Goal: Information Seeking & Learning: Compare options

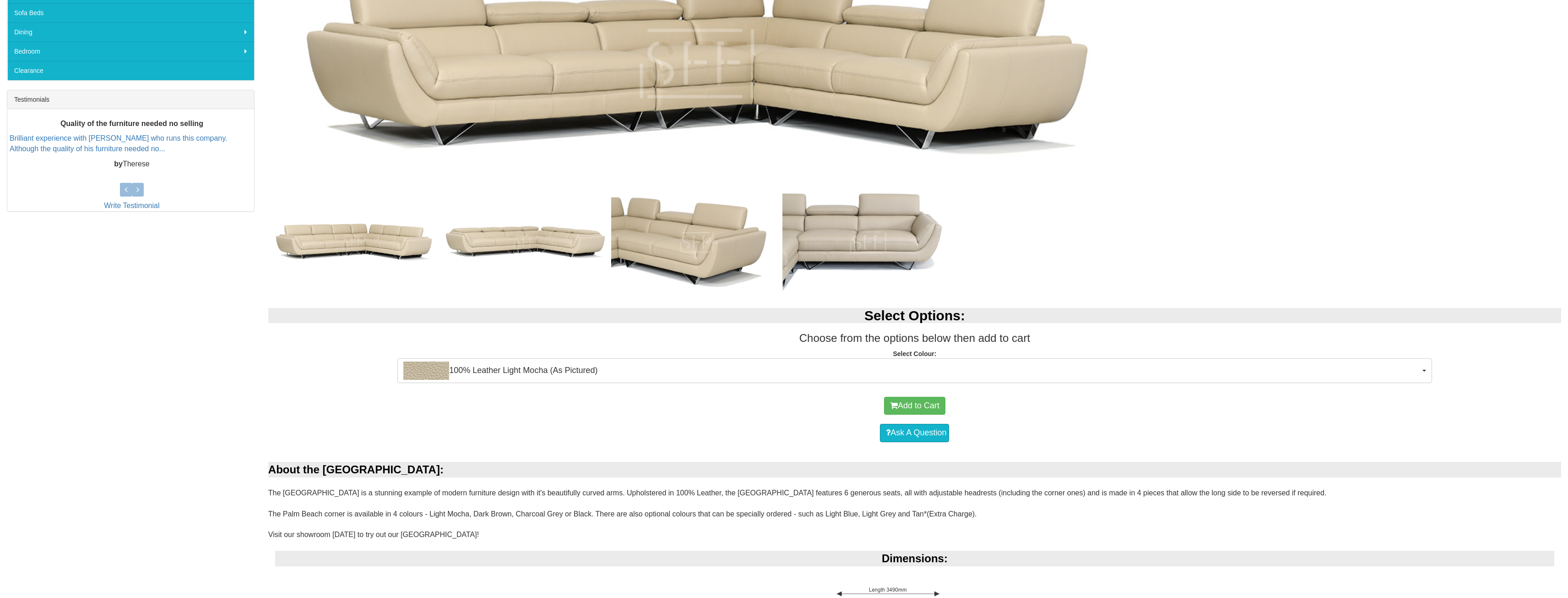
scroll to position [367, 0]
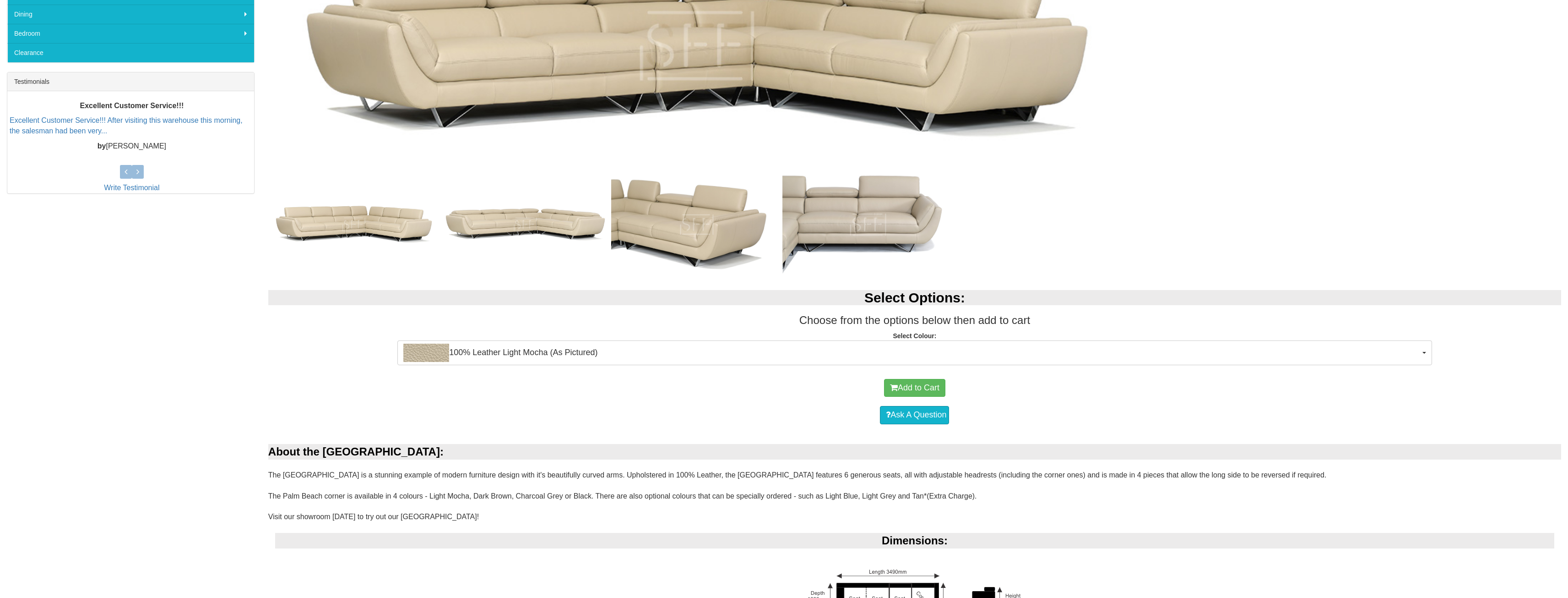
click at [550, 335] on p "Select Colour: 100% Leather Light Mocha (As Pictured) 100% Leather Light Mocha …" at bounding box center [914, 344] width 1293 height 25
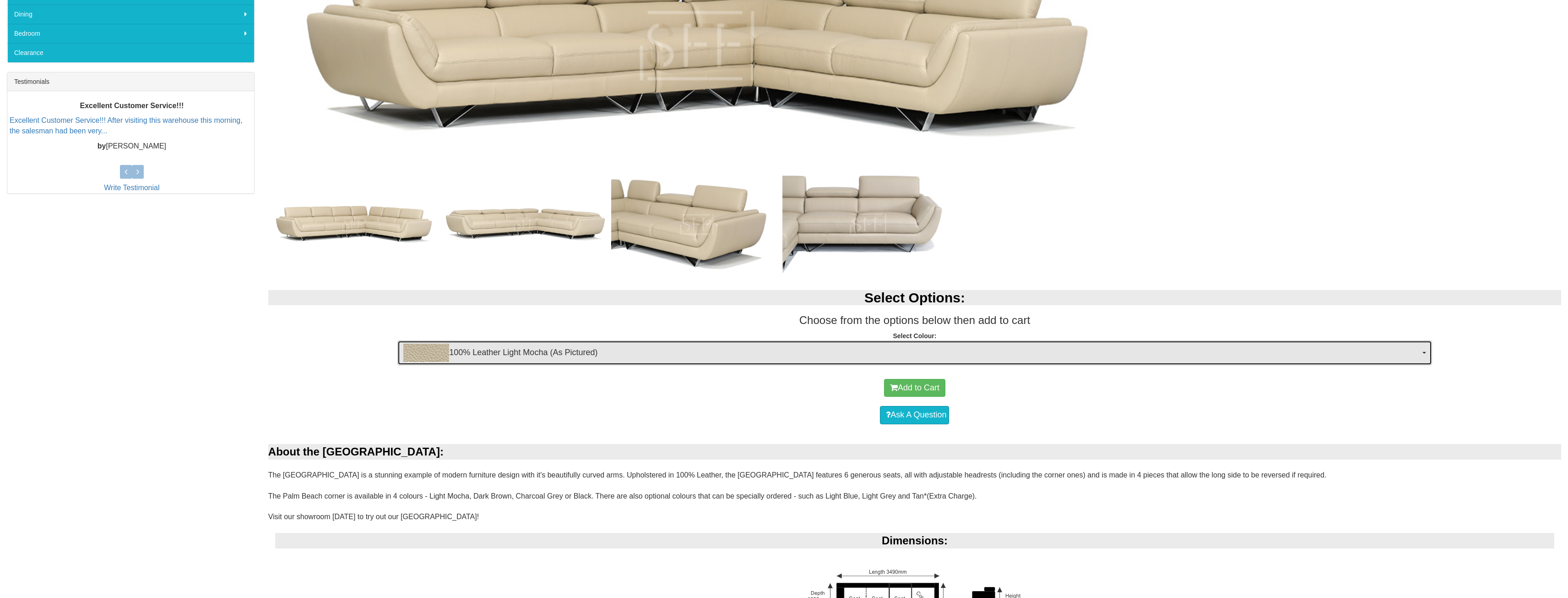
click at [543, 348] on span "100% Leather Light Mocha (As Pictured)" at bounding box center [911, 353] width 1016 height 18
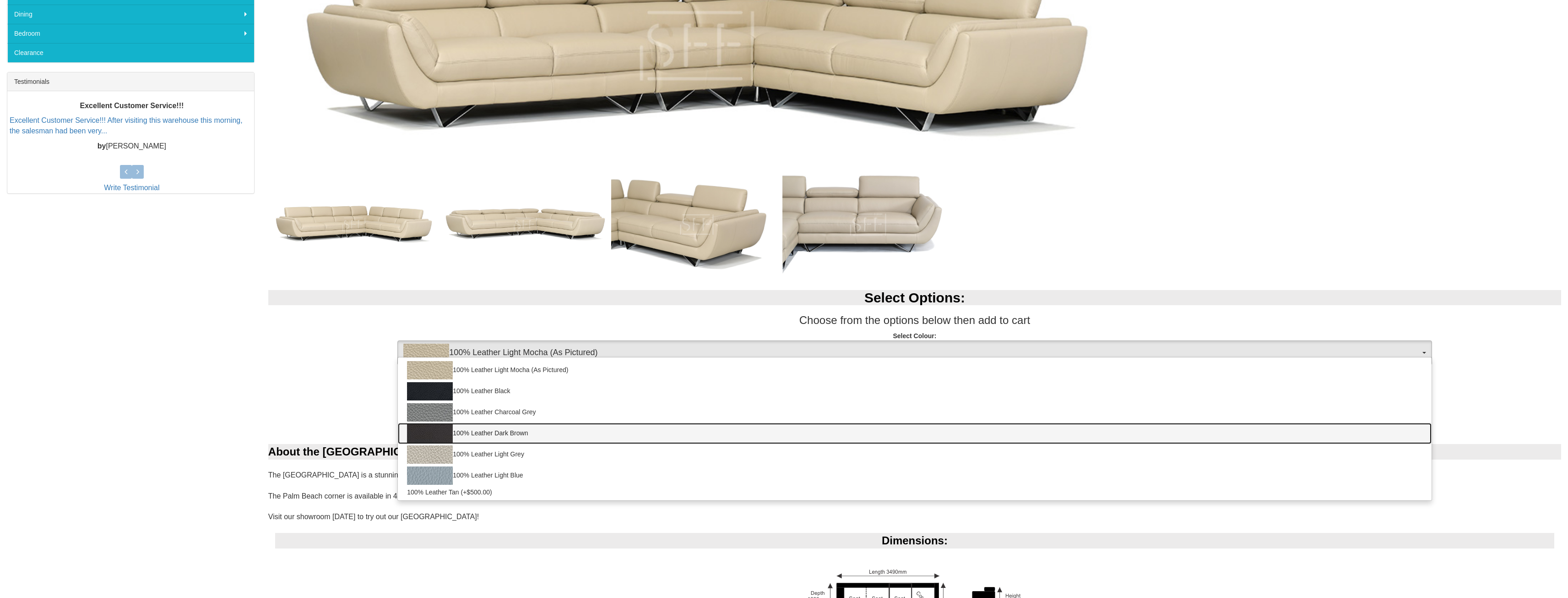
click at [468, 436] on link "100% Leather Dark Brown" at bounding box center [914, 433] width 1033 height 21
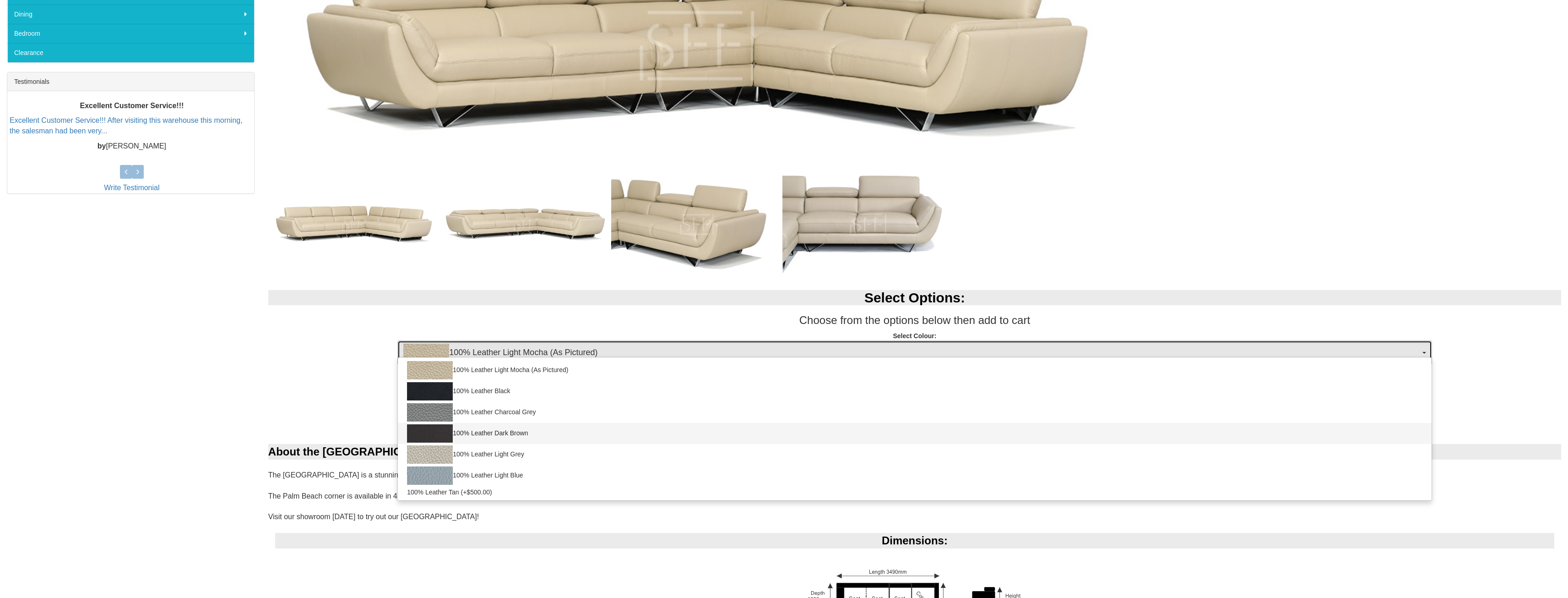
select select "1147"
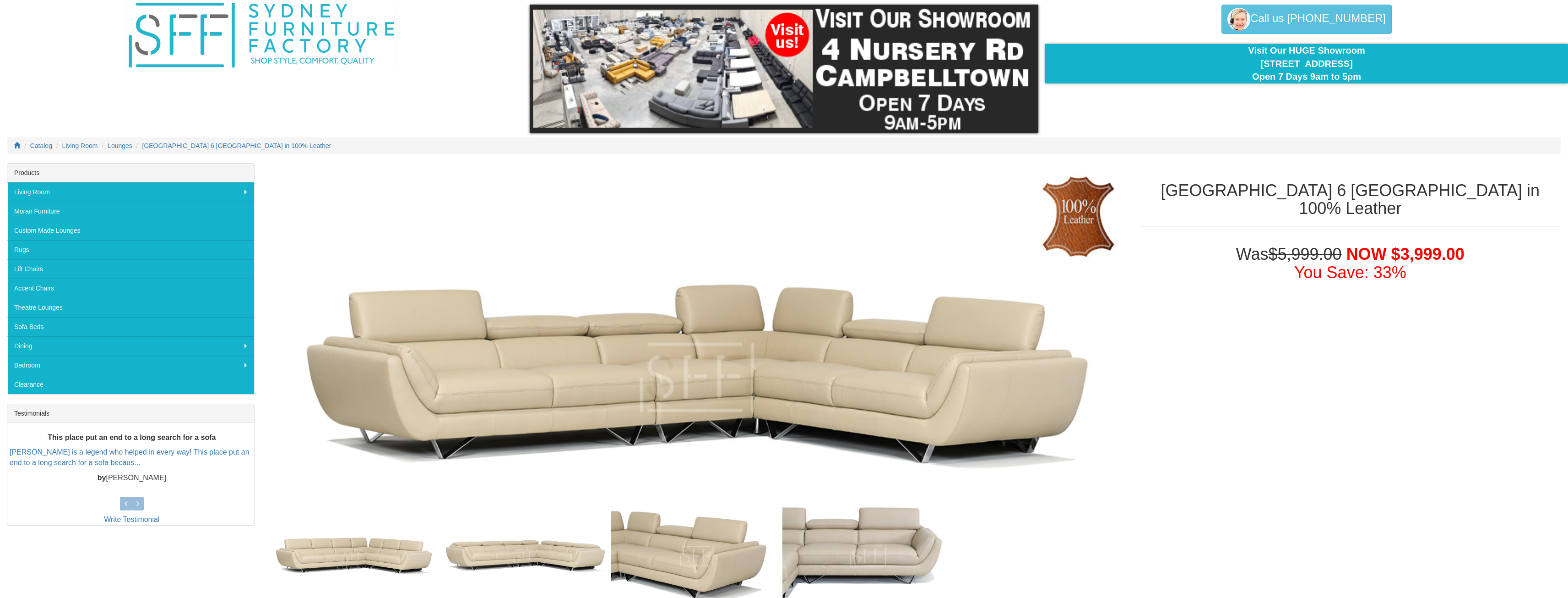
scroll to position [0, 0]
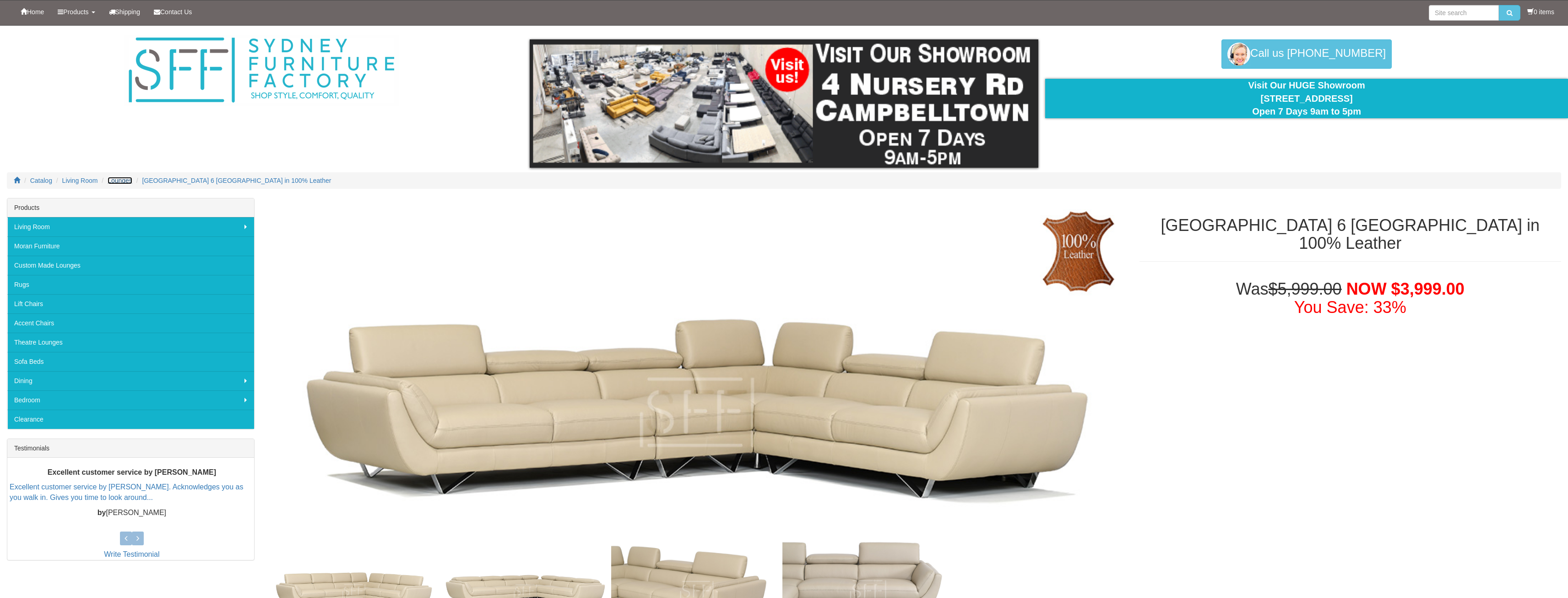
click at [109, 183] on span "Lounges" at bounding box center [120, 180] width 25 height 7
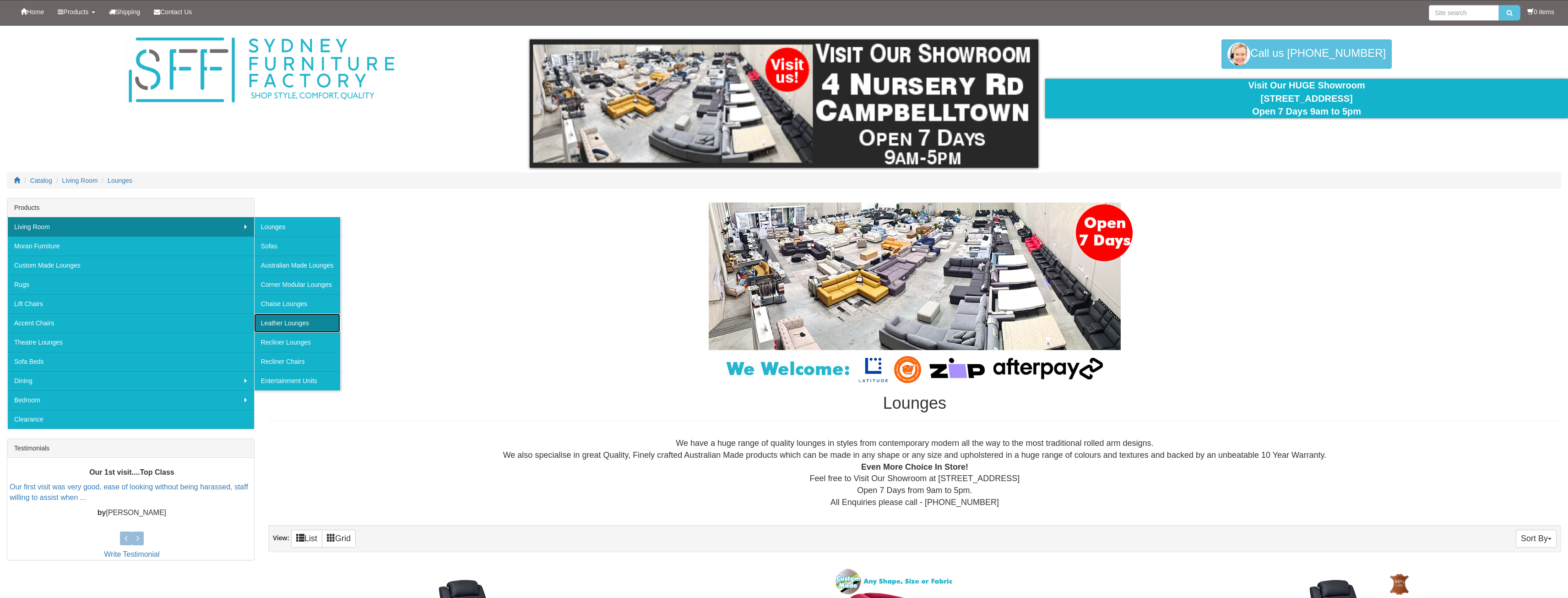
click at [271, 325] on link "Leather Lounges" at bounding box center [297, 323] width 86 height 19
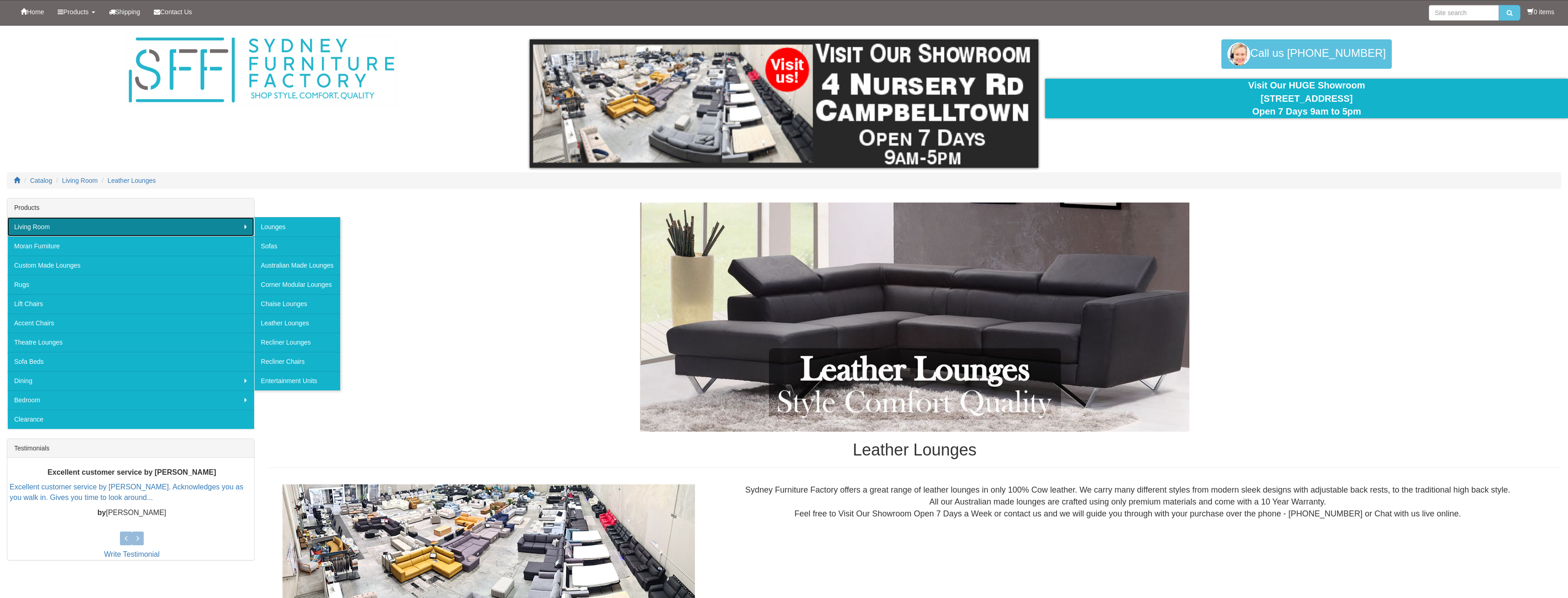
click at [109, 228] on link "Living Room" at bounding box center [130, 226] width 247 height 19
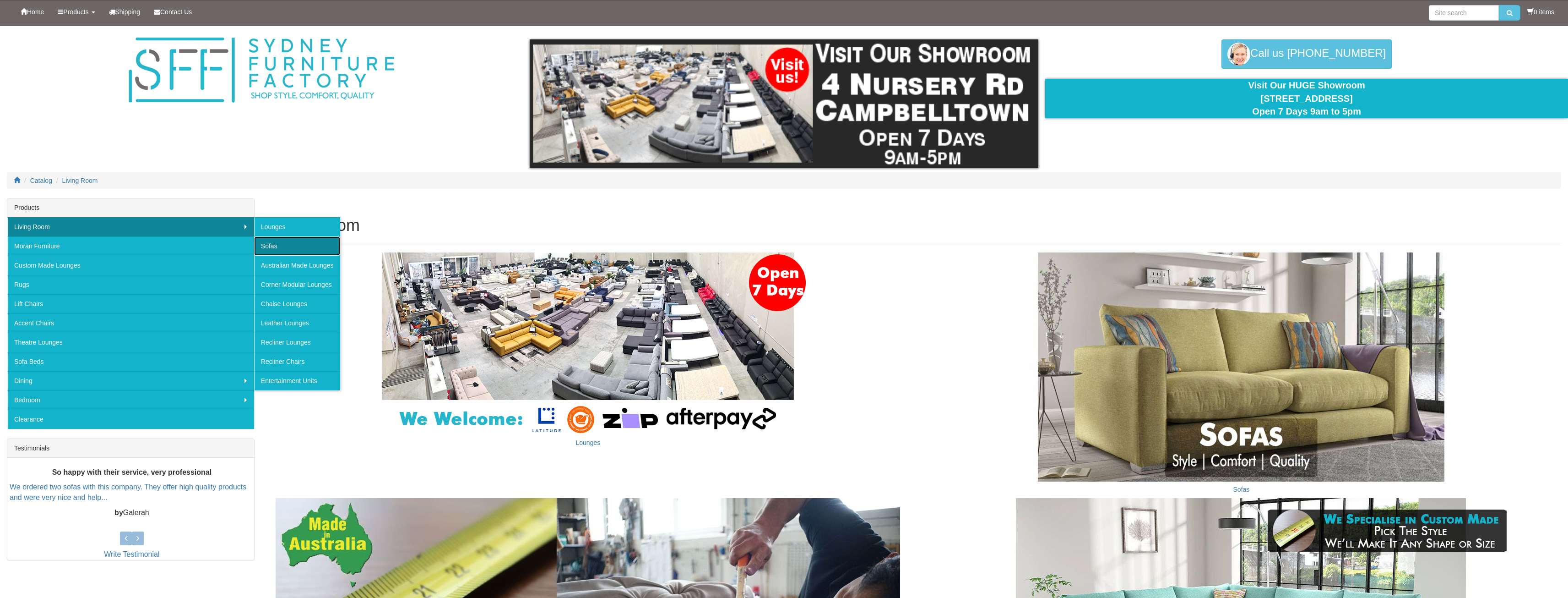
click at [269, 245] on link "Sofas" at bounding box center [297, 246] width 86 height 19
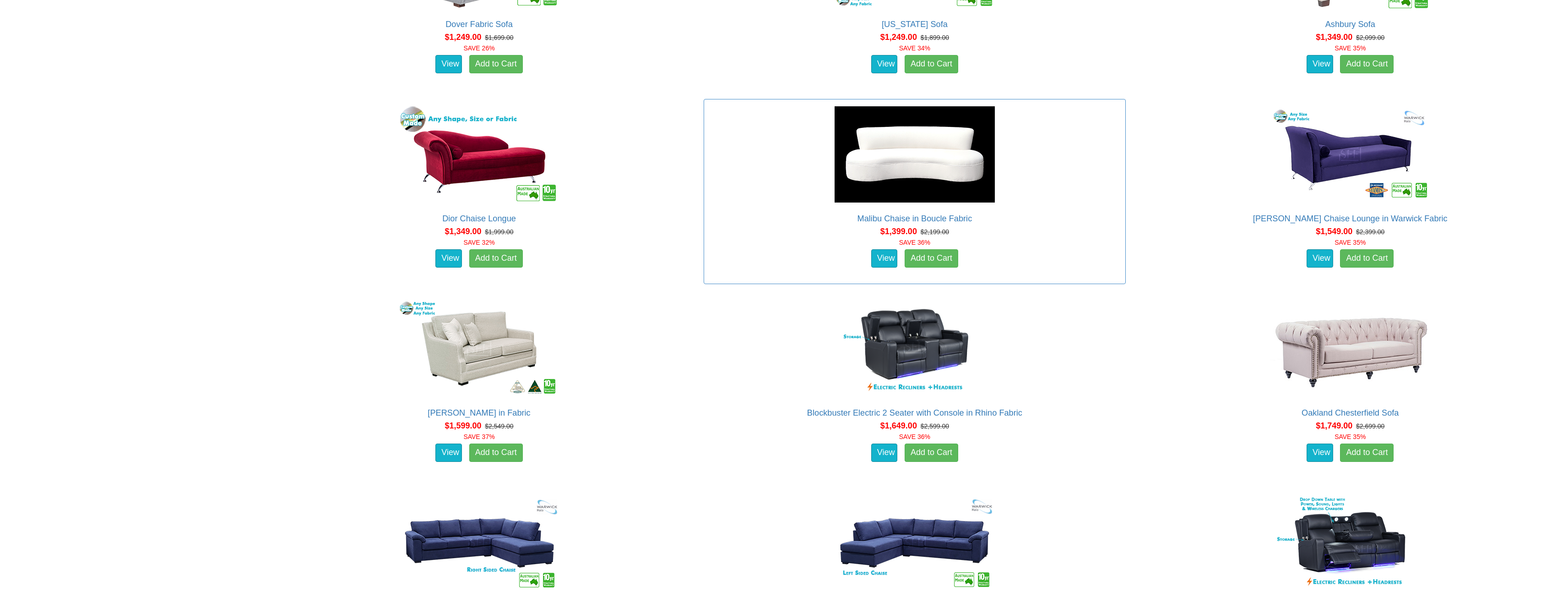
scroll to position [1100, 0]
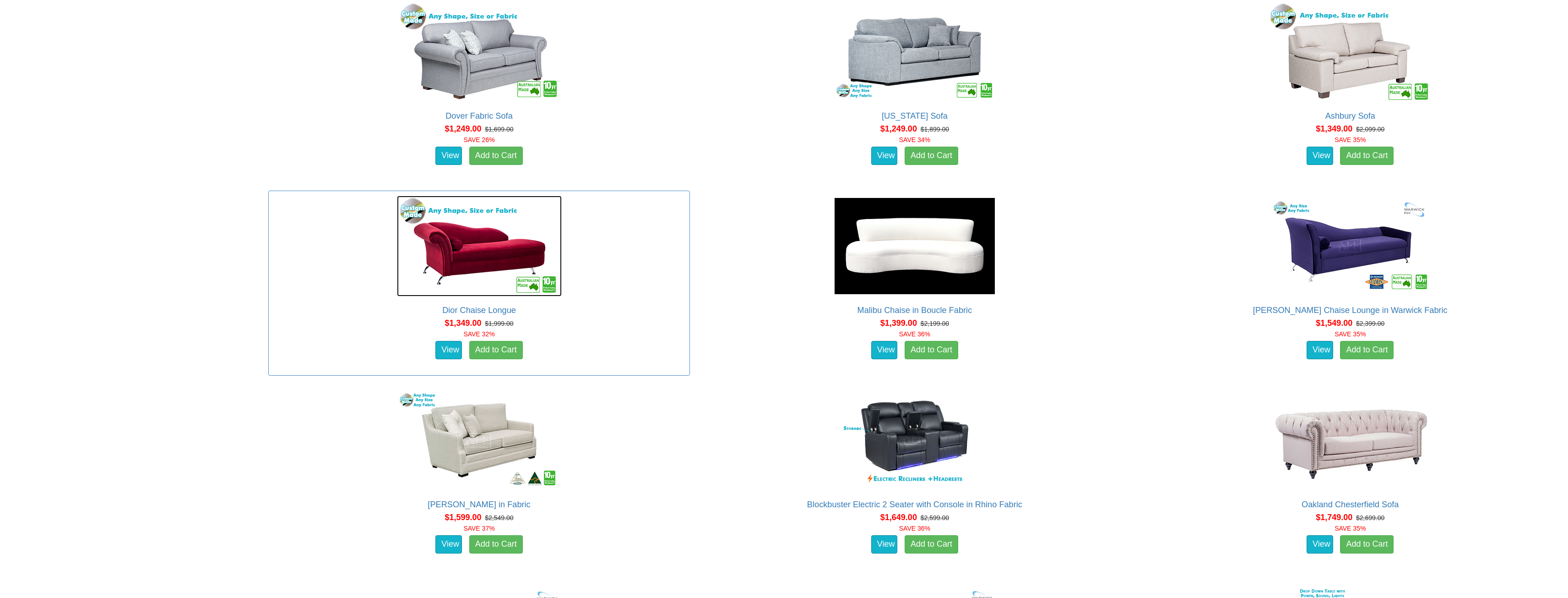
click at [467, 261] on img at bounding box center [480, 246] width 165 height 101
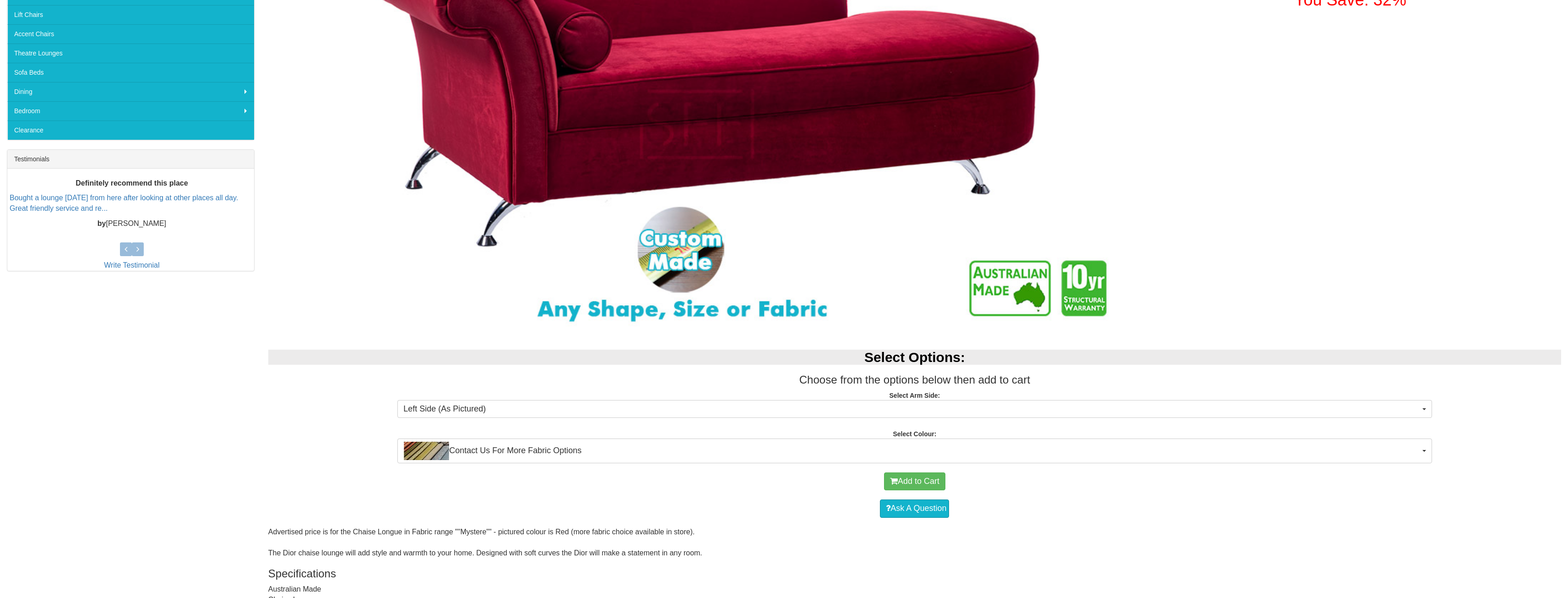
scroll to position [488, 0]
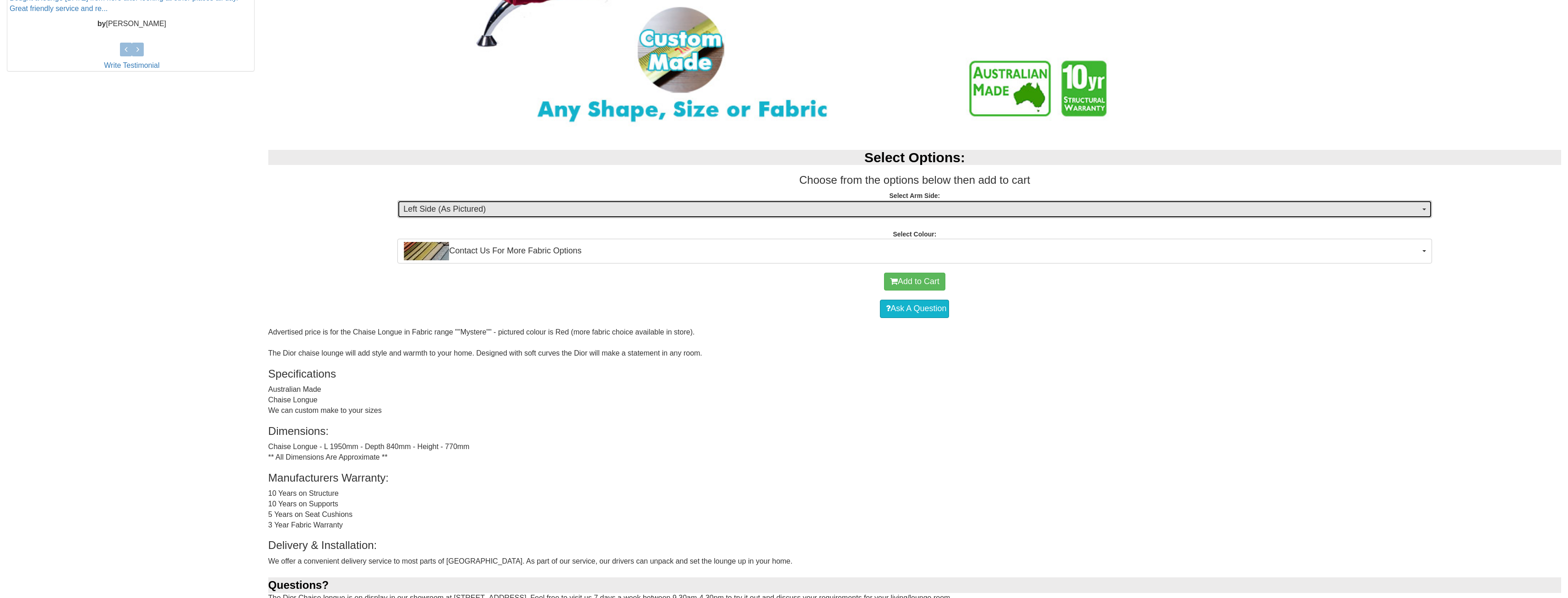
click at [597, 215] on button "Left Side (As Pictured)" at bounding box center [914, 209] width 1034 height 18
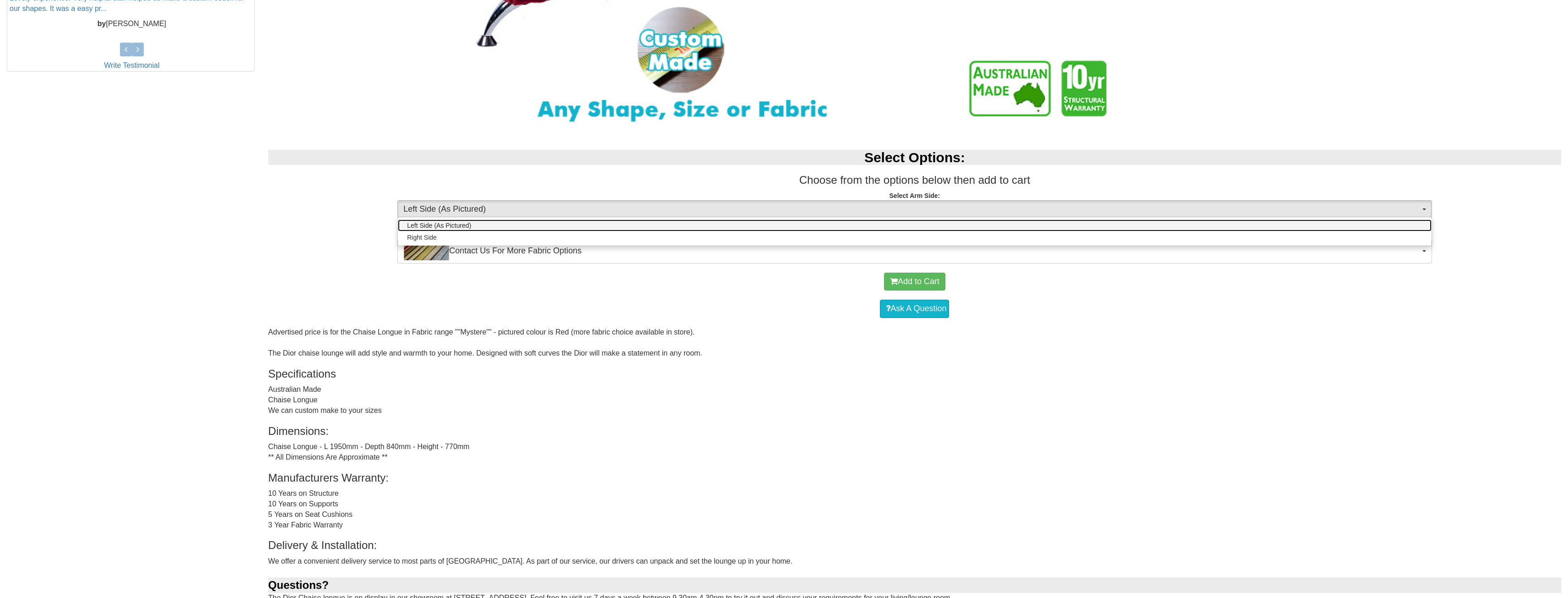
click at [535, 222] on link "Left Side (As Pictured)" at bounding box center [914, 226] width 1033 height 12
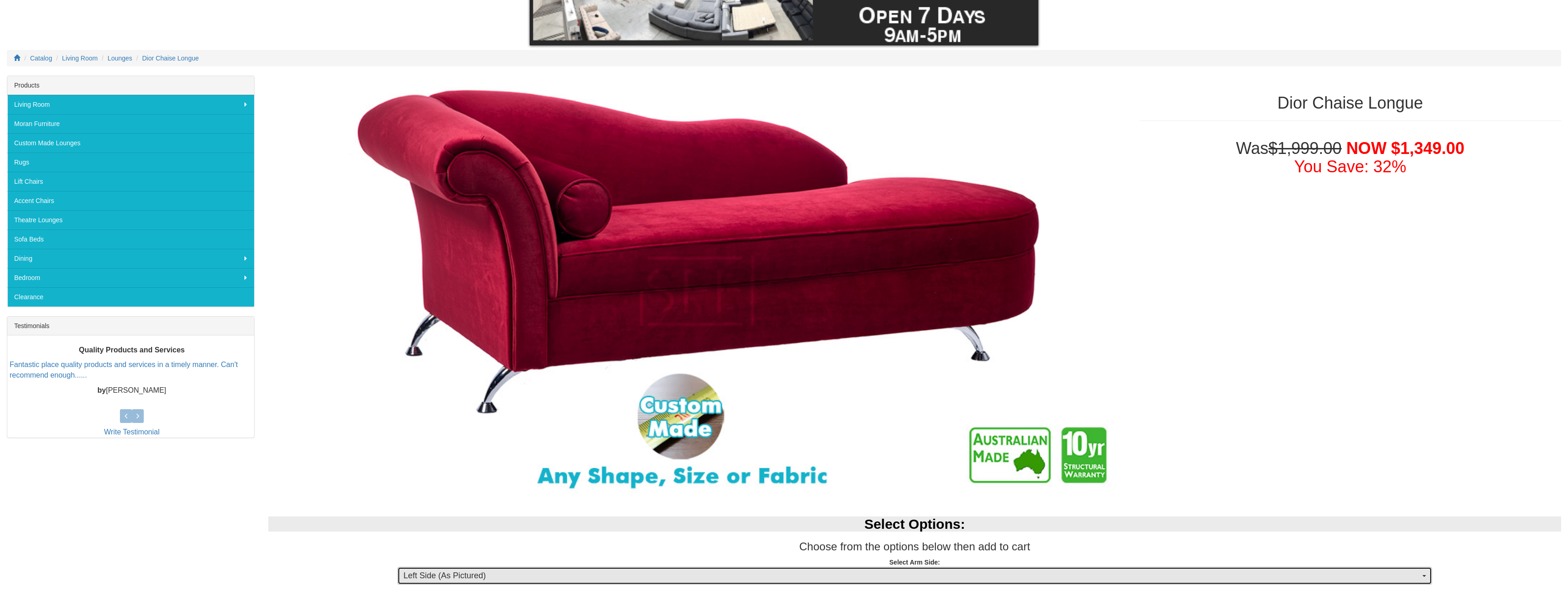
scroll to position [367, 0]
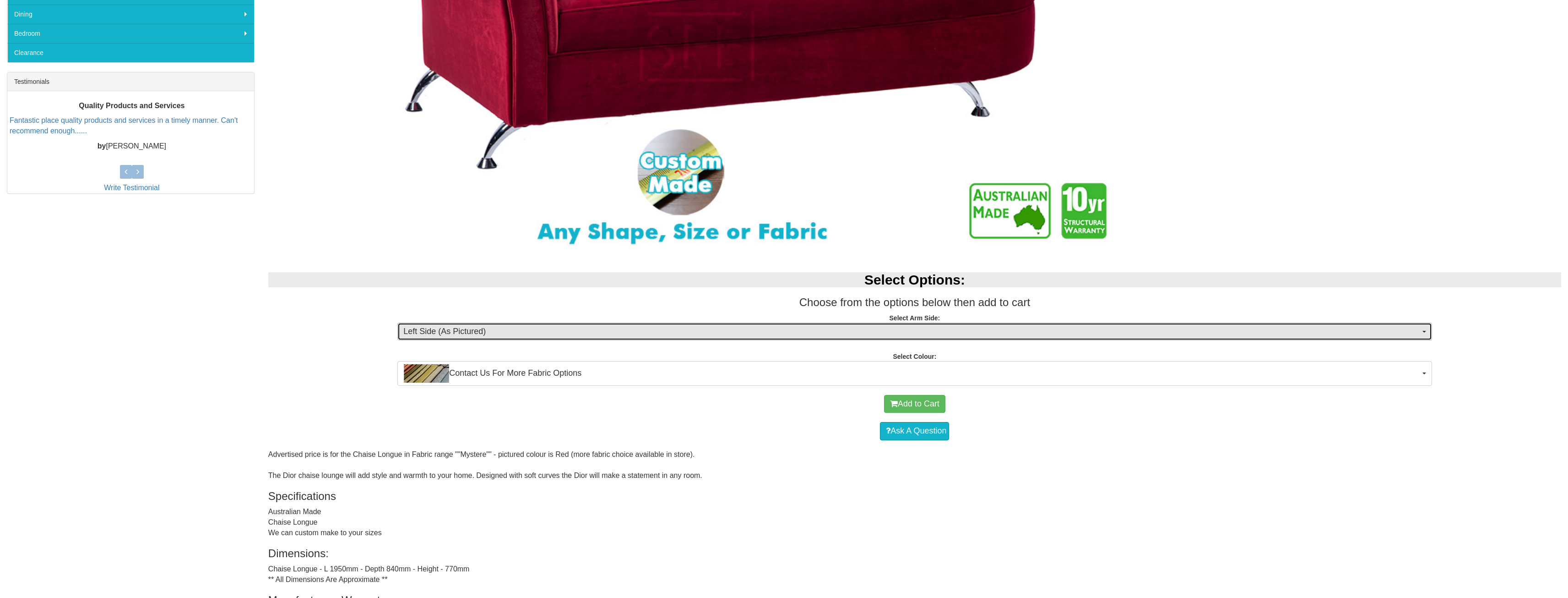
click at [507, 330] on span "Left Side (As Pictured)" at bounding box center [911, 332] width 1016 height 12
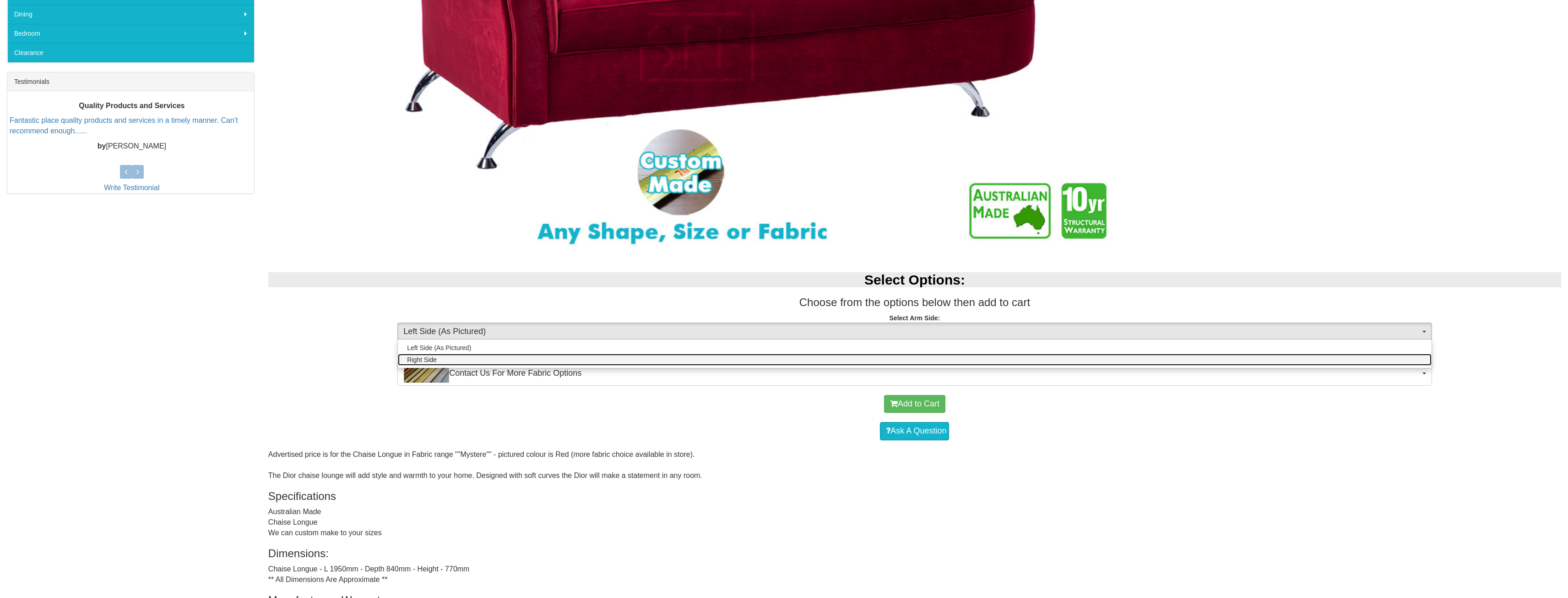
click at [494, 362] on link "Right Side" at bounding box center [914, 359] width 1033 height 12
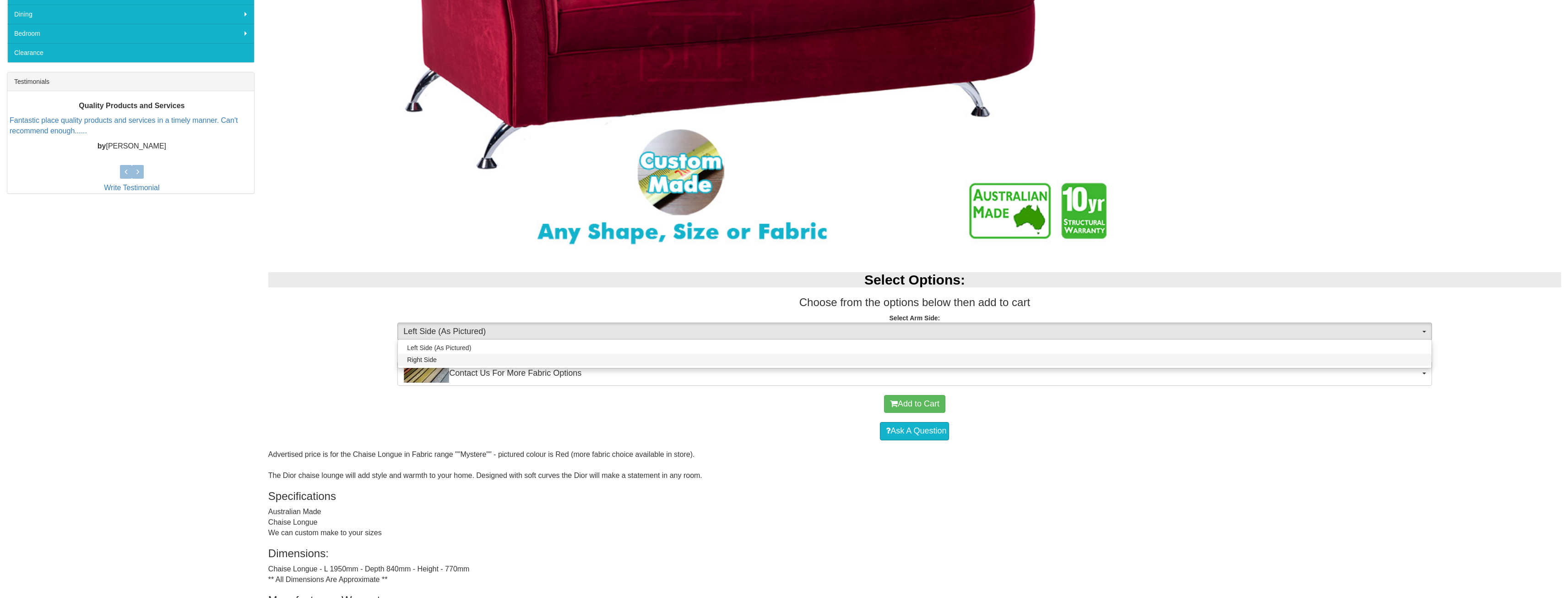
select select "1644"
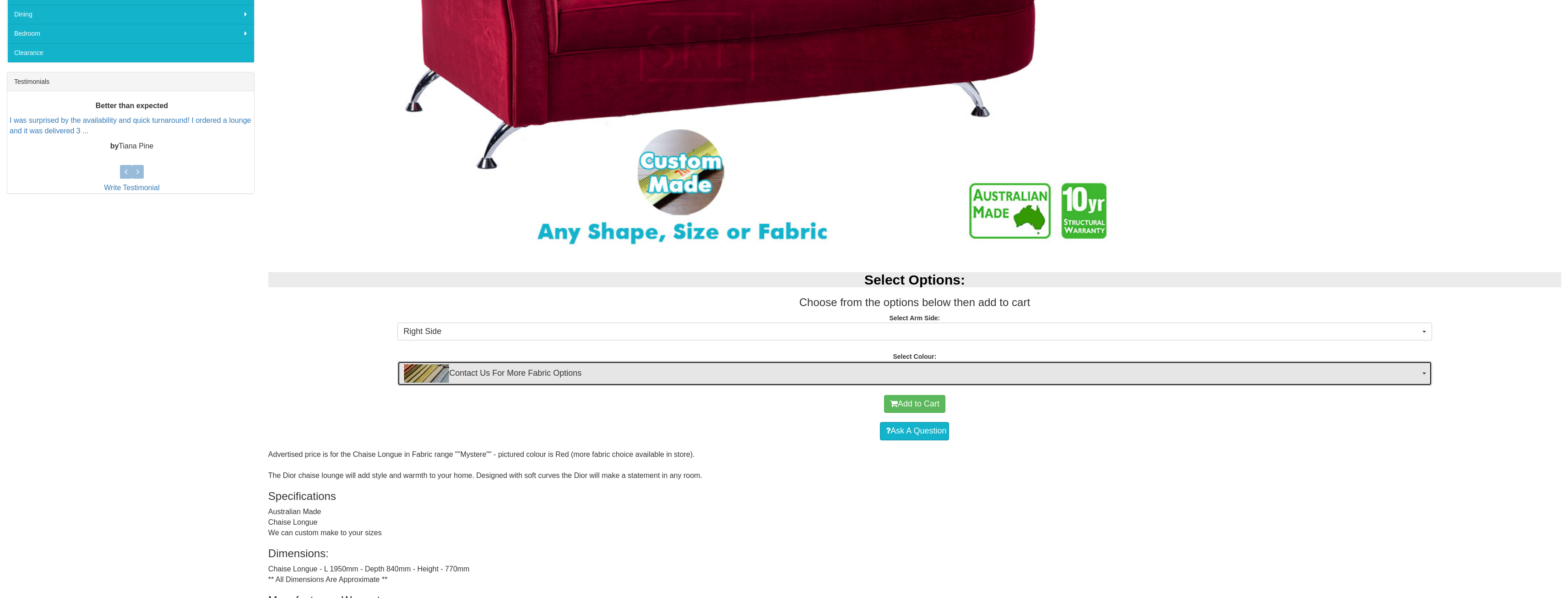
click at [631, 378] on span "Contact Us For More Fabric Options" at bounding box center [911, 373] width 1016 height 18
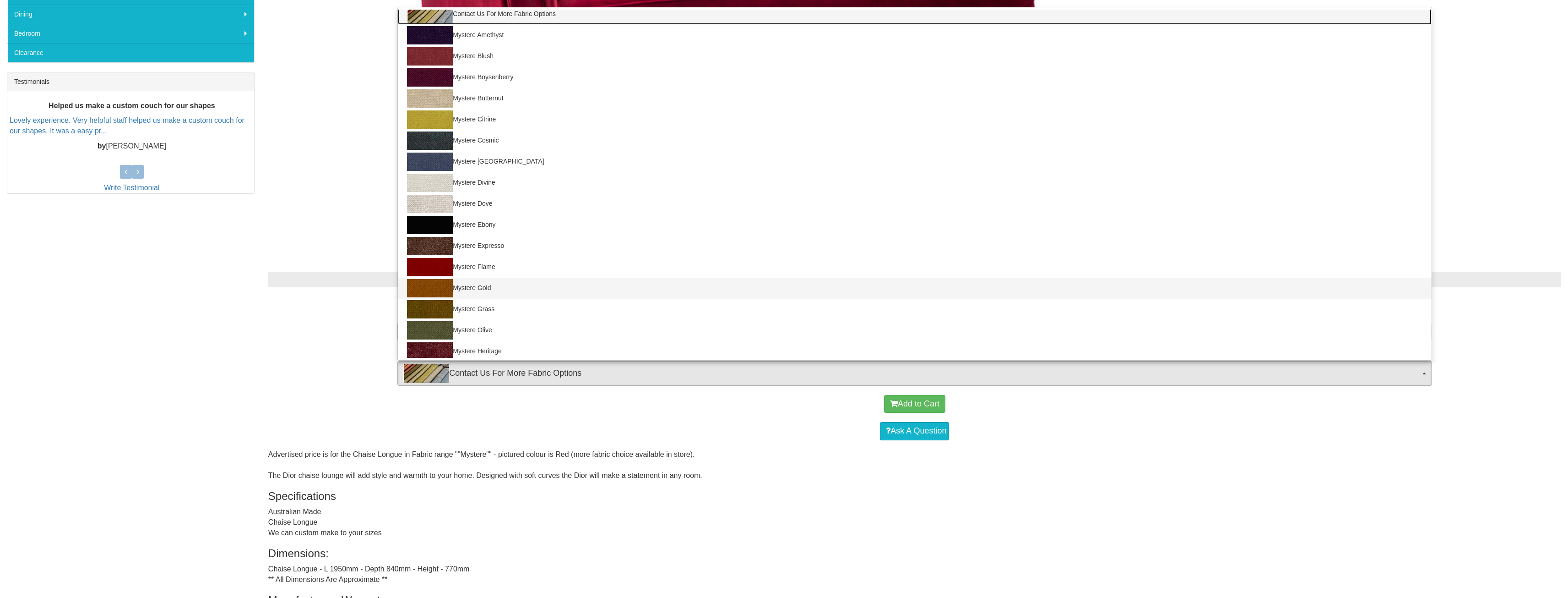
scroll to position [0, 0]
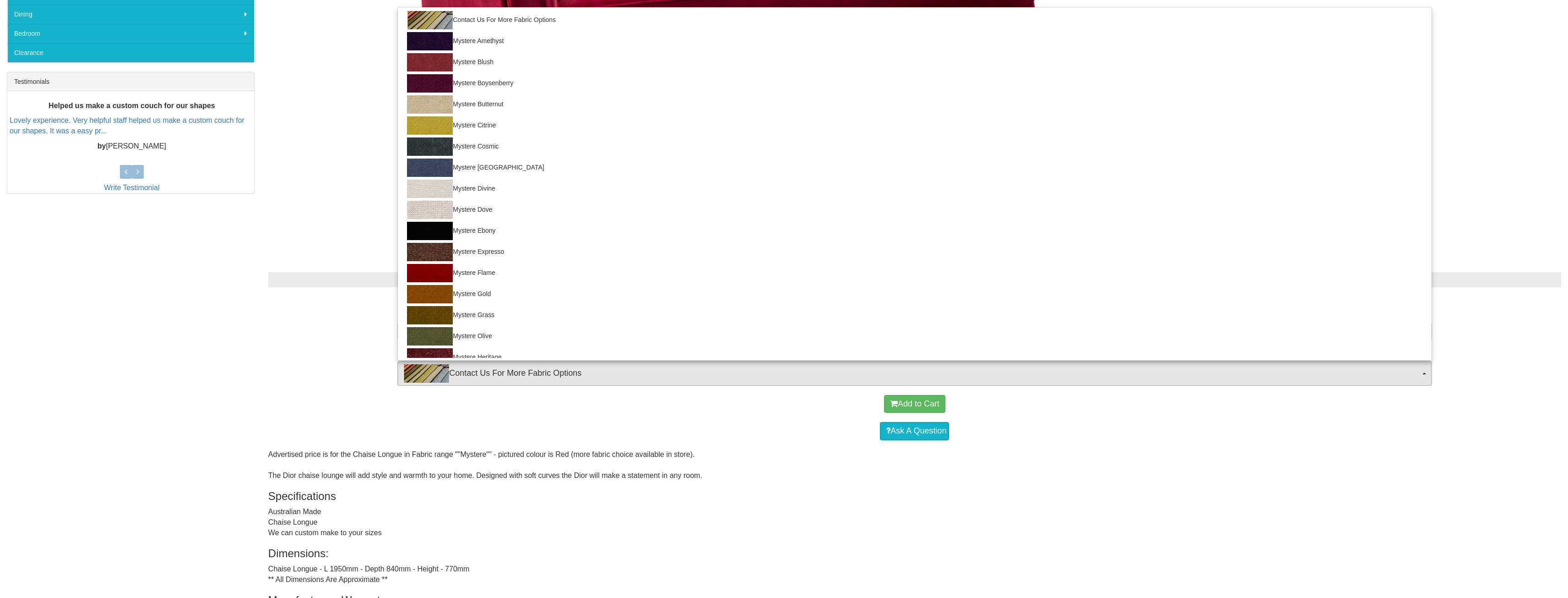
click at [327, 379] on div "Select Options: Choose from the options below then add to cart Select Arm Side:…" at bounding box center [915, 324] width 1307 height 123
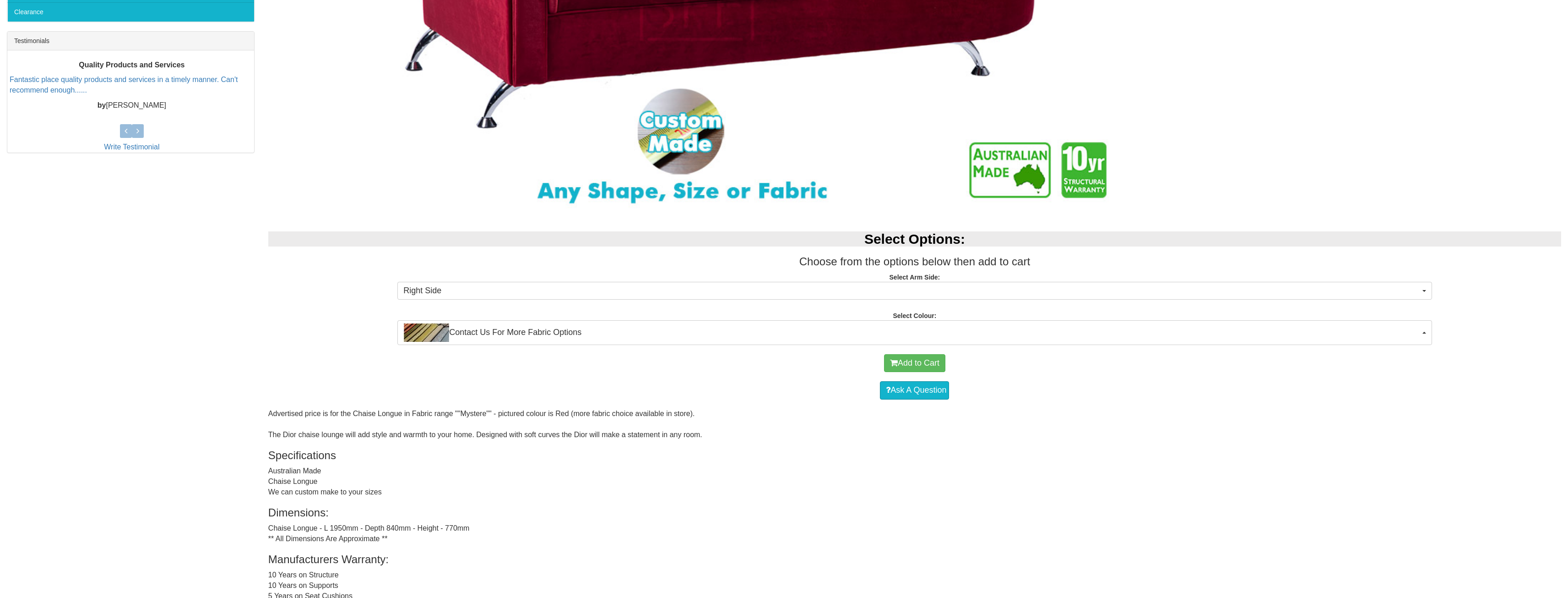
scroll to position [123, 0]
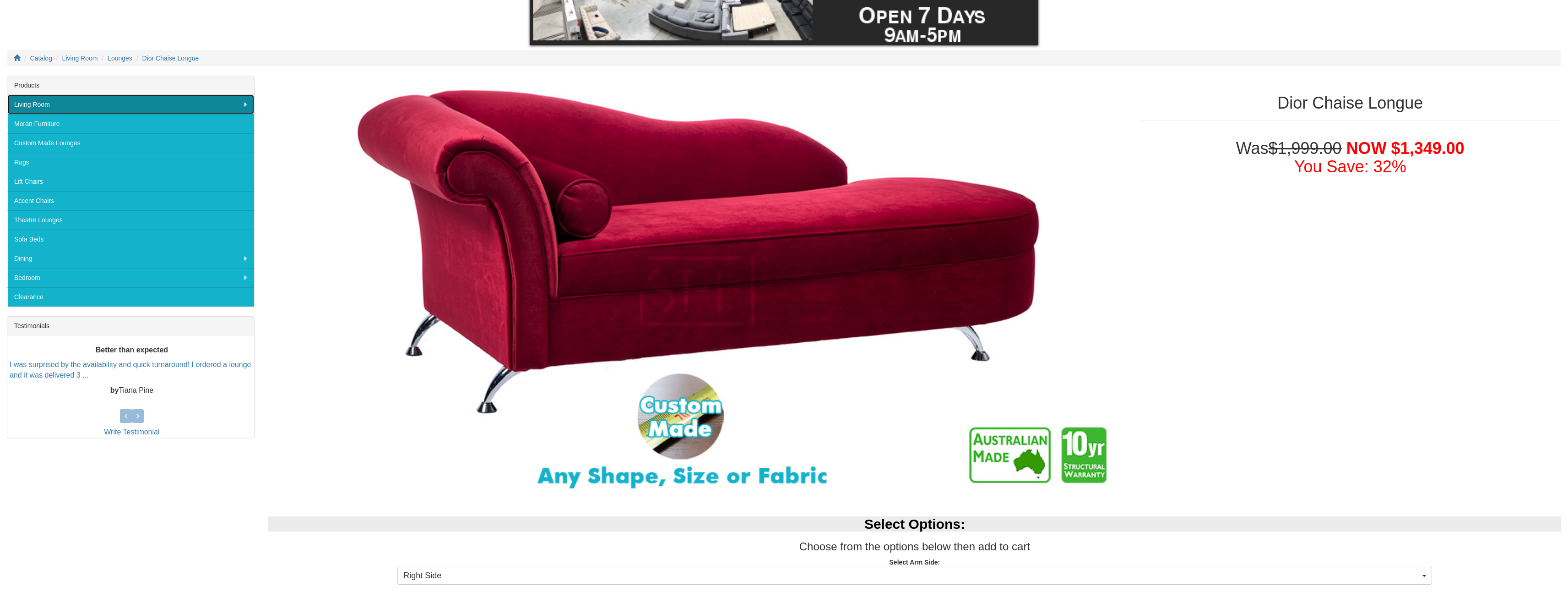
click at [159, 104] on link "Living Room" at bounding box center [130, 104] width 247 height 19
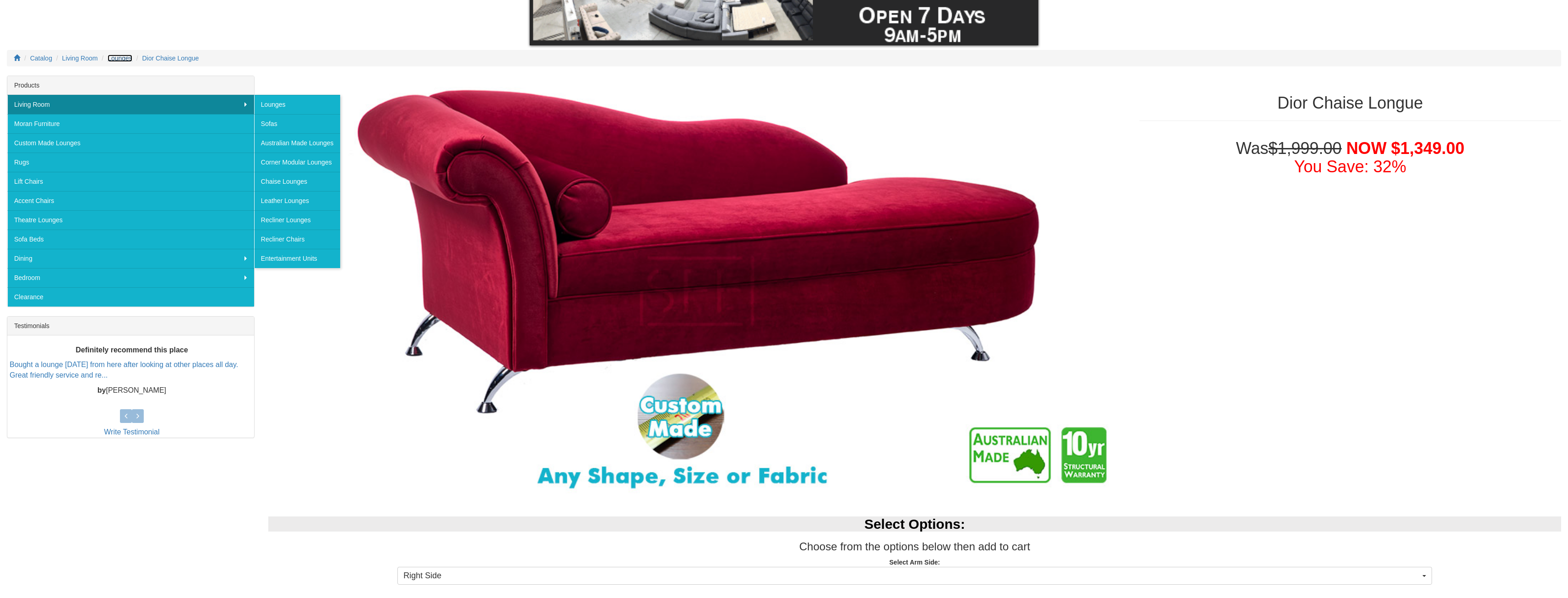
click at [115, 58] on span "Lounges" at bounding box center [120, 58] width 25 height 7
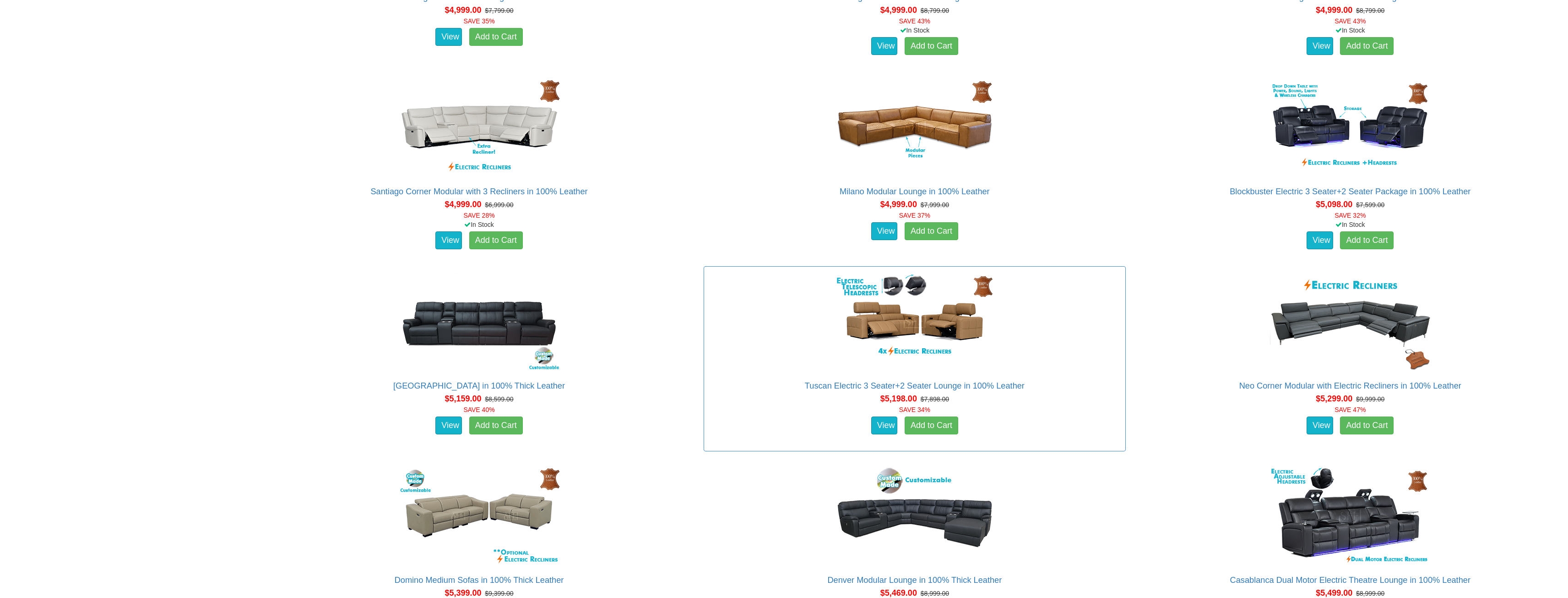
scroll to position [6719, 0]
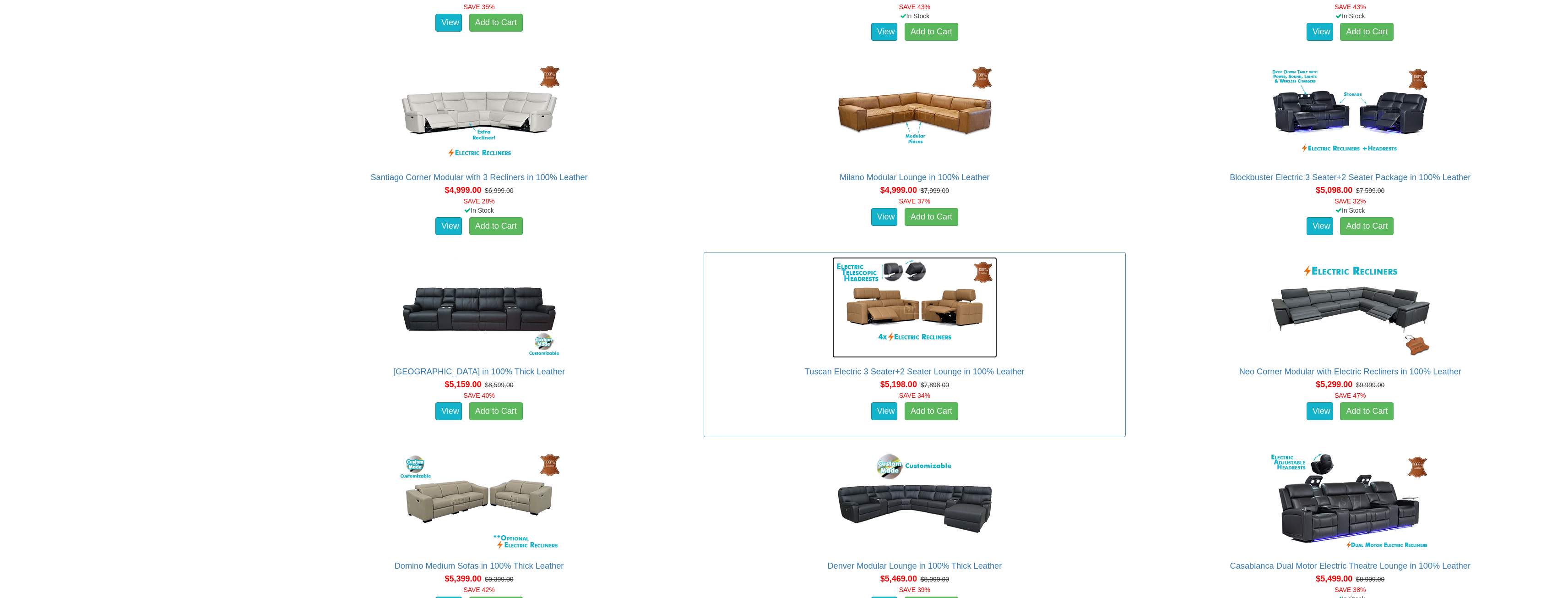
click at [907, 311] on img at bounding box center [915, 308] width 165 height 101
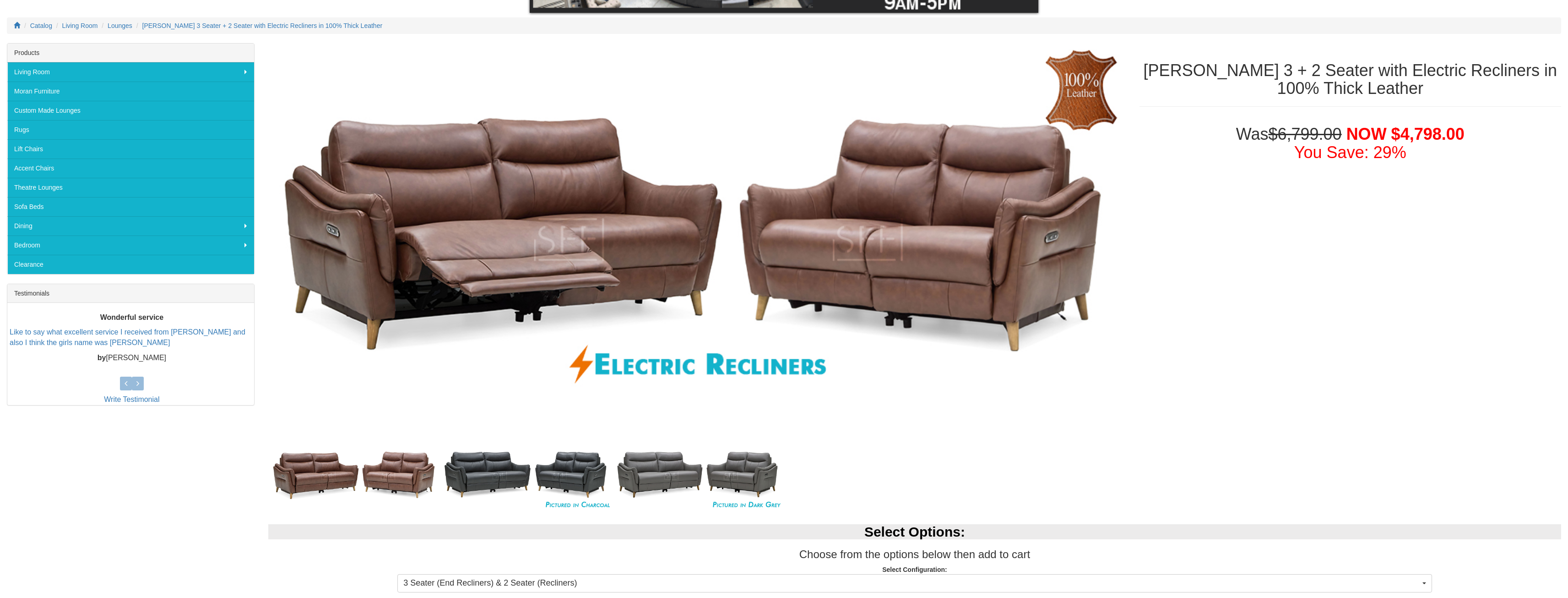
scroll to position [123, 0]
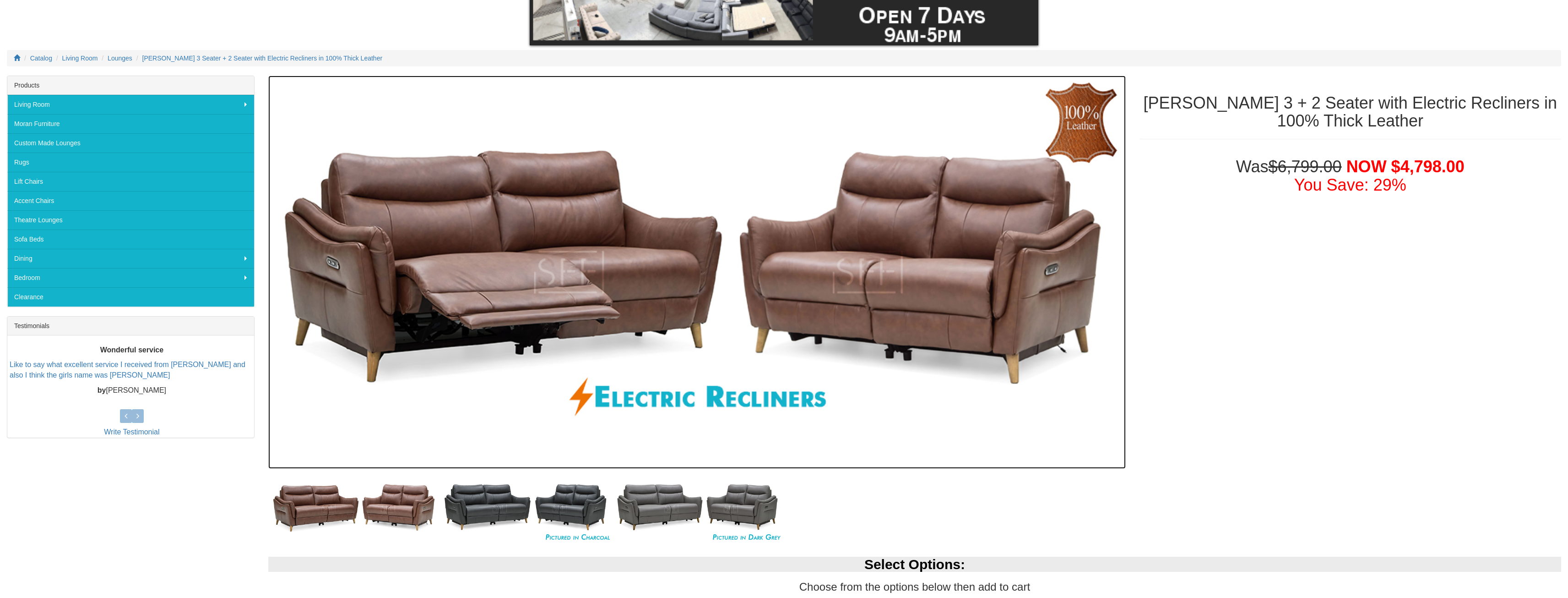
click at [860, 293] on img at bounding box center [697, 271] width 858 height 393
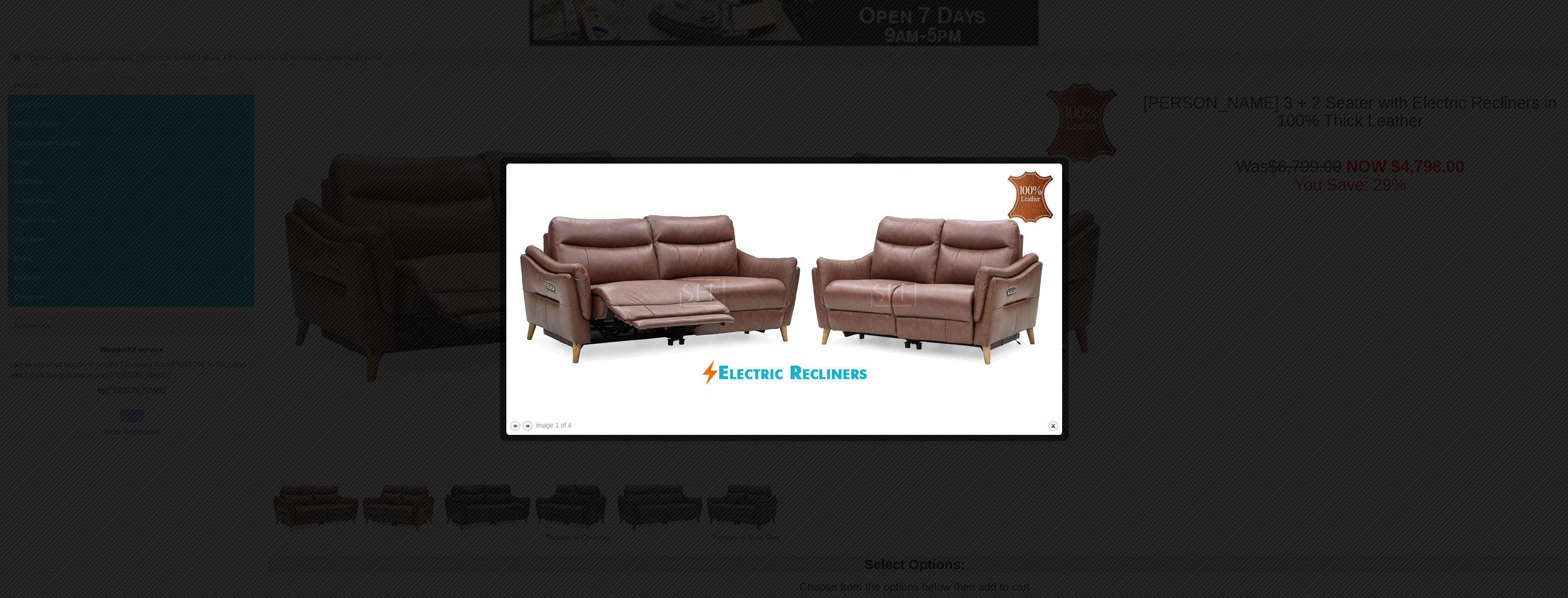
click at [1054, 427] on button "close" at bounding box center [1053, 426] width 11 height 11
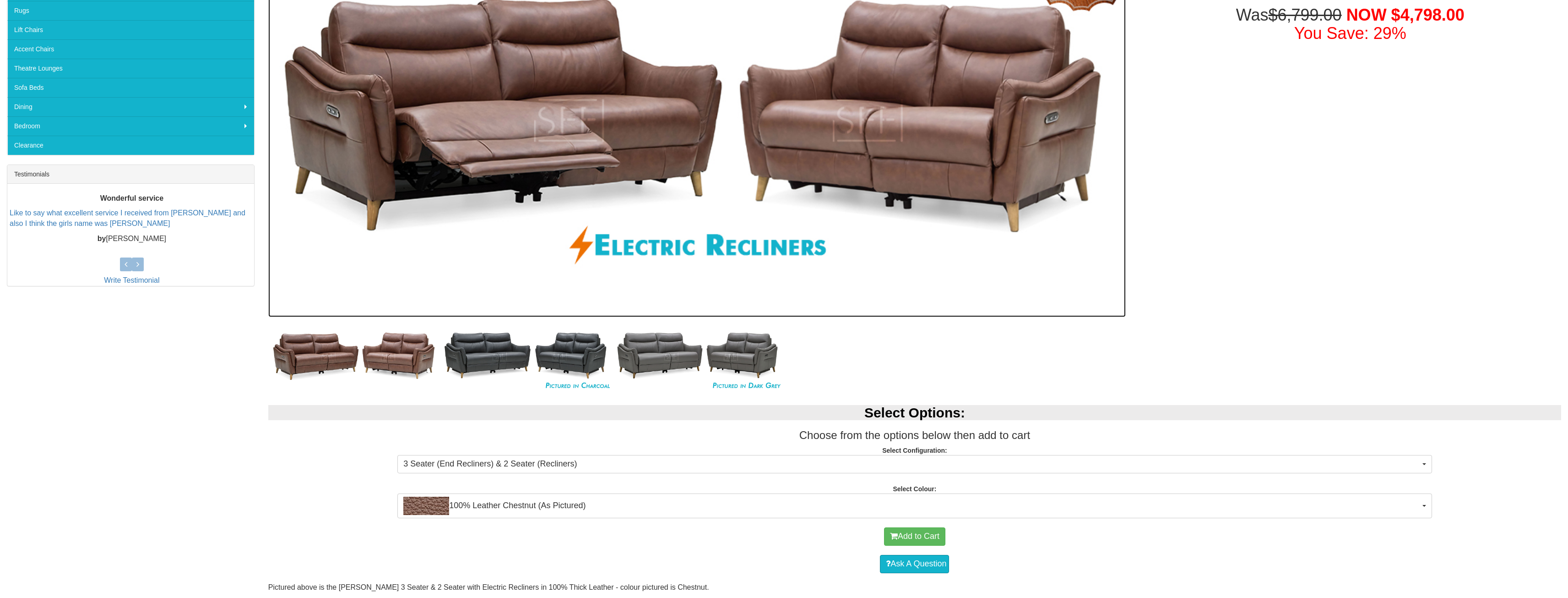
scroll to position [367, 0]
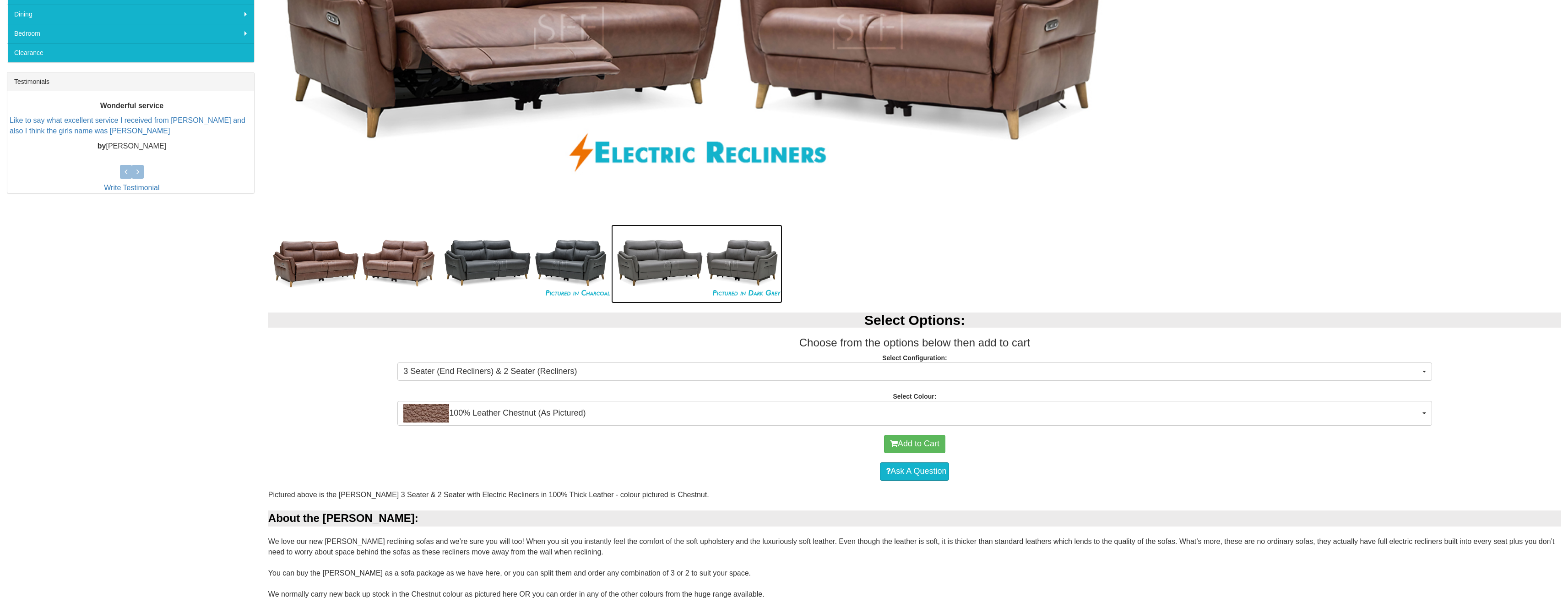
click at [728, 262] on img at bounding box center [697, 264] width 172 height 79
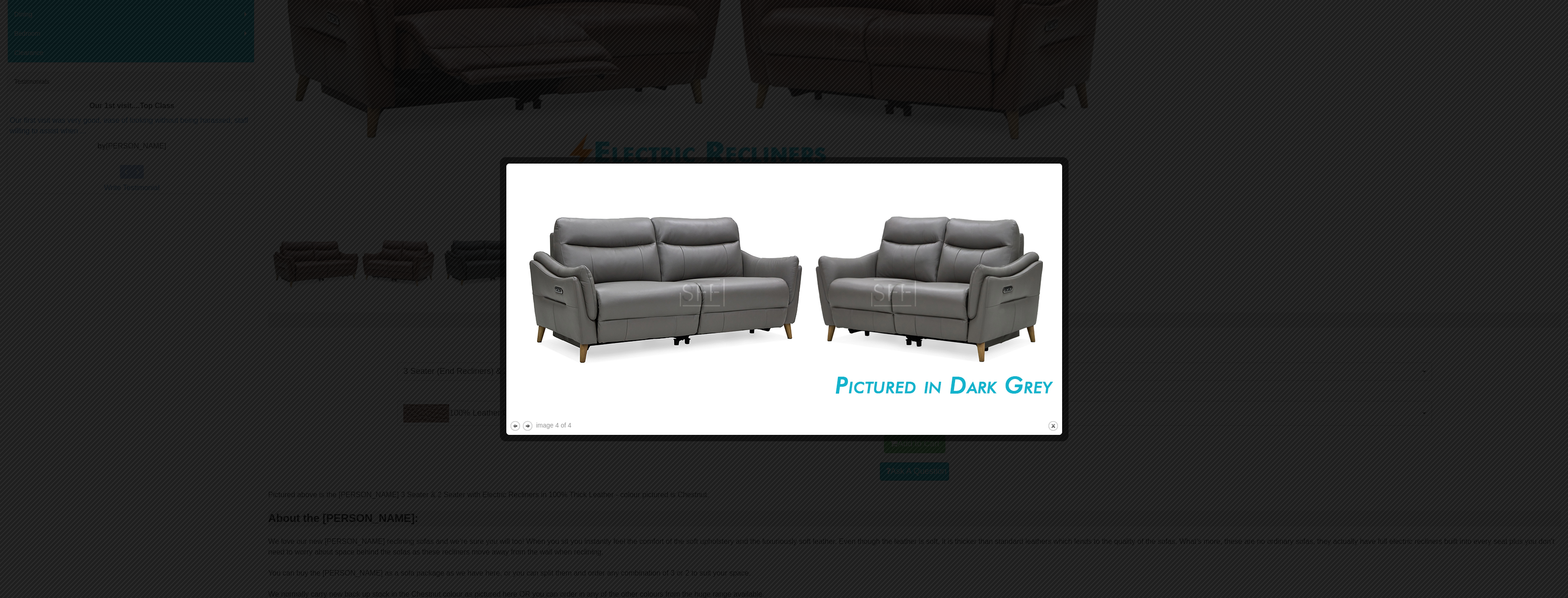
click at [1215, 262] on div at bounding box center [784, 299] width 1568 height 598
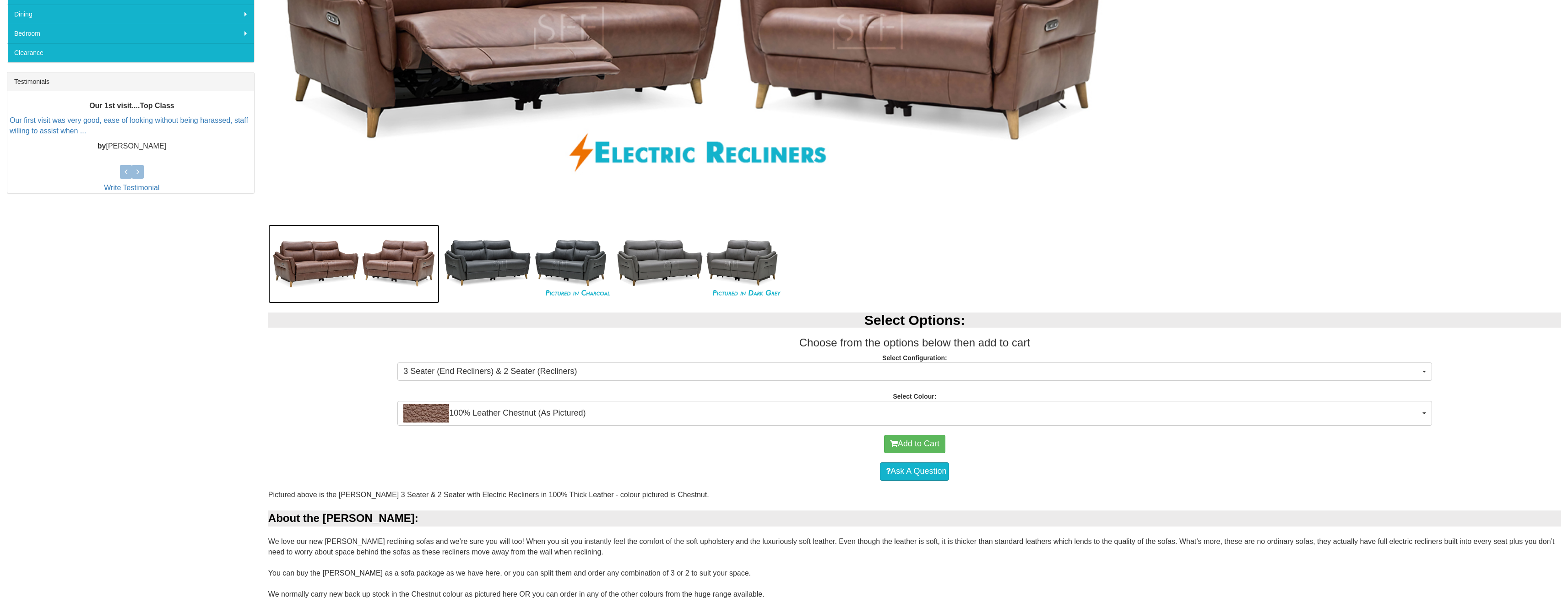
click at [400, 271] on img at bounding box center [354, 264] width 172 height 79
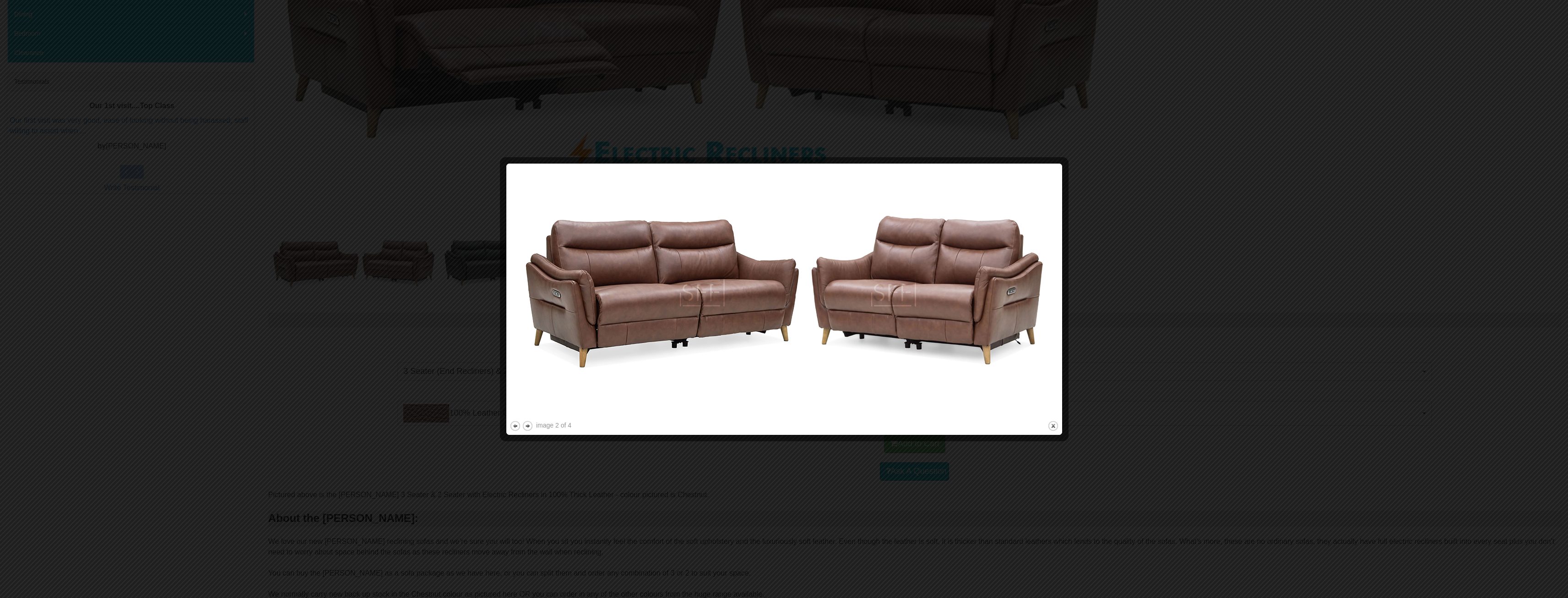
click at [271, 338] on div at bounding box center [784, 299] width 1568 height 598
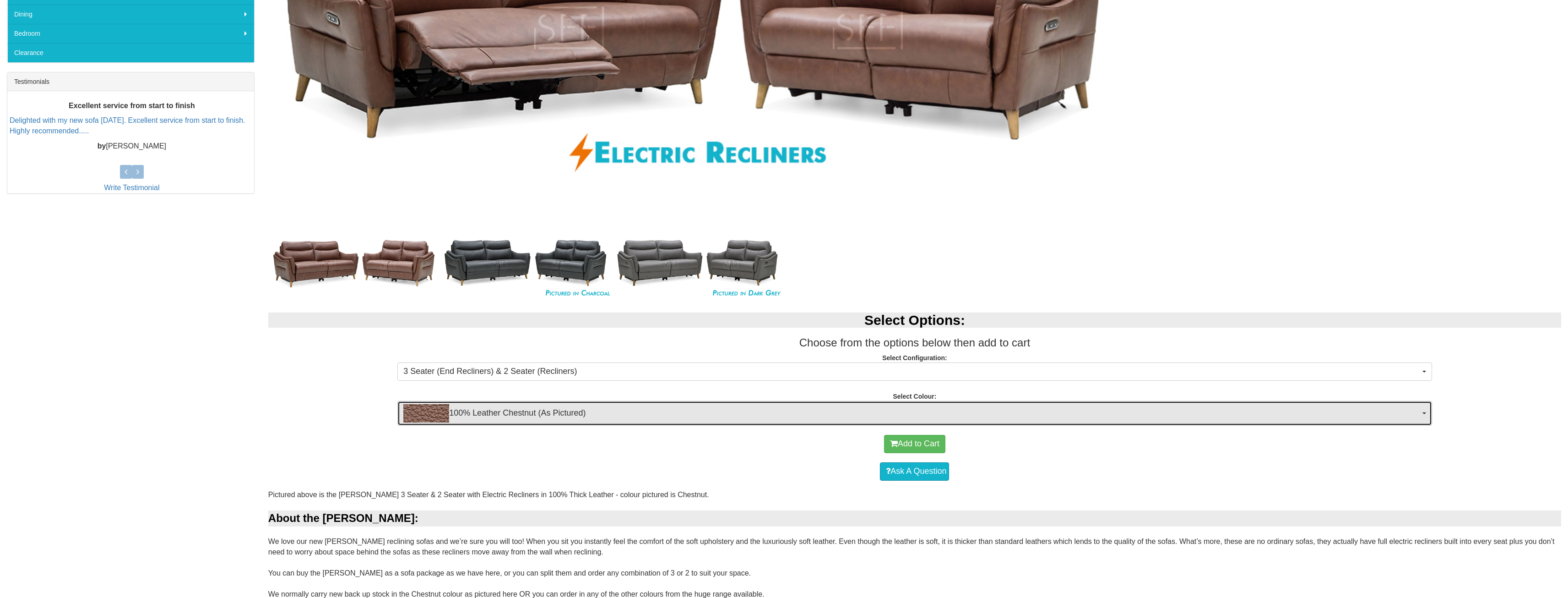
click at [504, 411] on span "100% Leather Chestnut (As Pictured)" at bounding box center [911, 413] width 1016 height 18
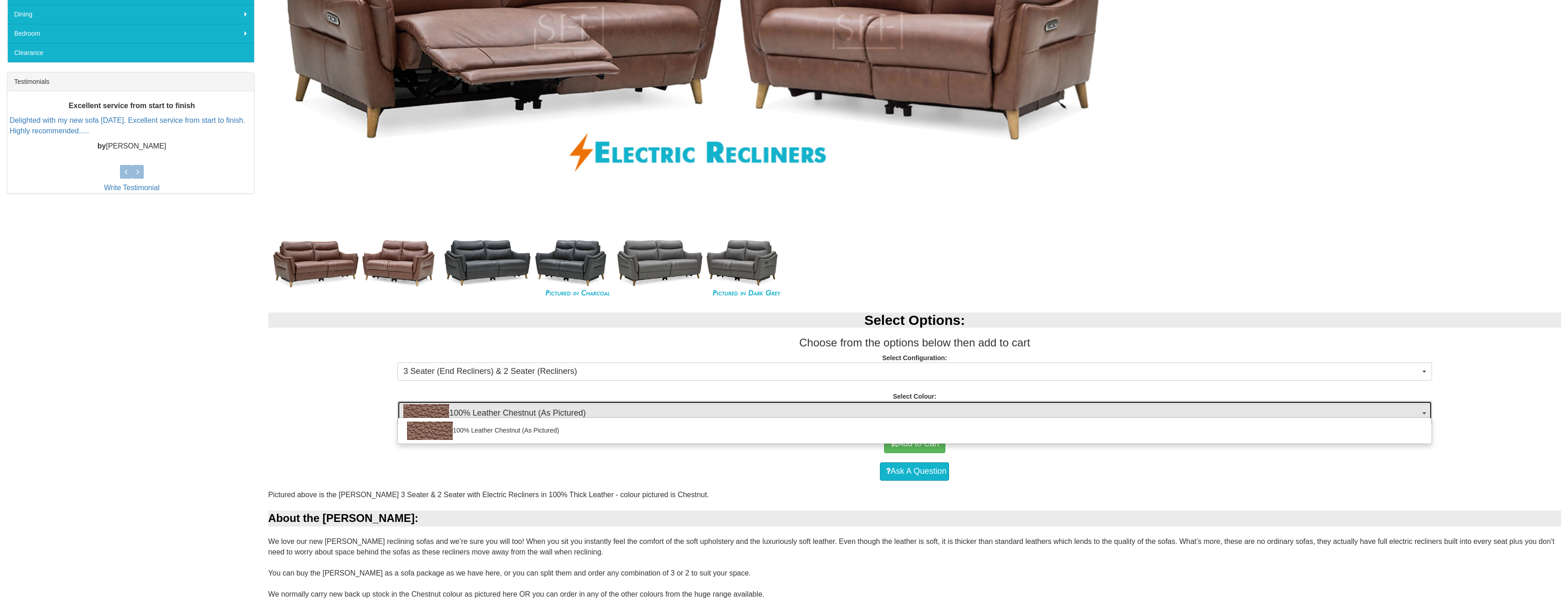
click at [504, 413] on span "100% Leather Chestnut (As Pictured)" at bounding box center [911, 413] width 1016 height 18
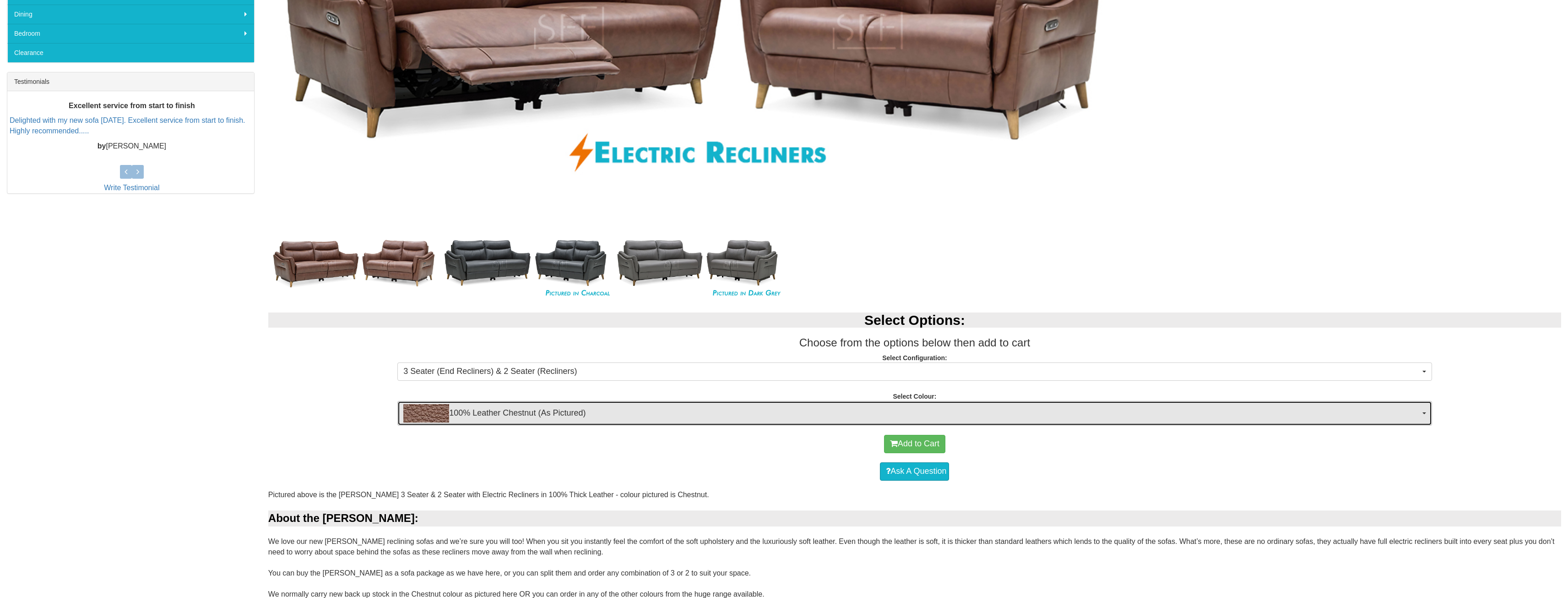
click at [500, 420] on span "100% Leather Chestnut (As Pictured)" at bounding box center [911, 413] width 1016 height 18
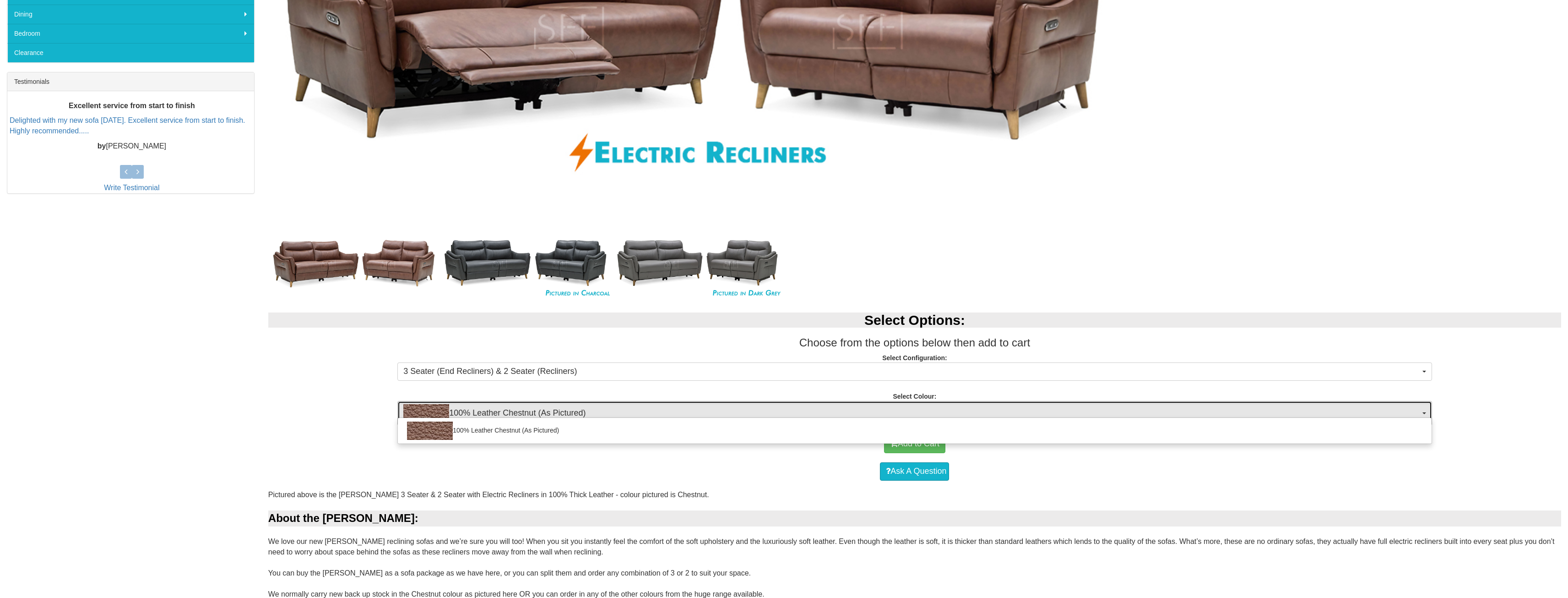
click at [500, 410] on span "100% Leather Chestnut (As Pictured)" at bounding box center [911, 413] width 1016 height 18
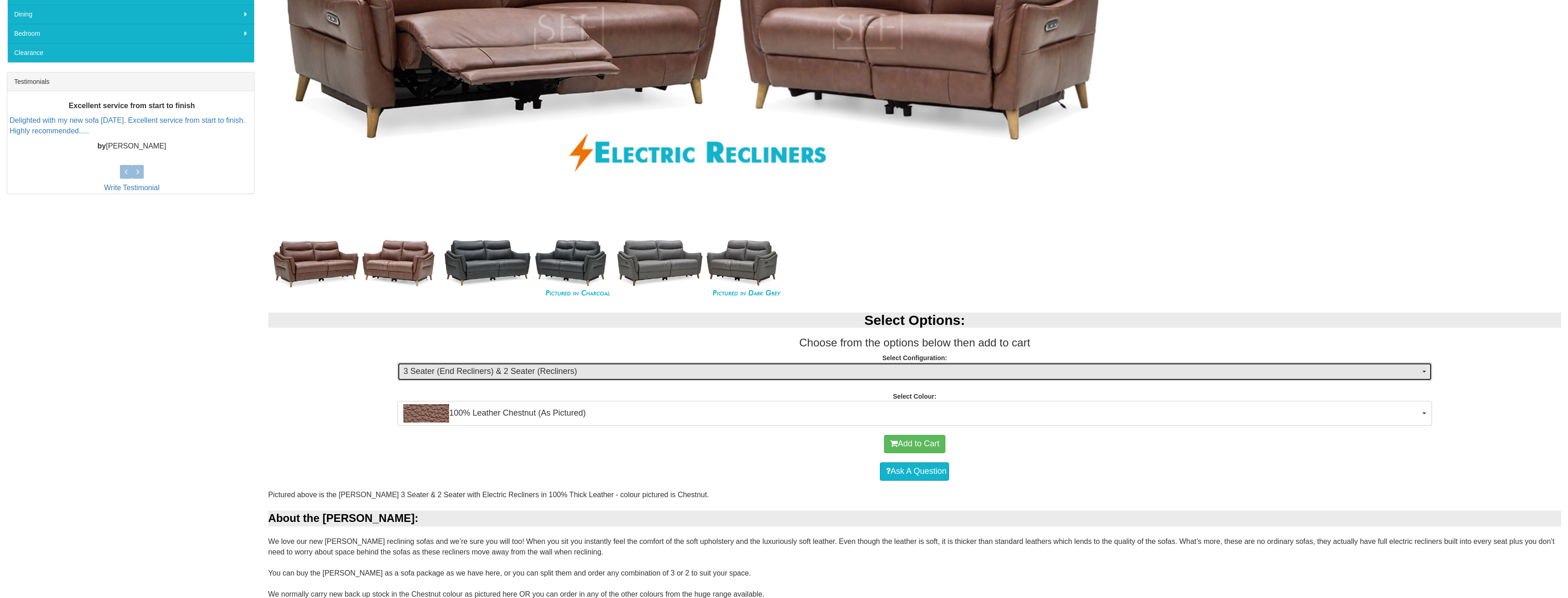
click at [500, 372] on span "3 Seater (End Recliners) & 2 Seater (Recliners)" at bounding box center [911, 372] width 1016 height 12
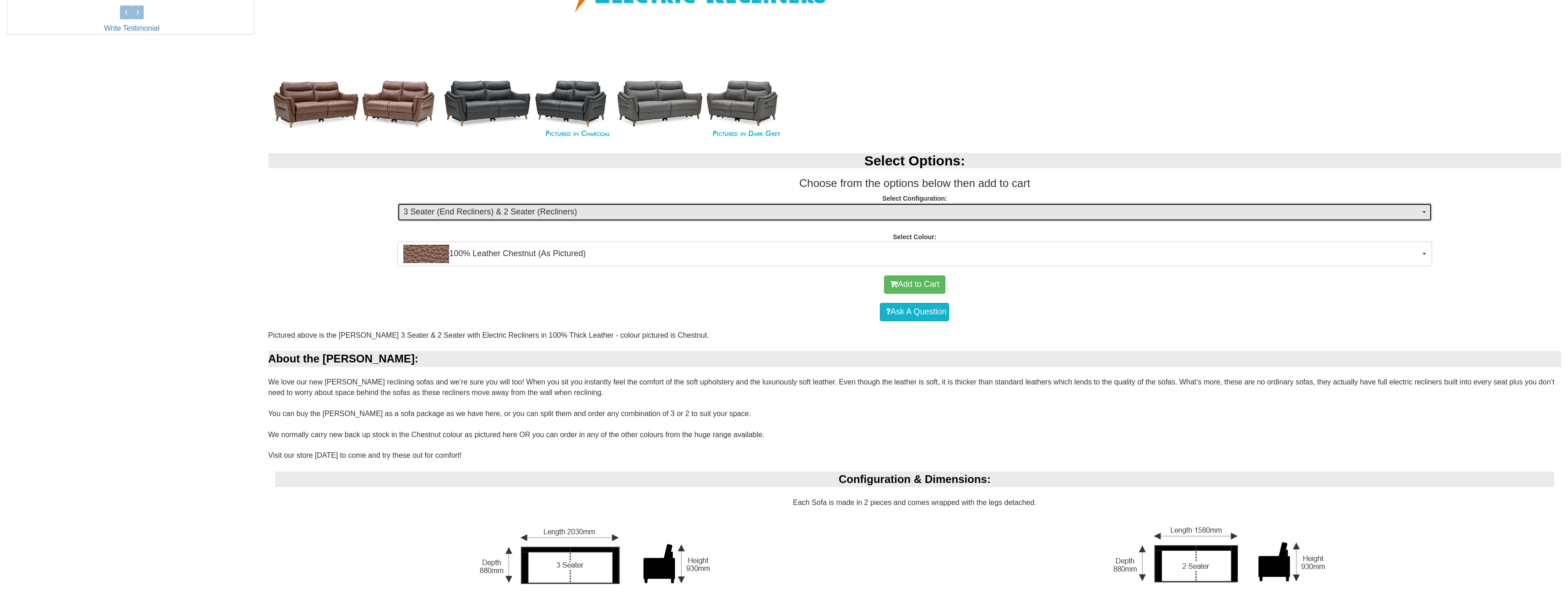
scroll to position [0, 0]
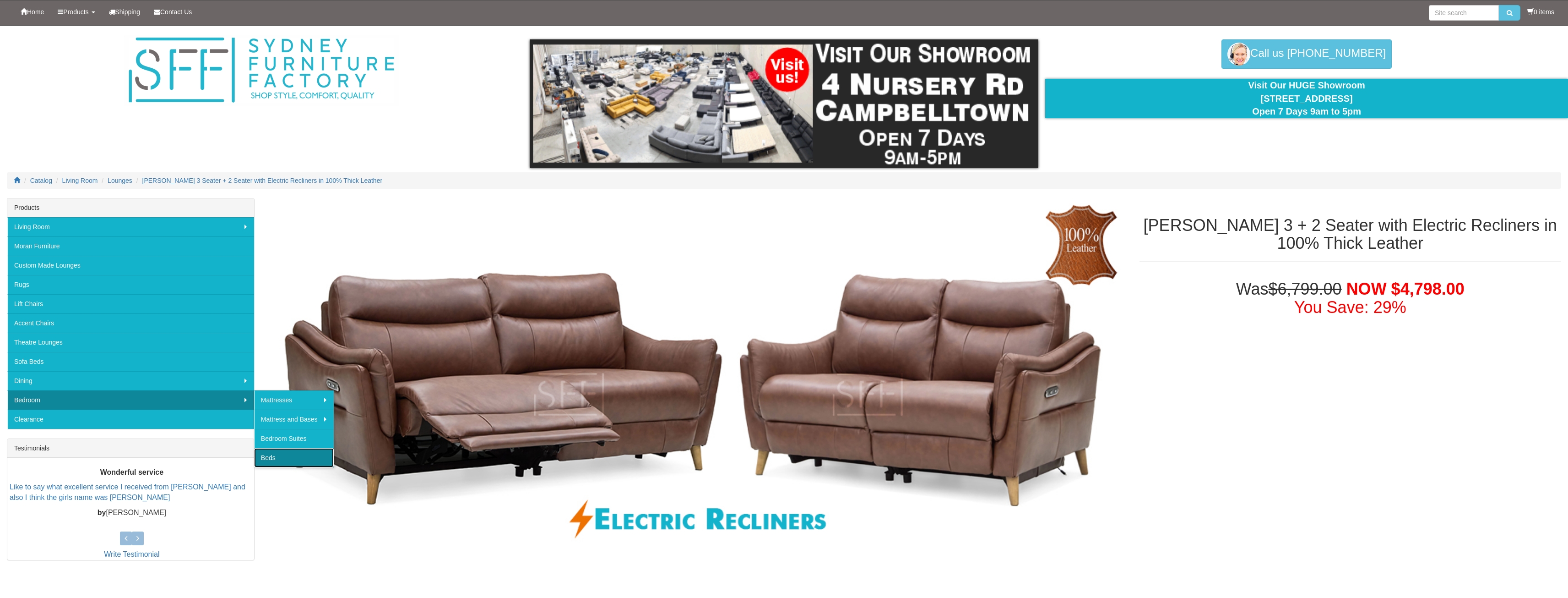
click at [279, 461] on link "Beds" at bounding box center [294, 457] width 80 height 19
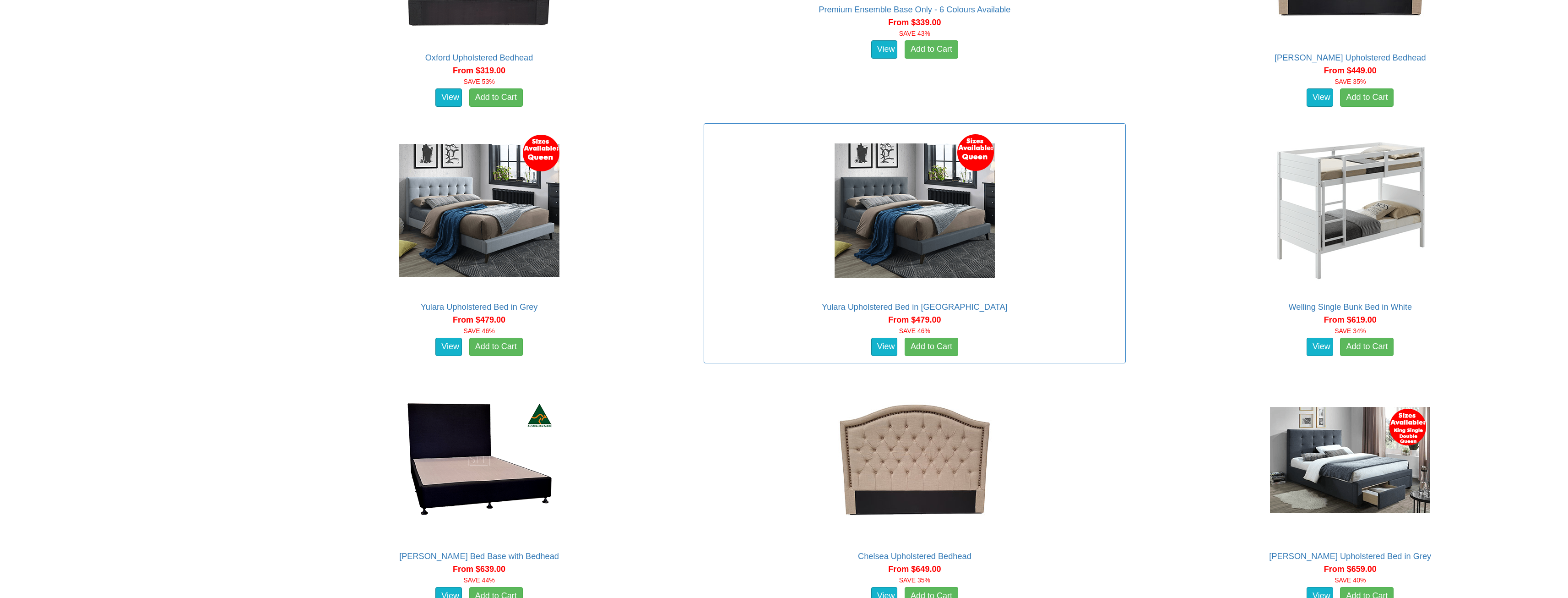
scroll to position [100, 0]
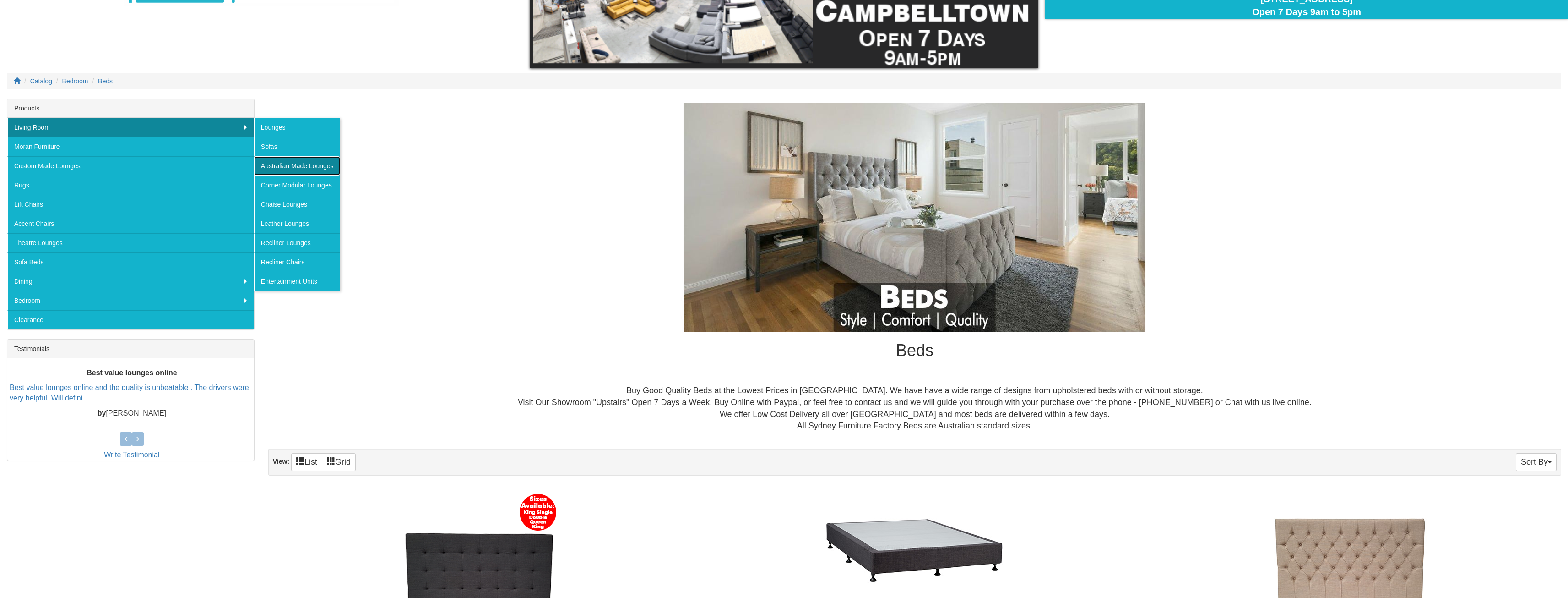
click at [271, 163] on link "Australian Made Lounges" at bounding box center [297, 165] width 86 height 19
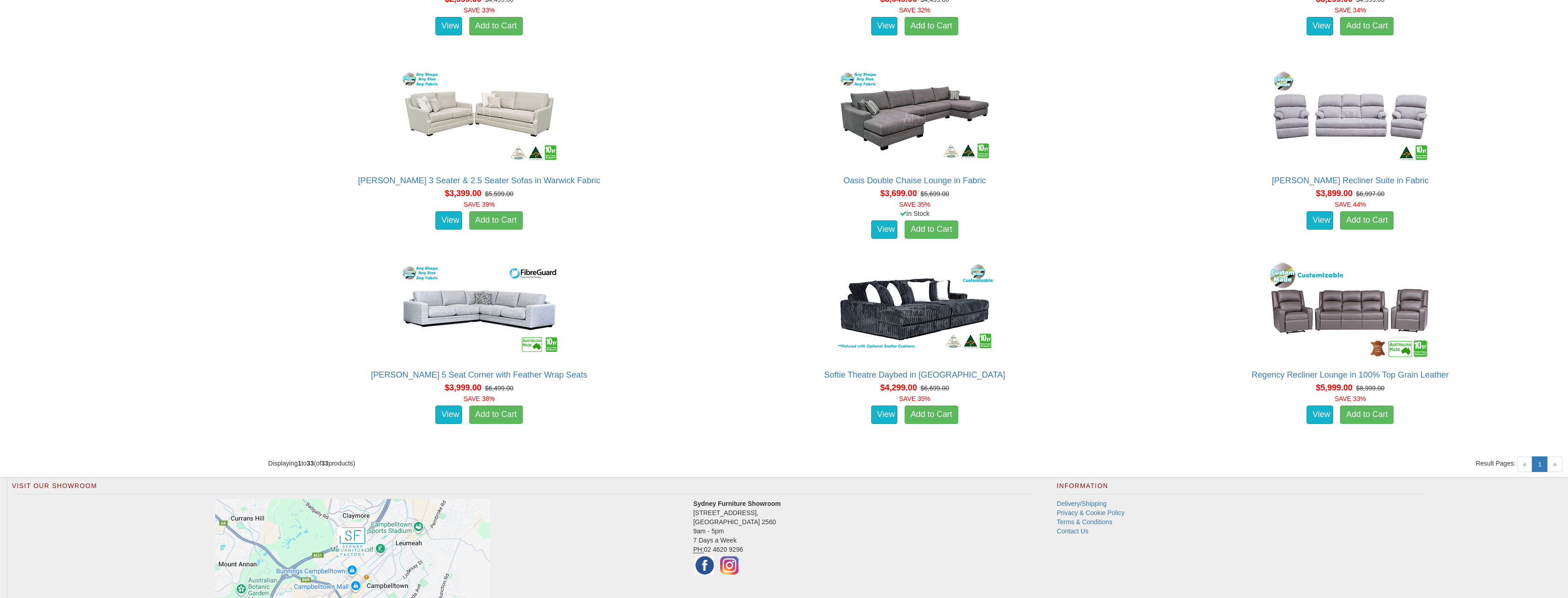
scroll to position [2443, 0]
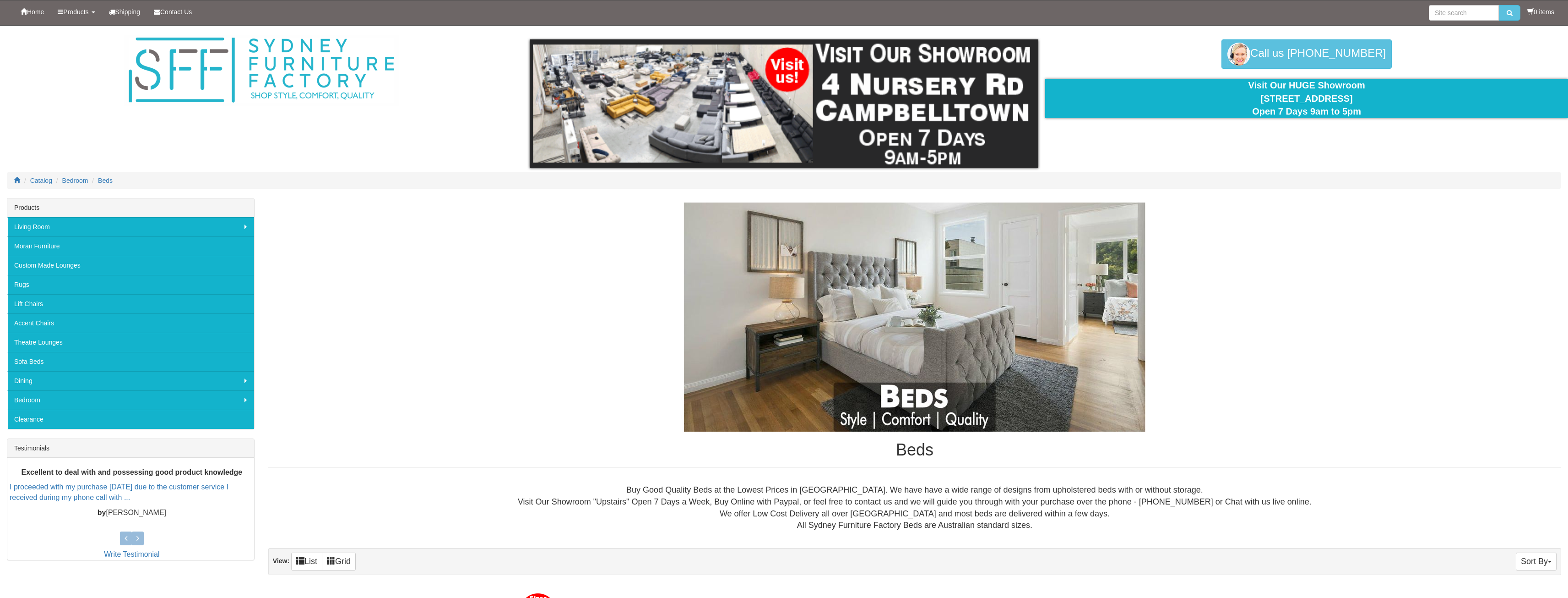
scroll to position [100, 0]
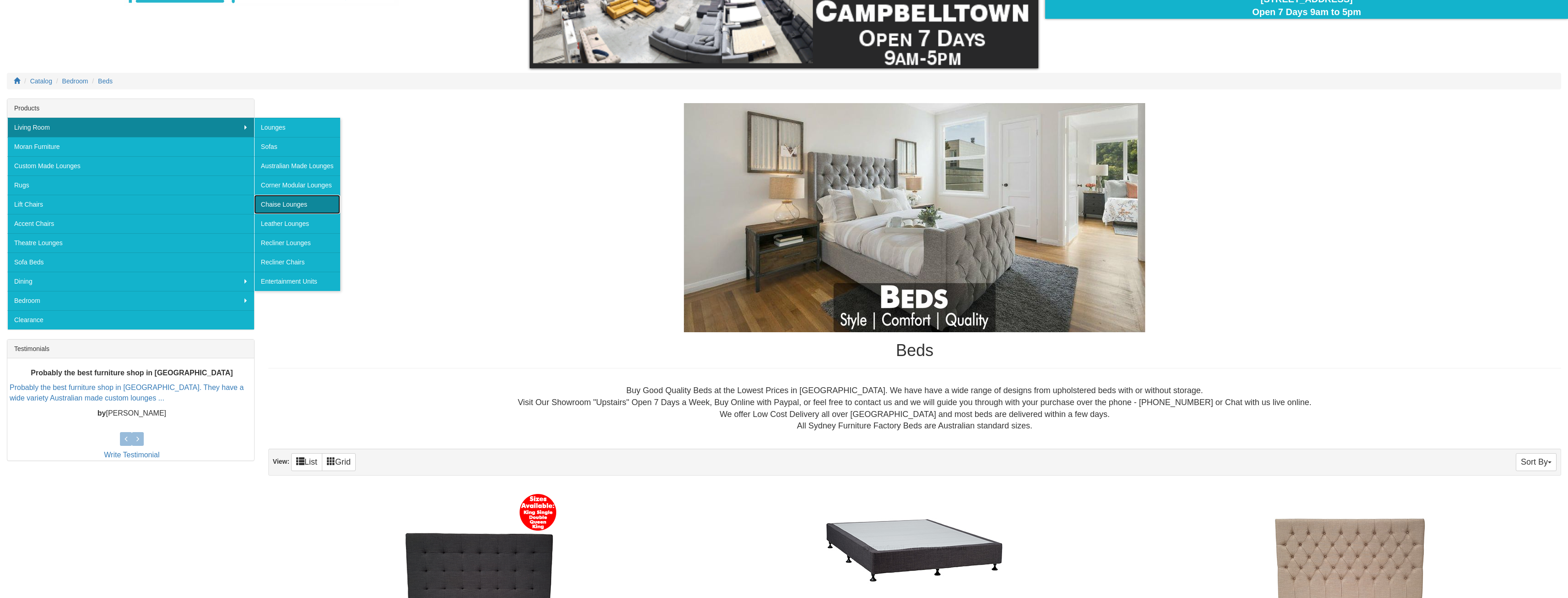
click at [275, 203] on link "Chaise Lounges" at bounding box center [297, 204] width 86 height 19
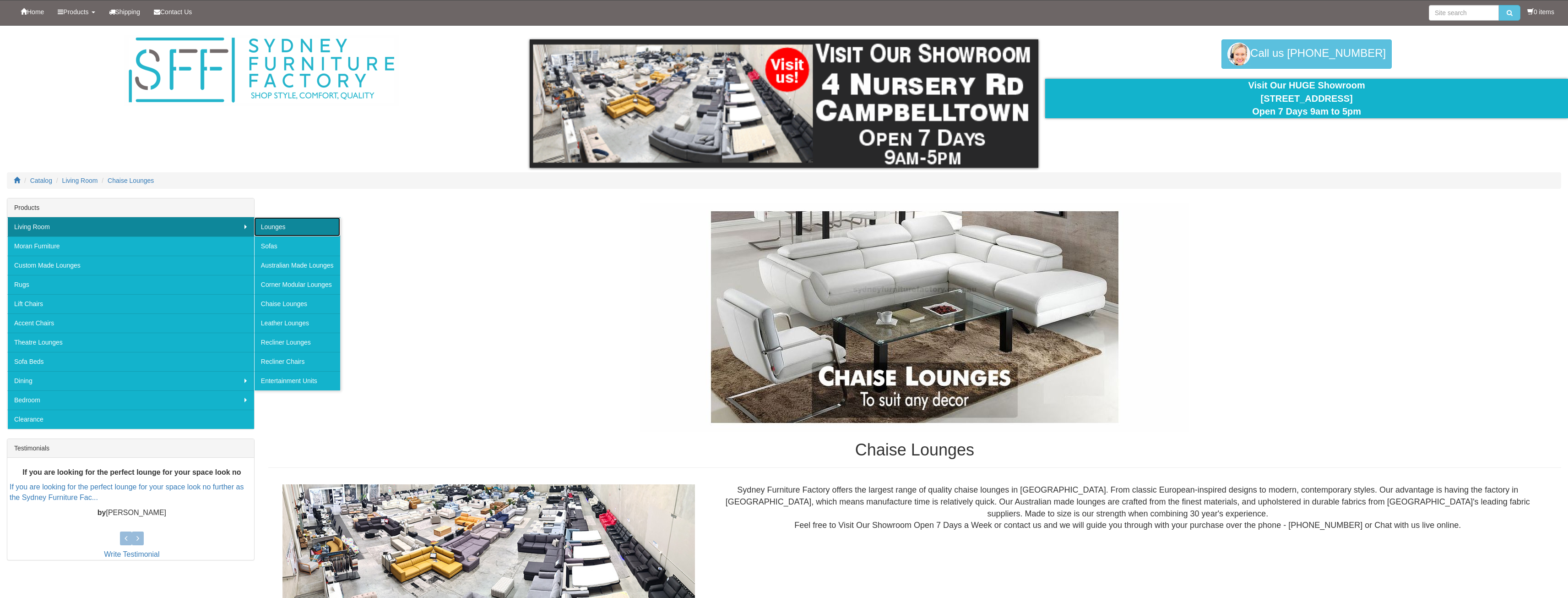
click at [284, 226] on link "Lounges" at bounding box center [297, 226] width 86 height 19
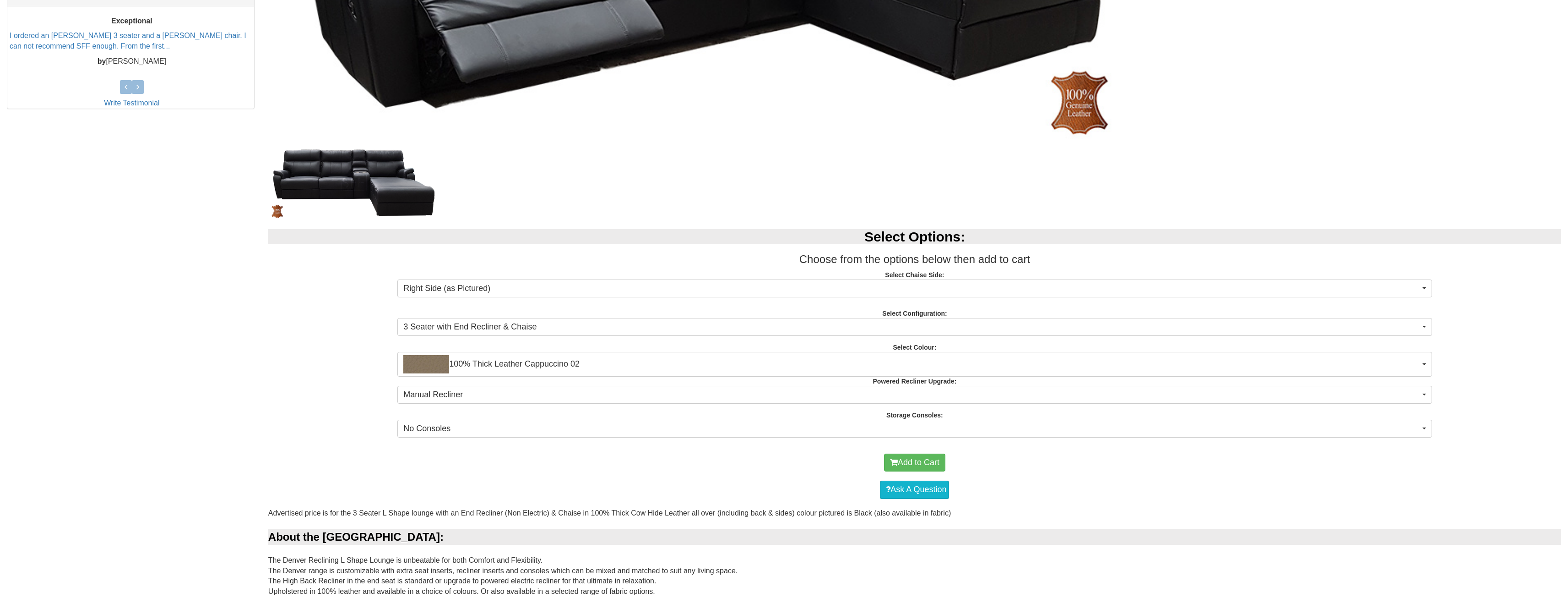
scroll to position [488, 0]
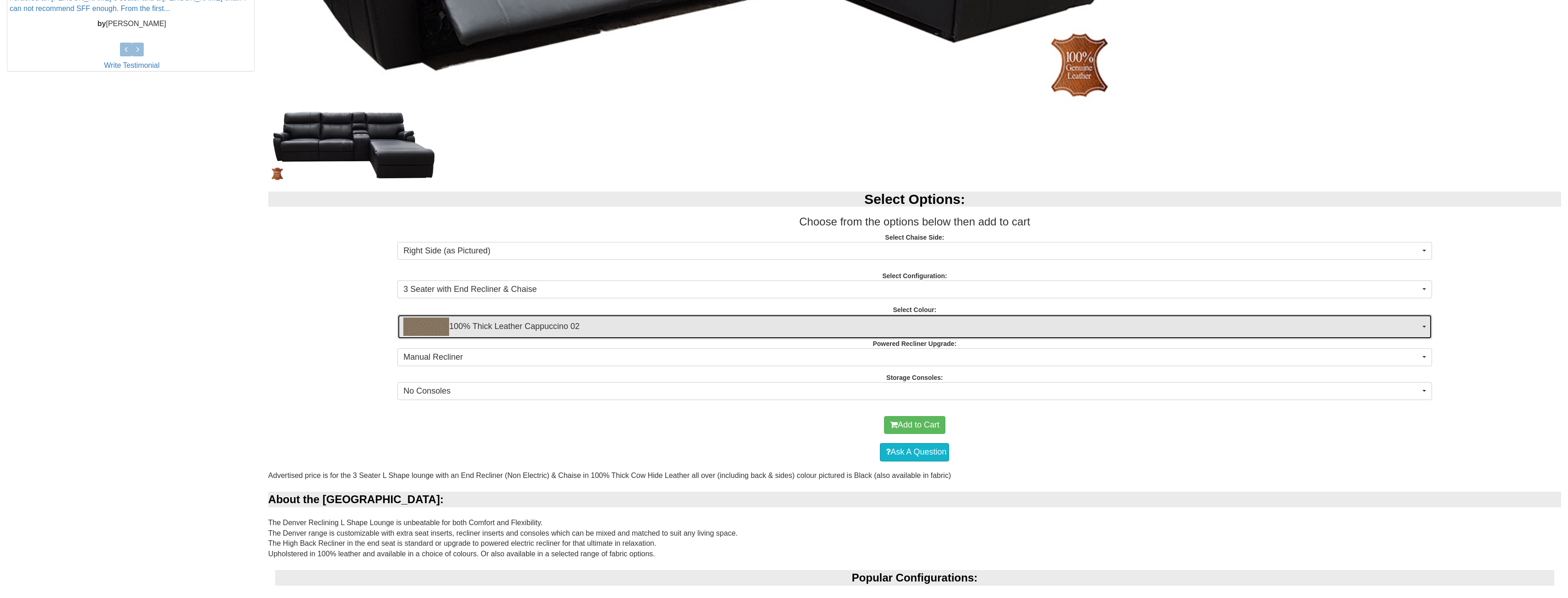
click at [595, 325] on span "100% Thick Leather Cappuccino 02" at bounding box center [911, 327] width 1016 height 18
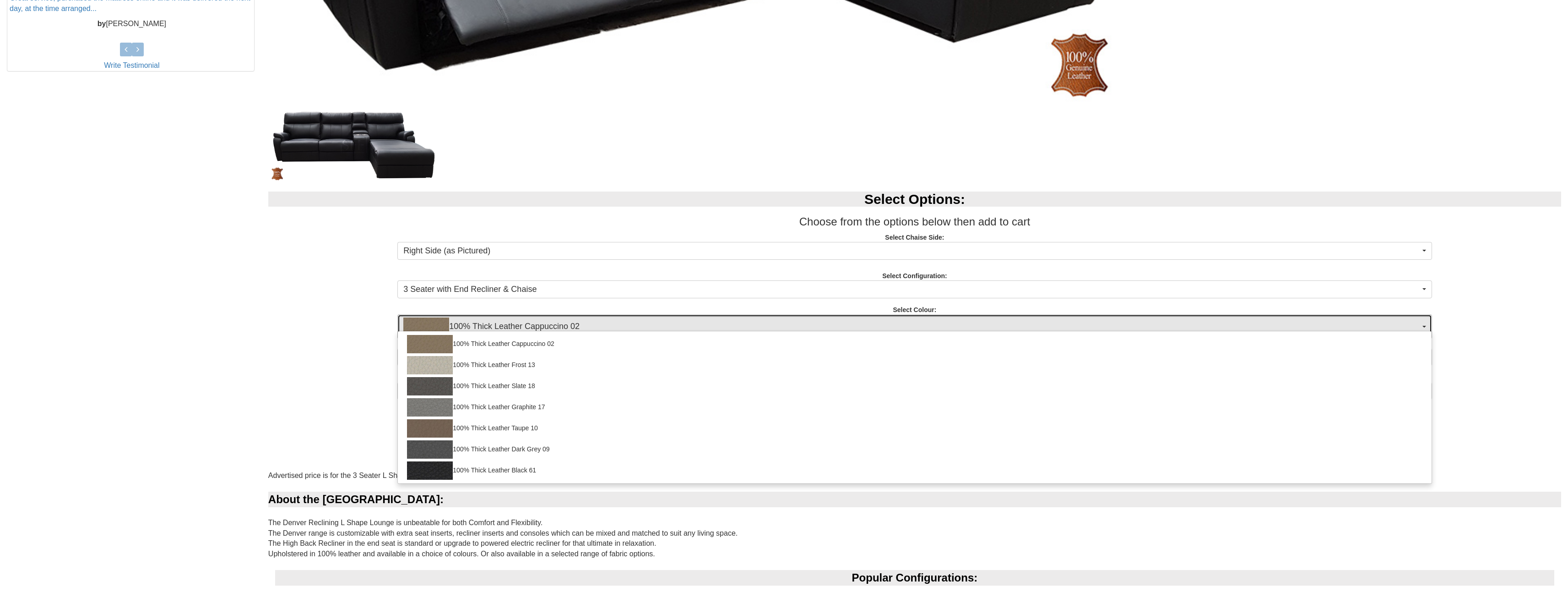
click at [595, 325] on span "100% Thick Leather Cappuccino 02" at bounding box center [911, 327] width 1016 height 18
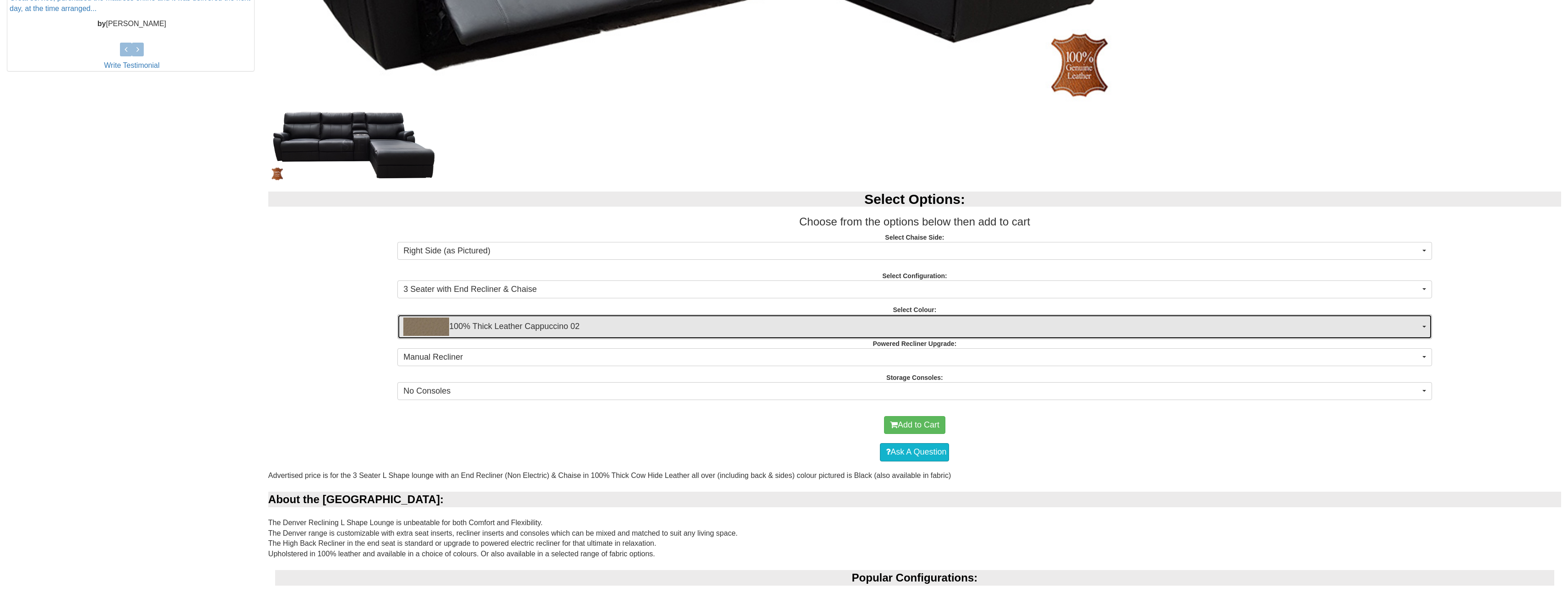
click at [595, 325] on span "100% Thick Leather Cappuccino 02" at bounding box center [911, 327] width 1016 height 18
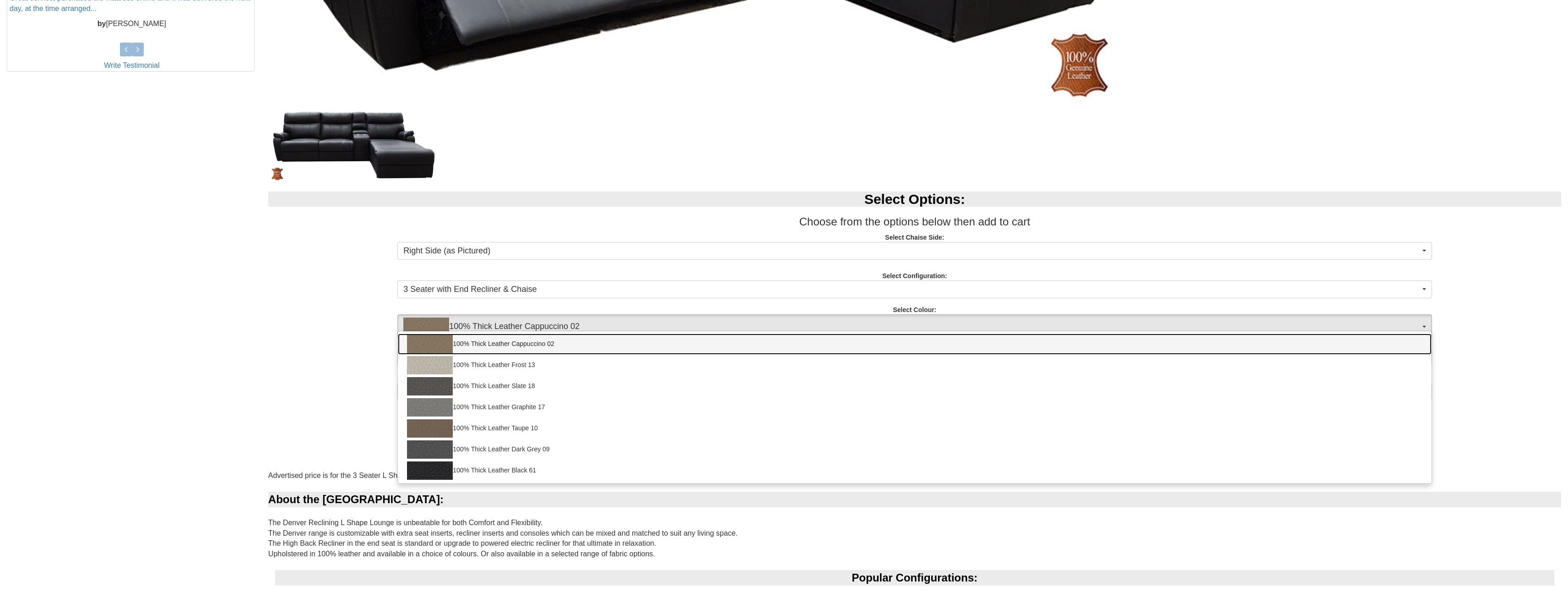
click at [504, 344] on link "100% Thick Leather Cappuccino 02" at bounding box center [914, 344] width 1033 height 21
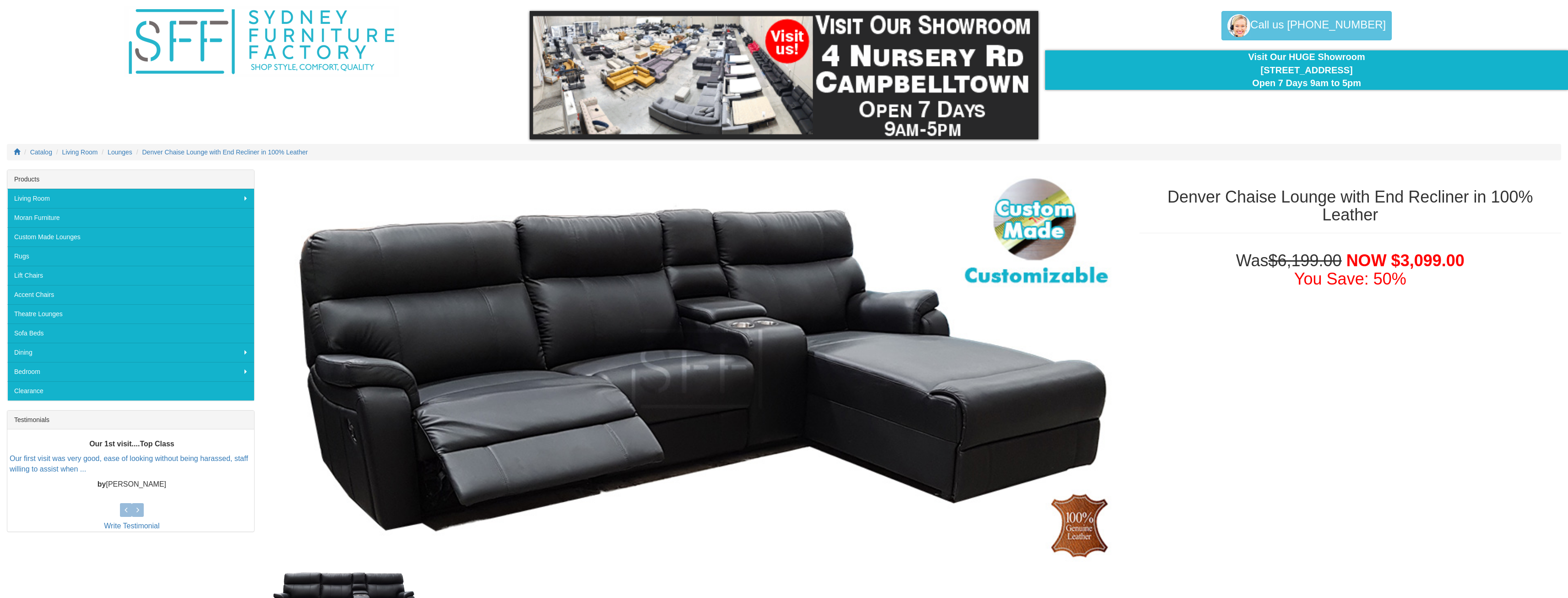
scroll to position [0, 0]
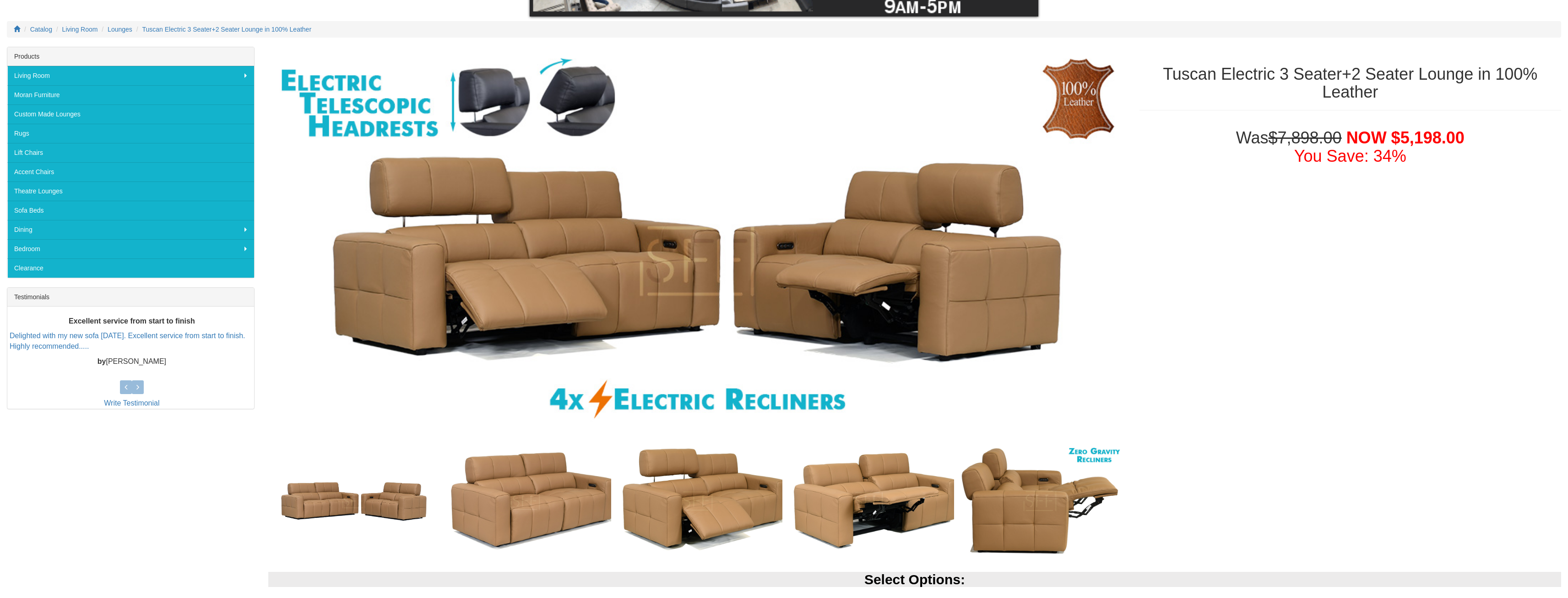
scroll to position [244, 0]
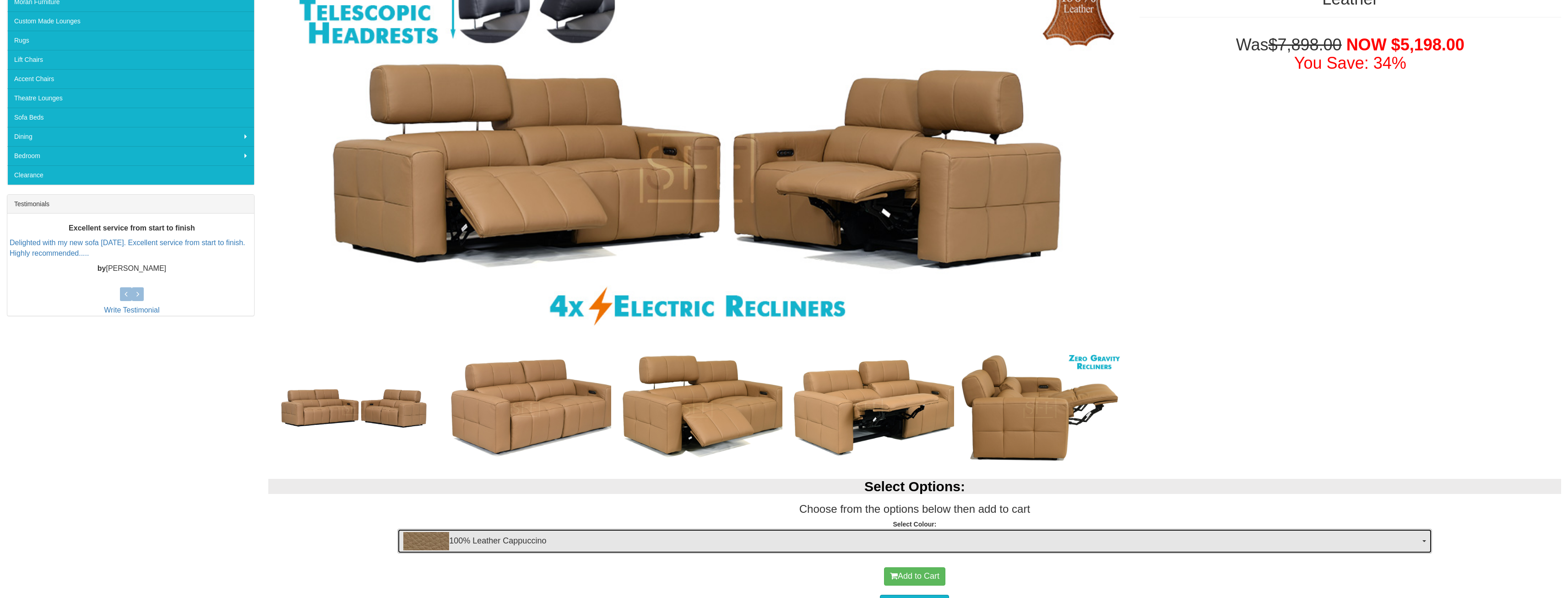
click at [516, 543] on span "100% Leather Cappuccino" at bounding box center [911, 541] width 1016 height 18
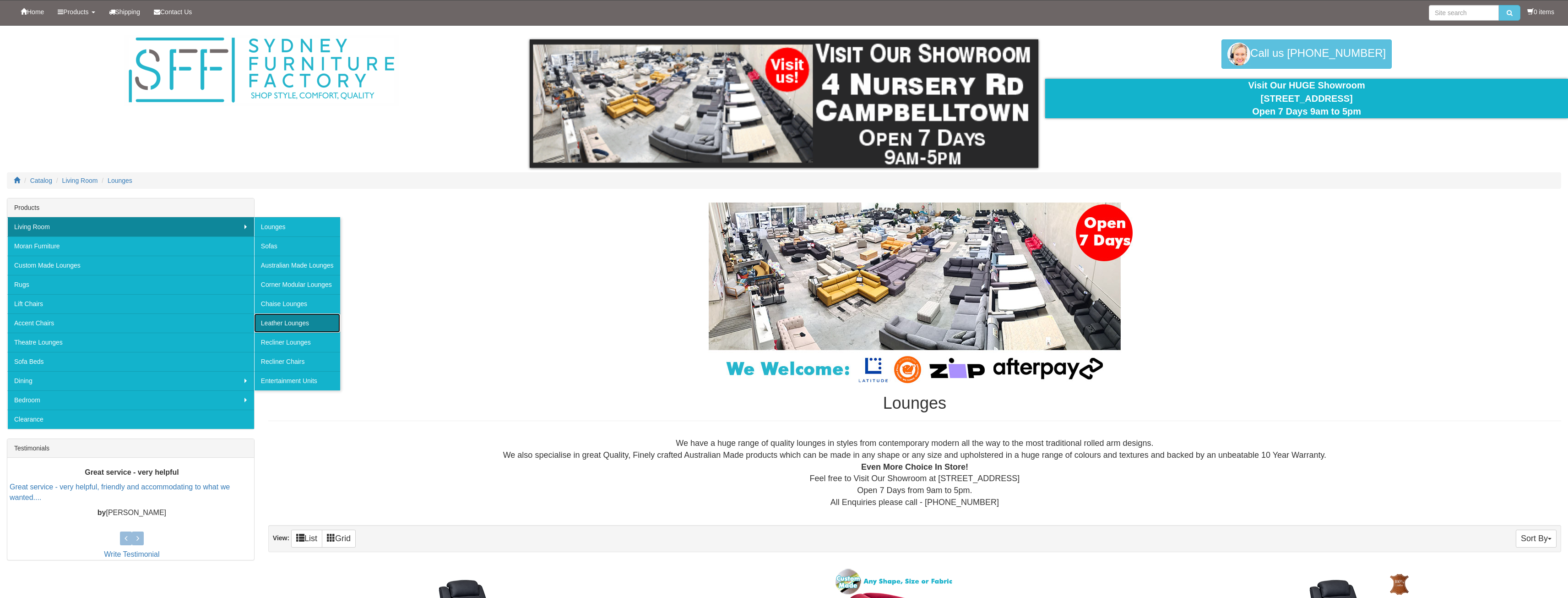
click at [290, 322] on link "Leather Lounges" at bounding box center [297, 323] width 86 height 19
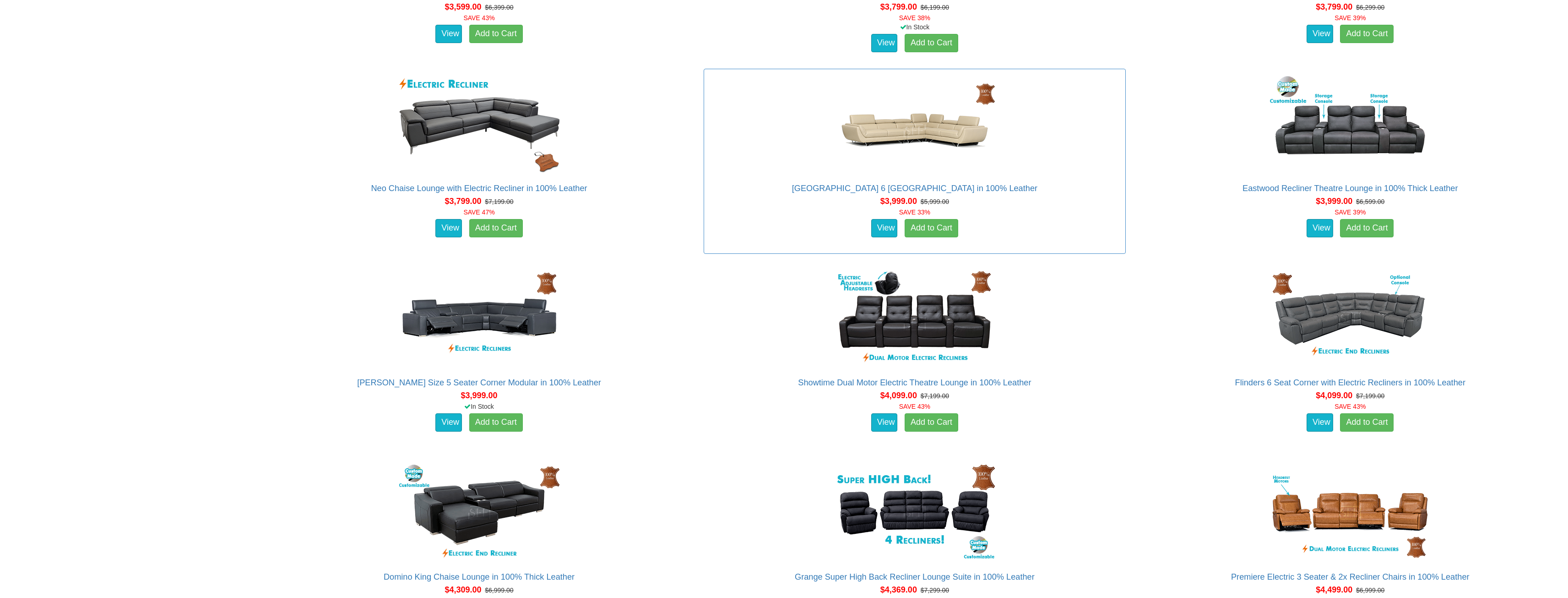
scroll to position [1222, 0]
click at [880, 137] on img at bounding box center [915, 124] width 165 height 101
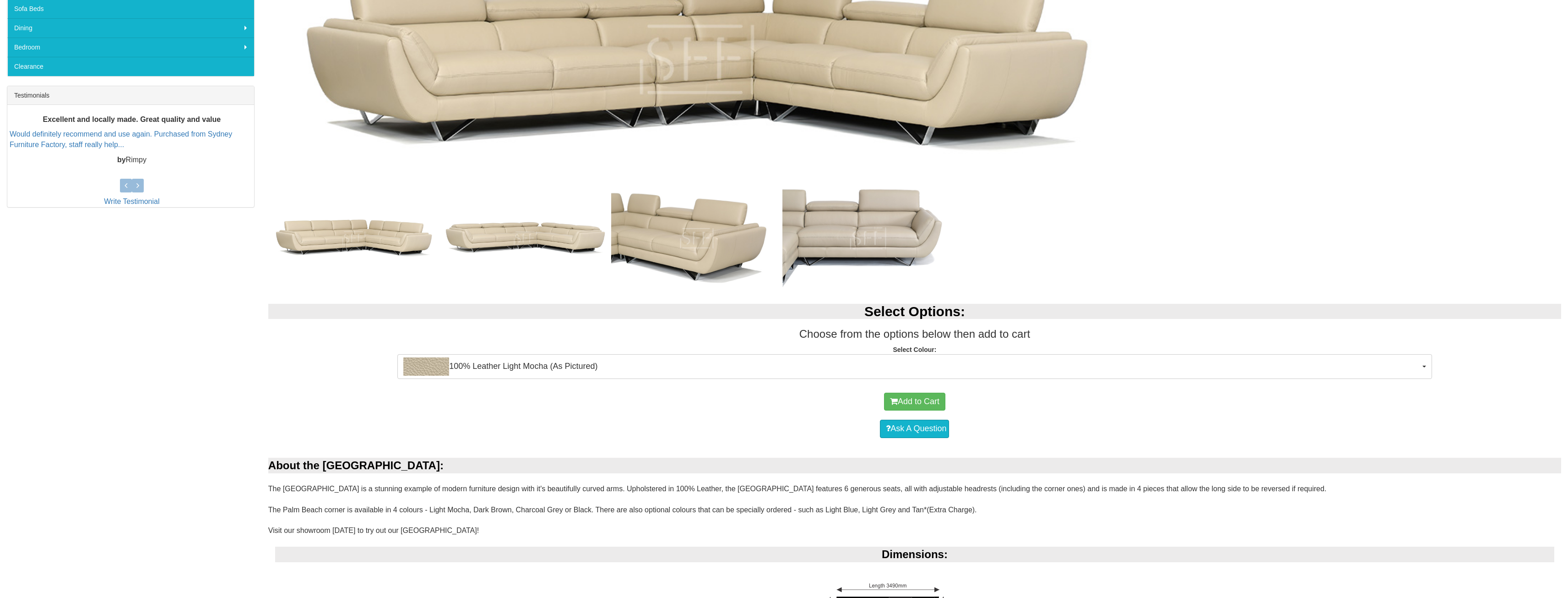
scroll to position [367, 0]
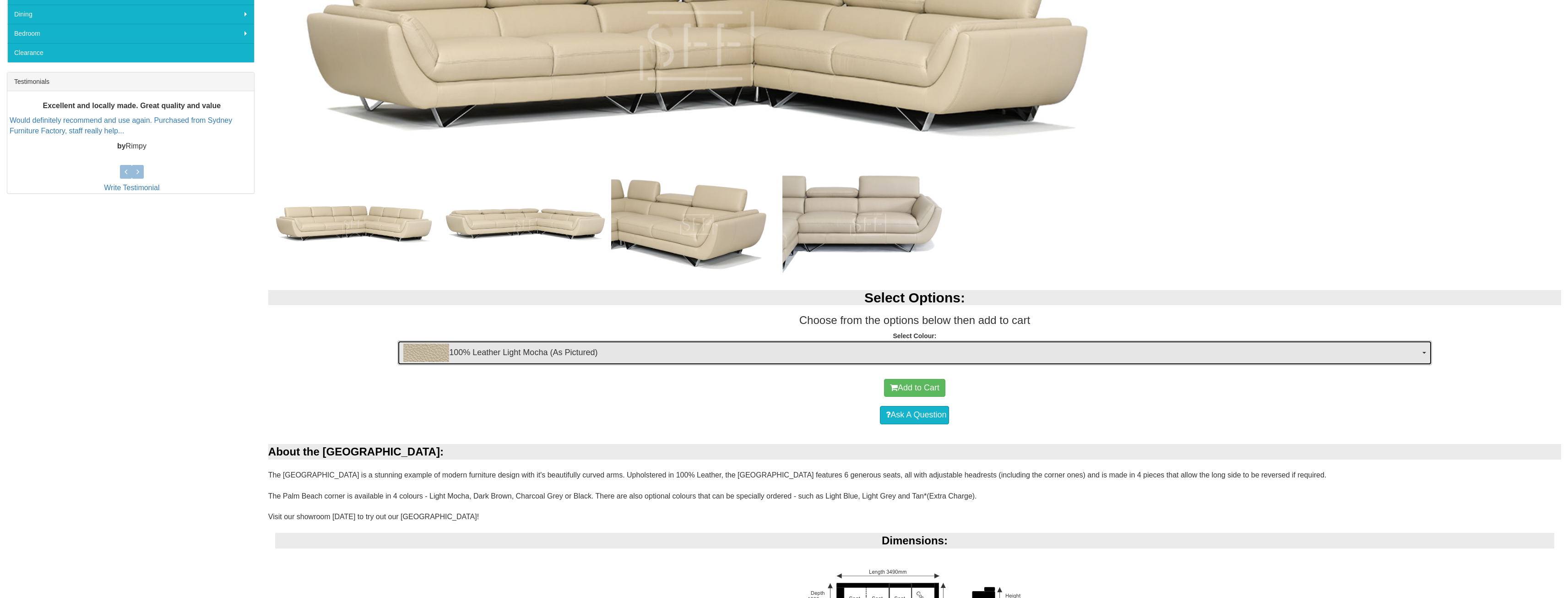
click at [543, 363] on button "100% Leather Light Mocha (As Pictured)" at bounding box center [914, 353] width 1034 height 25
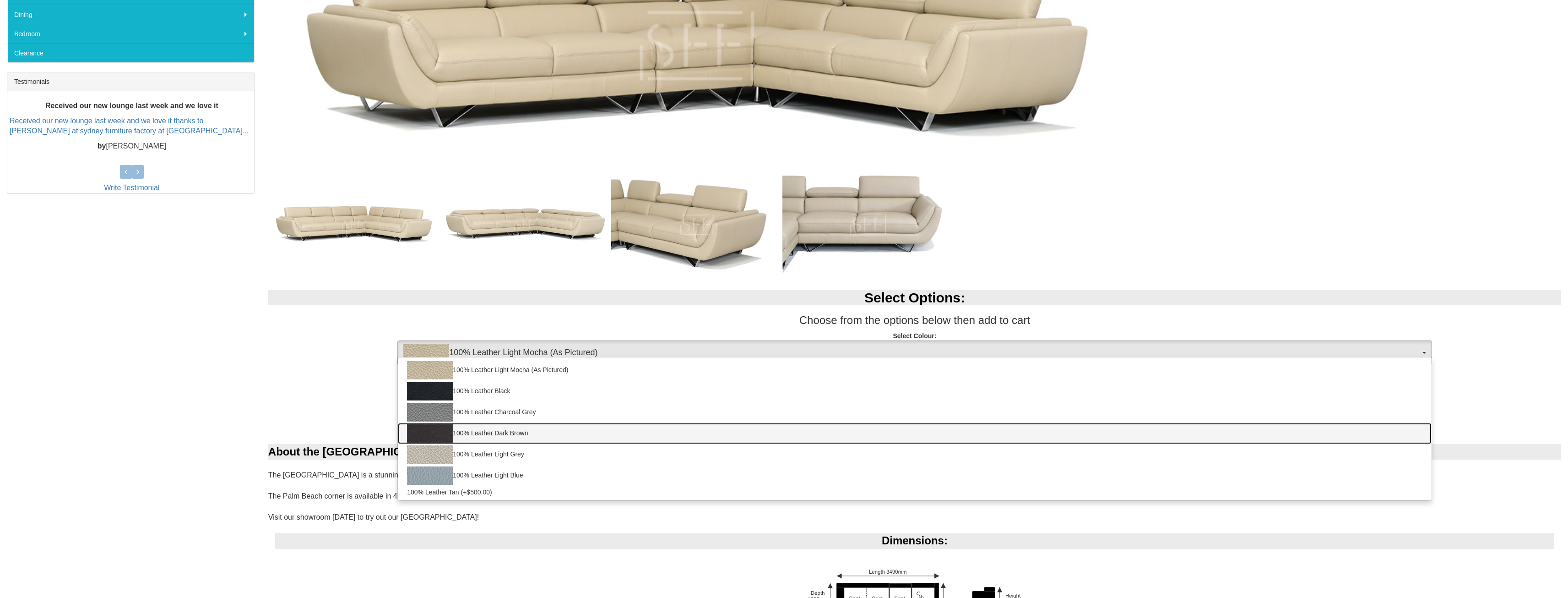
click at [483, 437] on link "100% Leather Dark Brown" at bounding box center [914, 433] width 1033 height 21
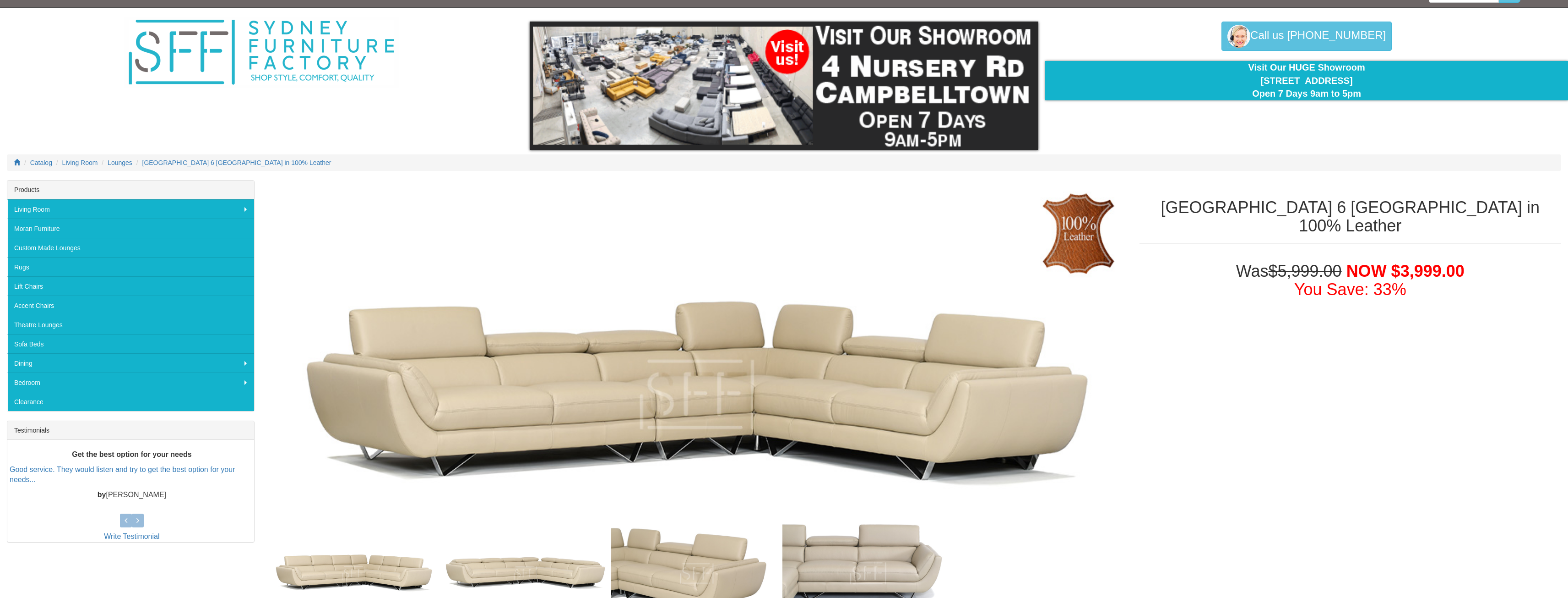
scroll to position [0, 0]
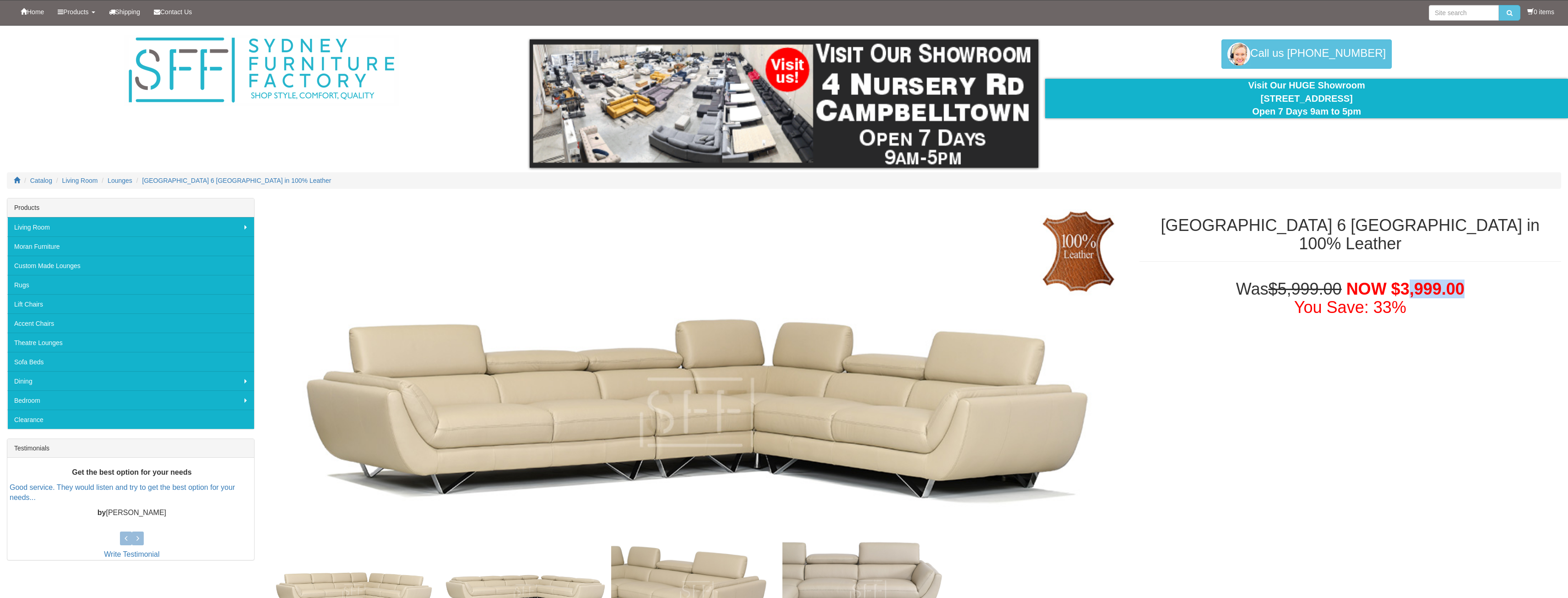
drag, startPoint x: 1407, startPoint y: 268, endPoint x: 1477, endPoint y: 268, distance: 70.0
click at [1477, 280] on h1 "Was $5,999.00 NOW $3,999.00 You Save: 33%" at bounding box center [1350, 298] width 421 height 36
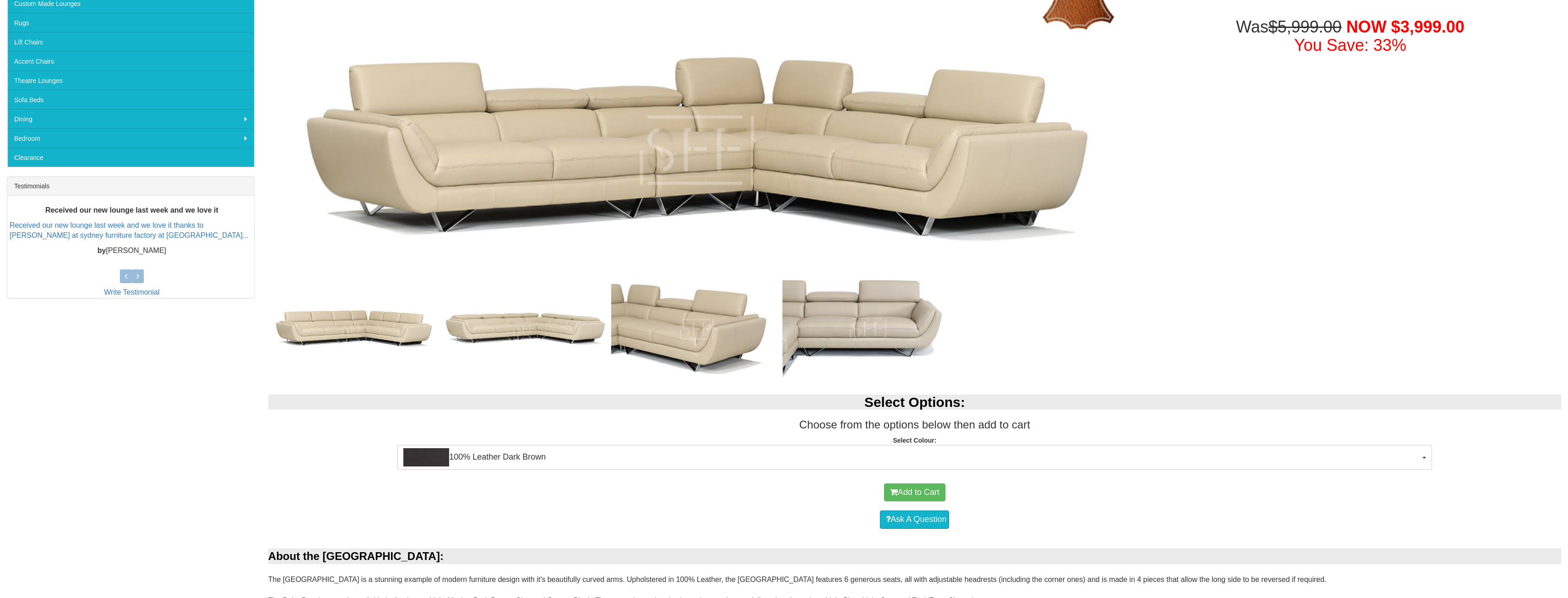
scroll to position [244, 0]
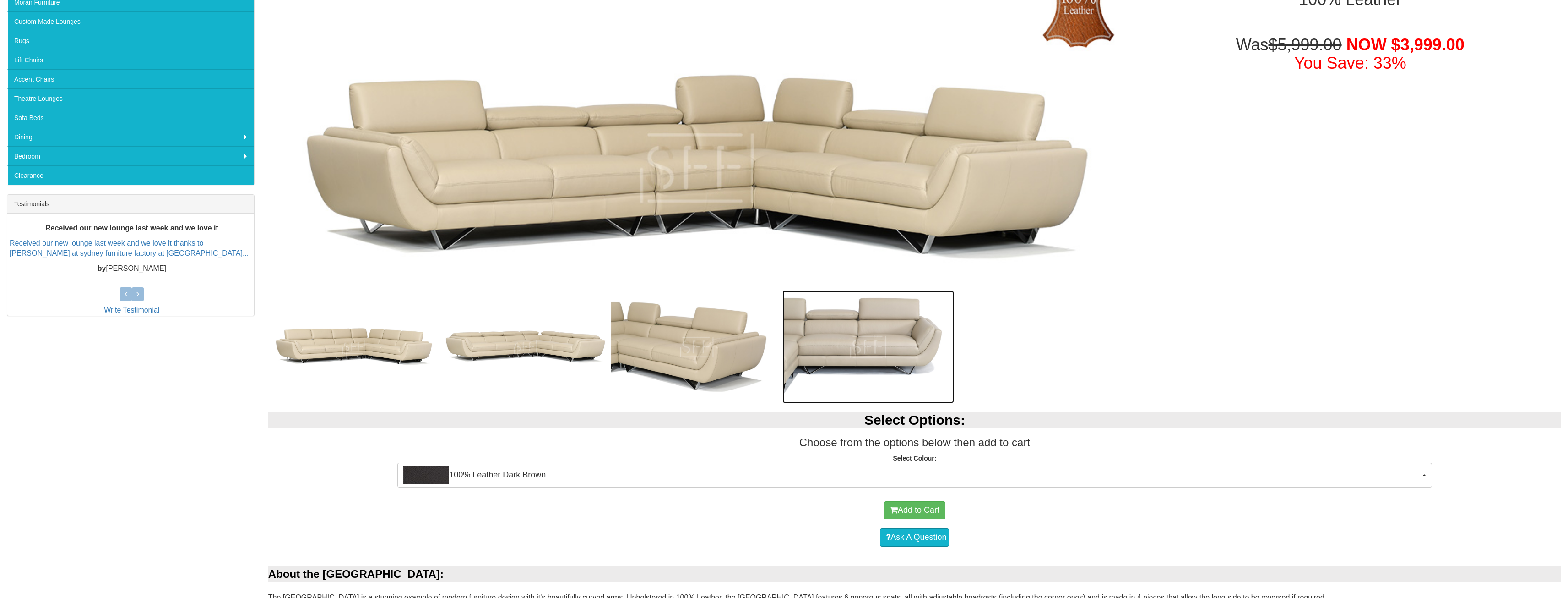
click at [847, 340] on img at bounding box center [868, 347] width 172 height 113
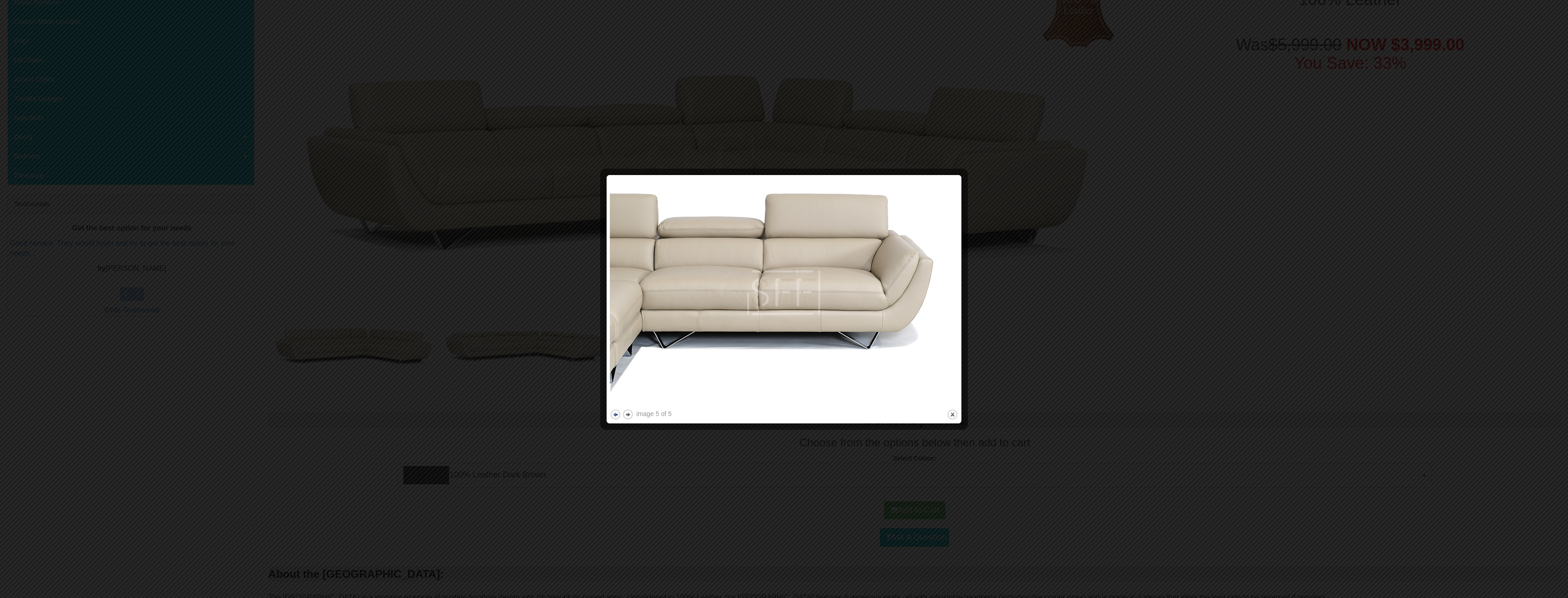
click at [615, 415] on button "previous" at bounding box center [615, 414] width 11 height 11
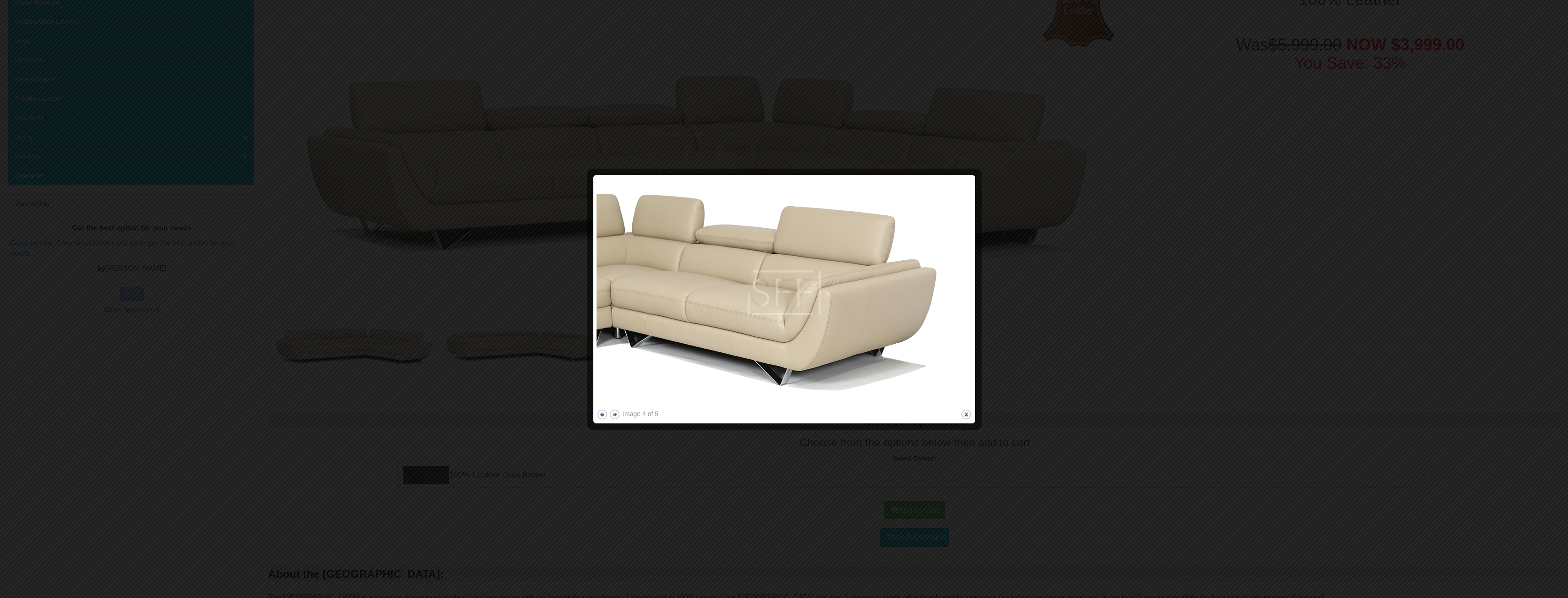
click at [615, 415] on button "next" at bounding box center [614, 414] width 11 height 11
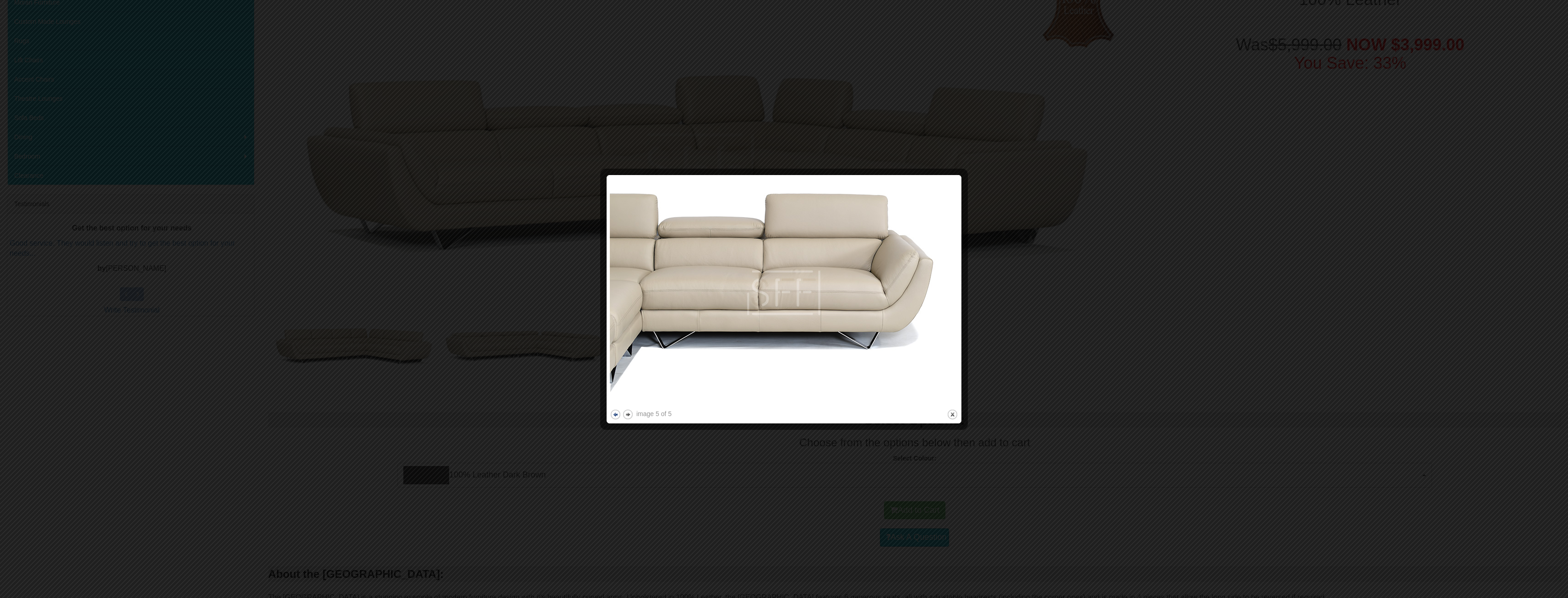
click at [615, 415] on button "previous" at bounding box center [615, 414] width 11 height 11
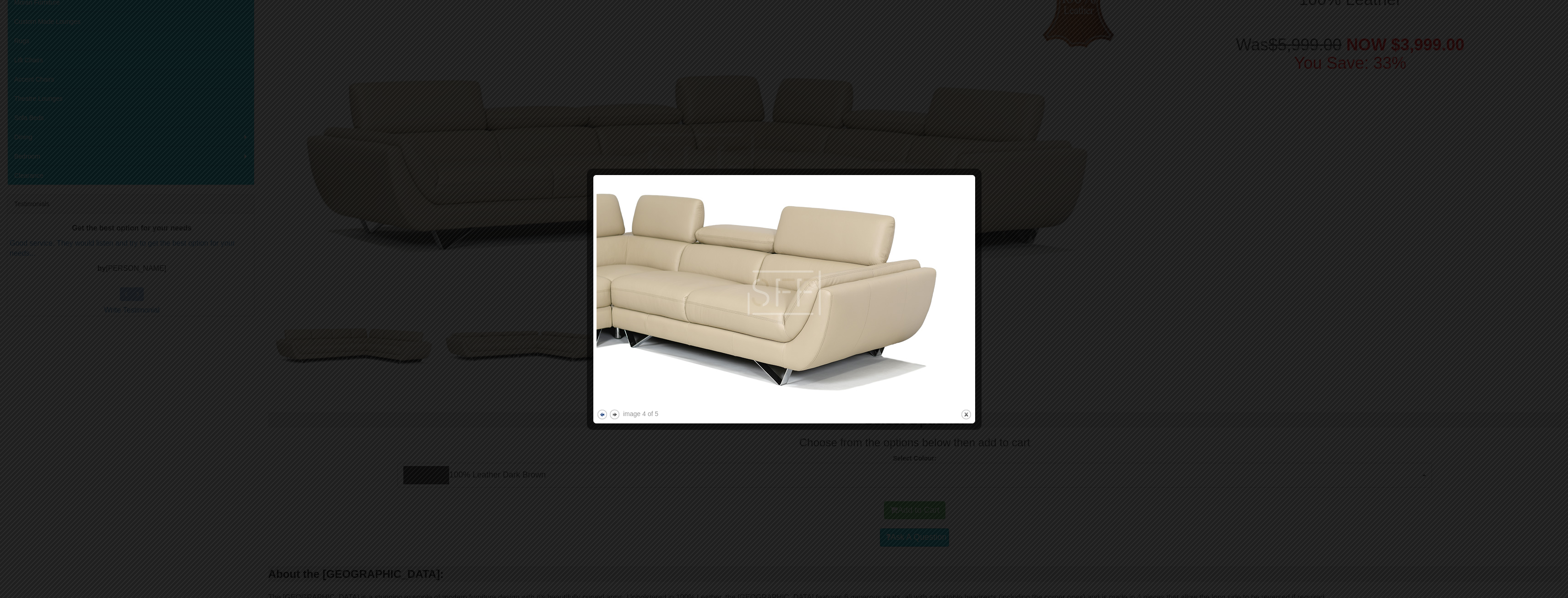
click at [615, 415] on button "next" at bounding box center [614, 414] width 11 height 11
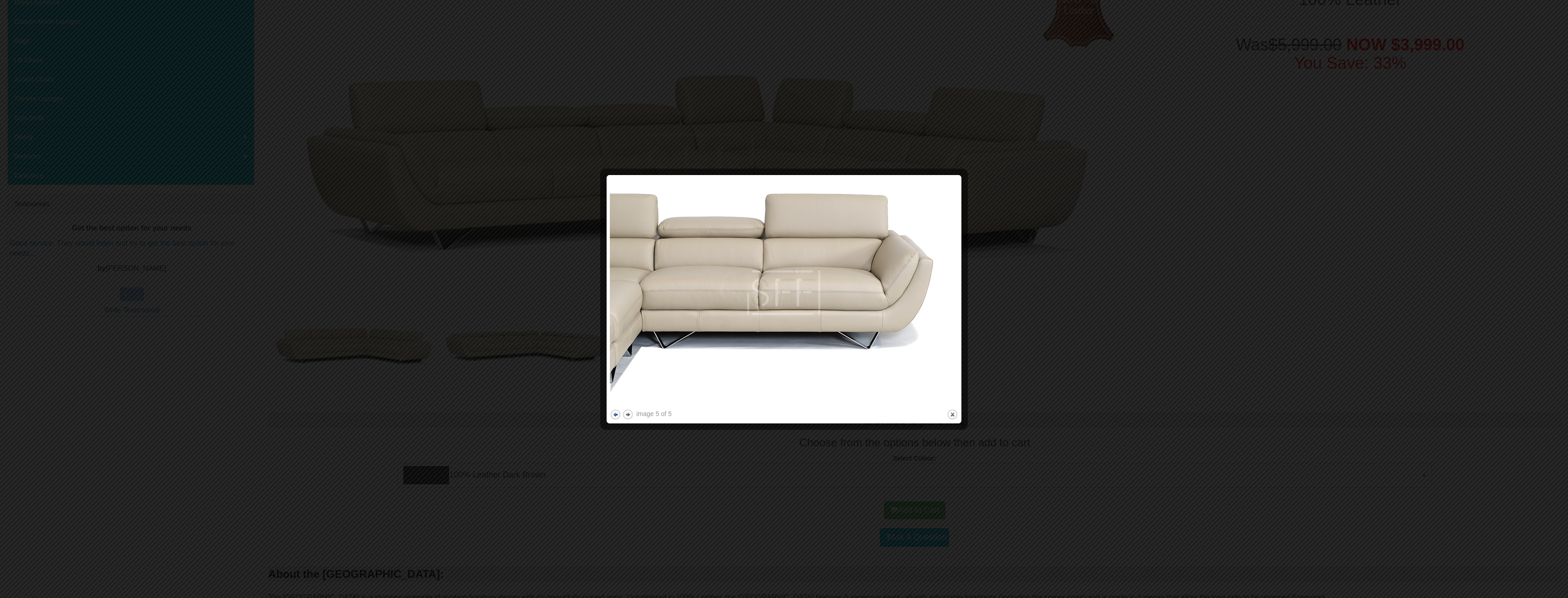
click at [615, 415] on button "previous" at bounding box center [615, 414] width 11 height 11
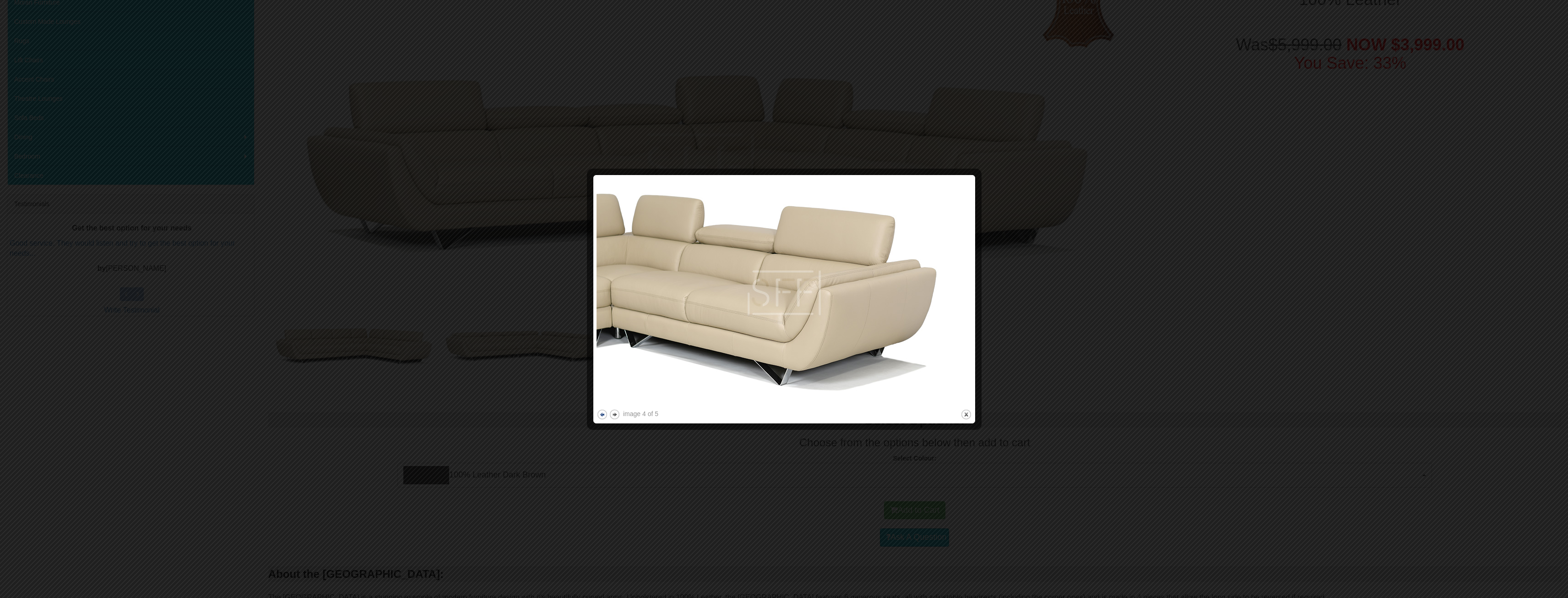
click at [615, 415] on button "next" at bounding box center [614, 414] width 11 height 11
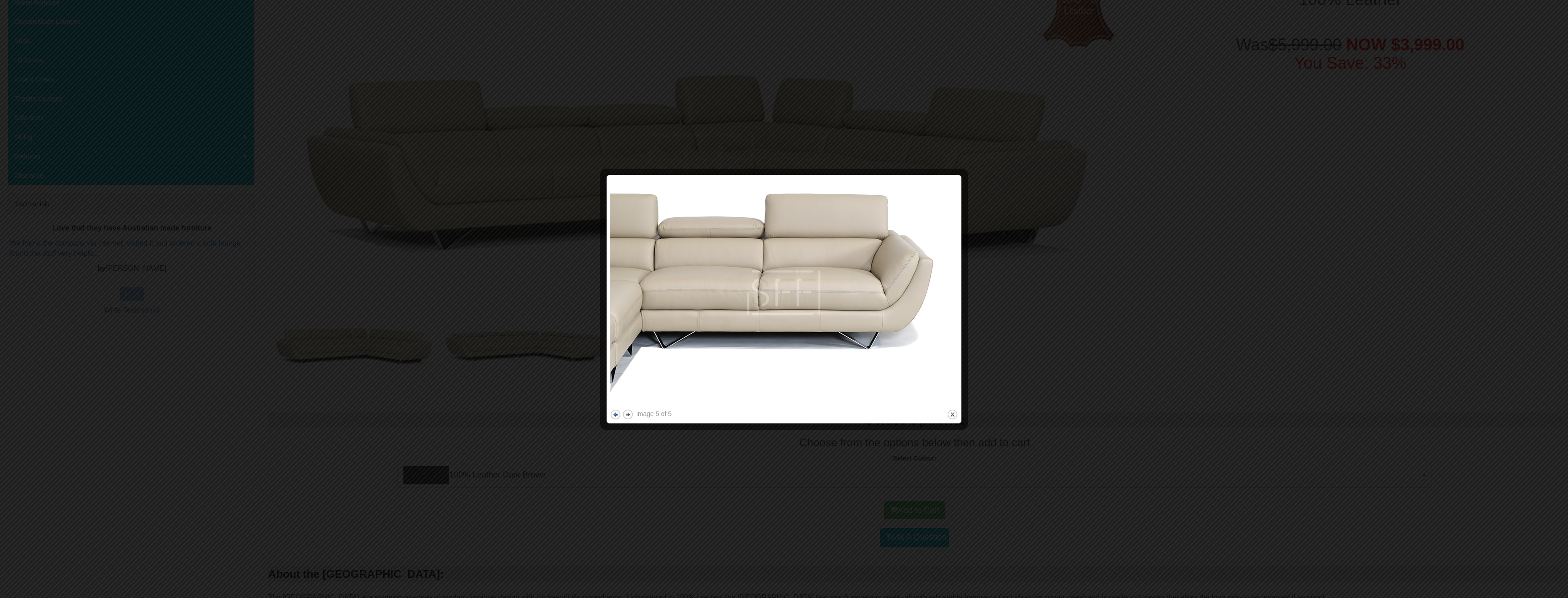
click at [615, 415] on button "previous" at bounding box center [615, 414] width 11 height 11
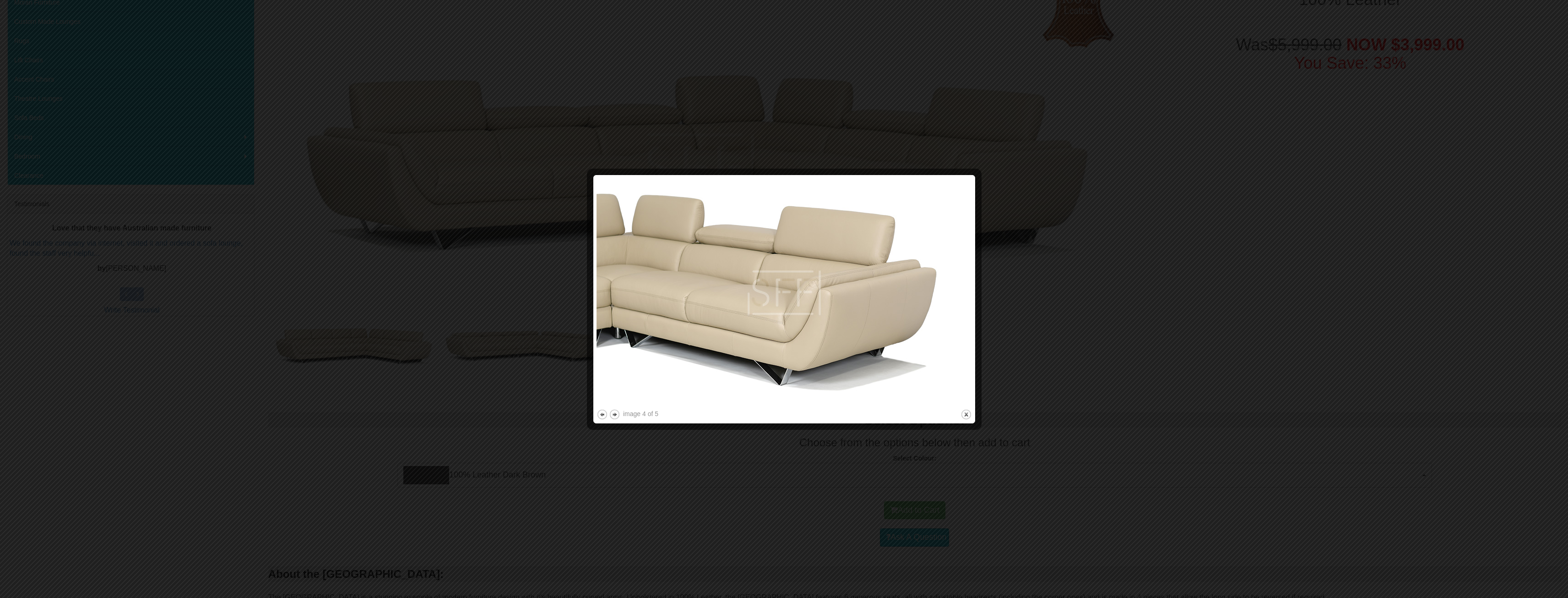
click at [1153, 315] on div at bounding box center [784, 299] width 1568 height 598
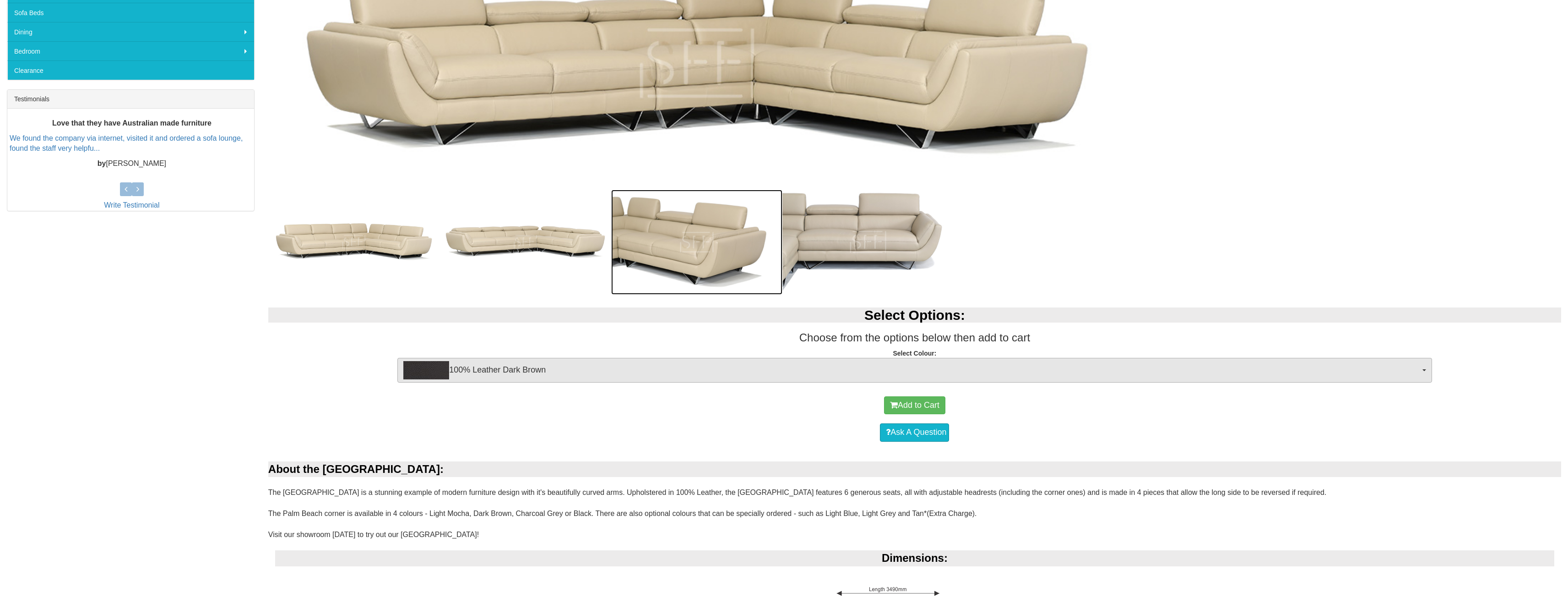
scroll to position [367, 0]
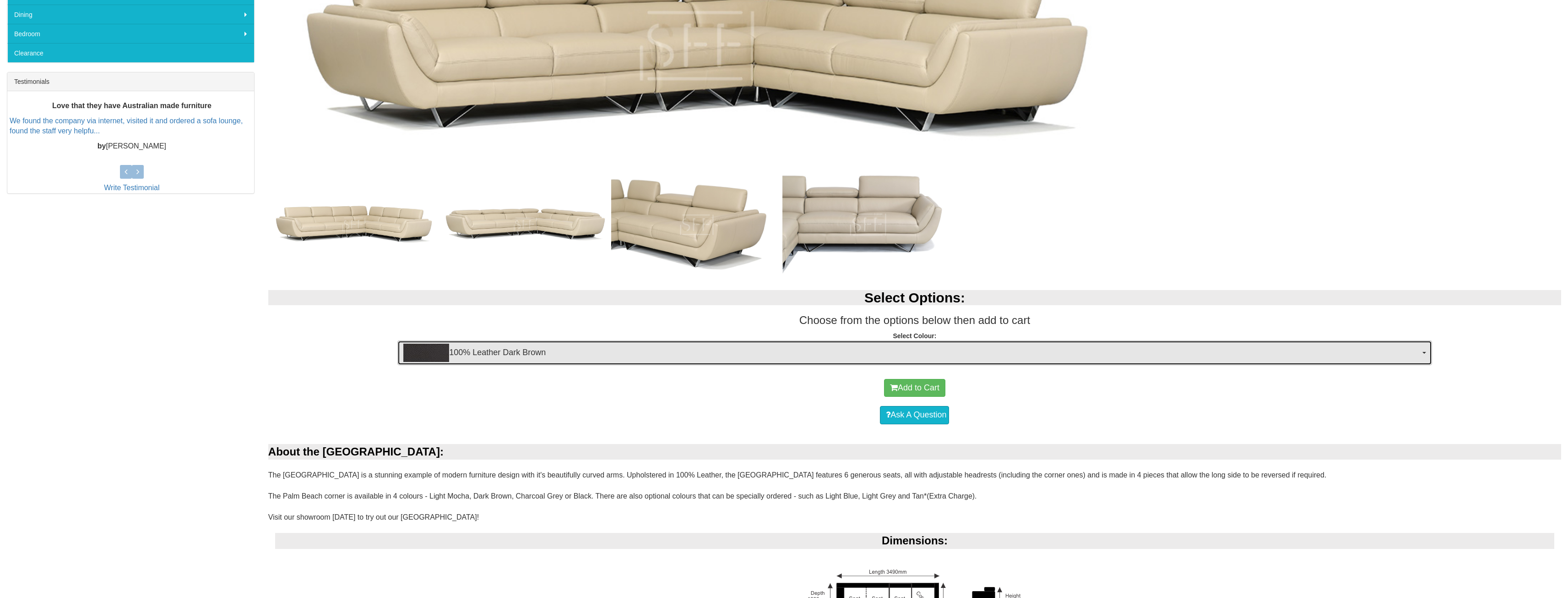
click at [534, 354] on span "100% Leather Dark Brown" at bounding box center [911, 353] width 1016 height 18
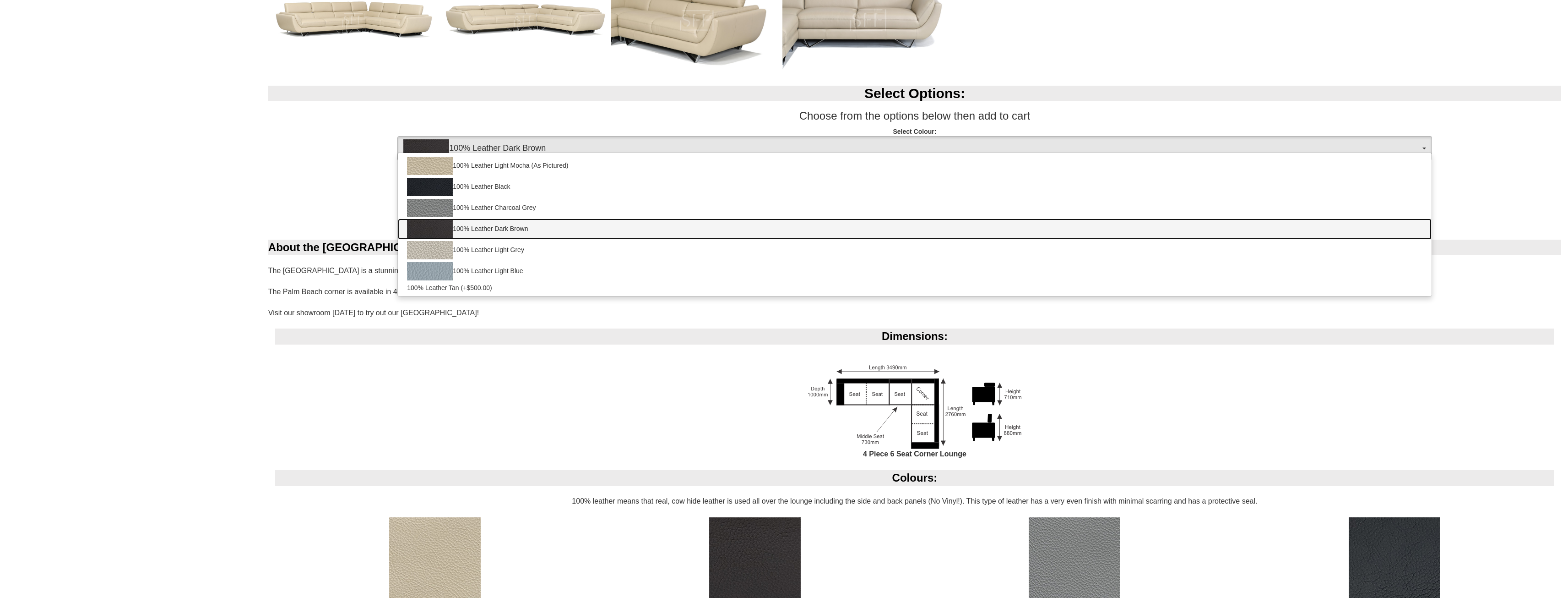
scroll to position [610, 0]
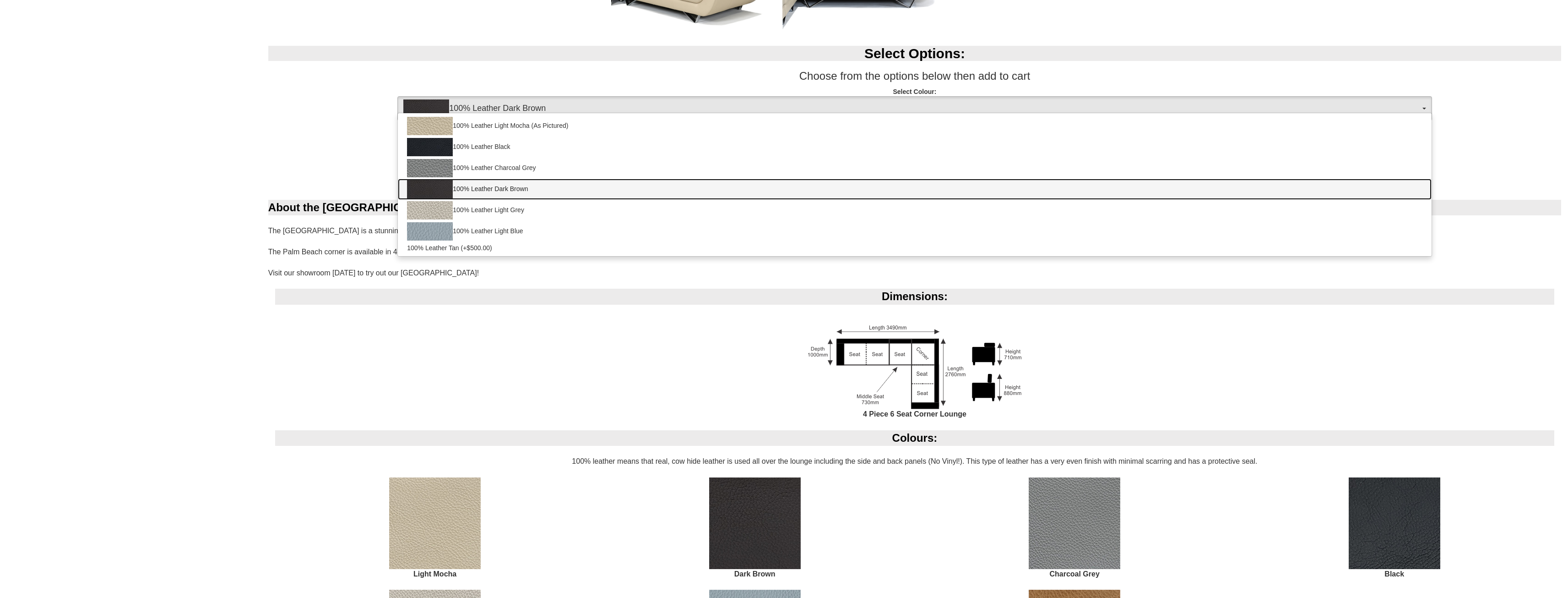
click at [482, 188] on link "100% Leather Dark Brown" at bounding box center [914, 189] width 1033 height 21
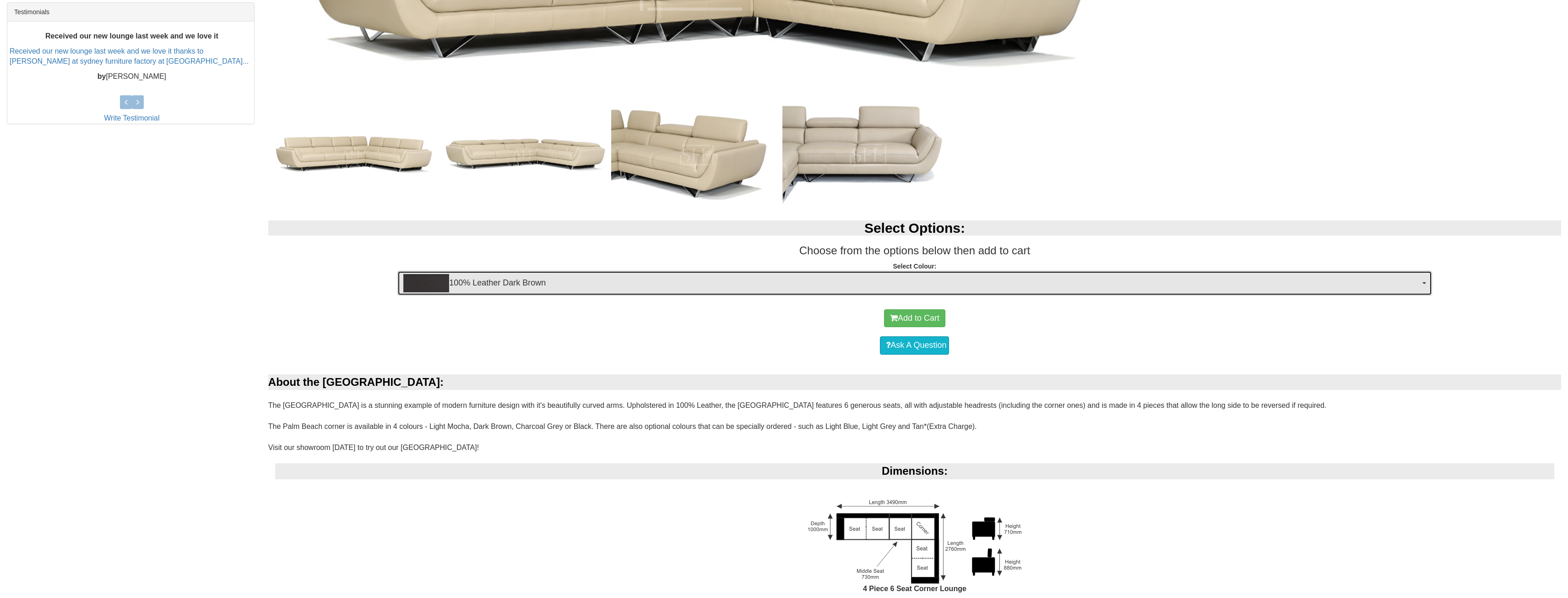
scroll to position [244, 0]
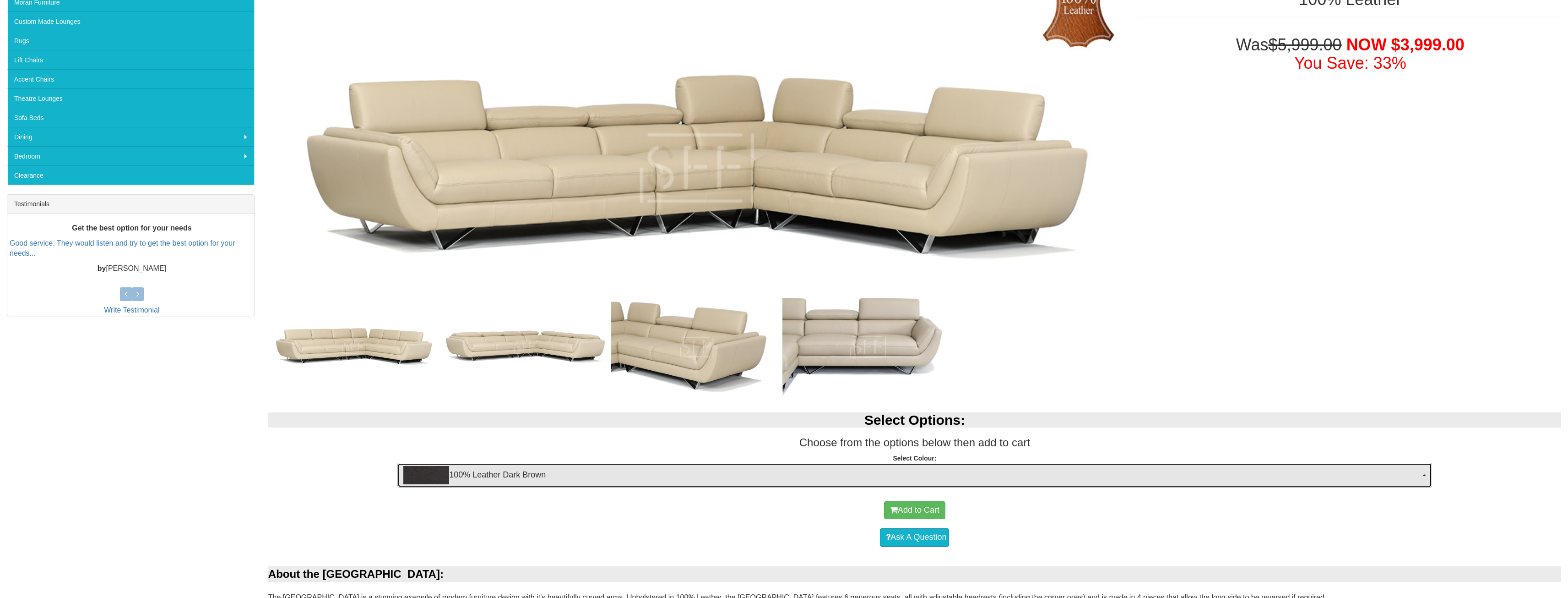
click at [495, 476] on span "100% Leather Dark Brown" at bounding box center [911, 475] width 1016 height 18
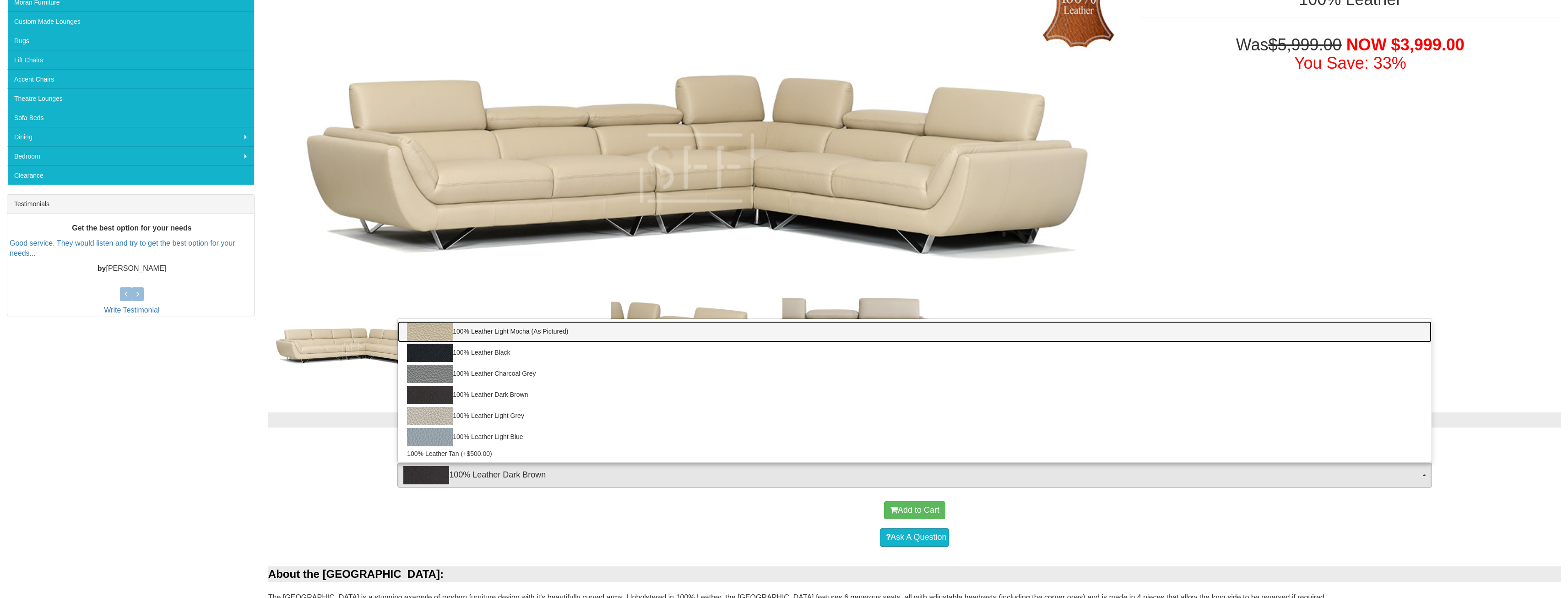
click at [492, 330] on link "100% Leather Light Mocha (As Pictured)" at bounding box center [914, 332] width 1033 height 21
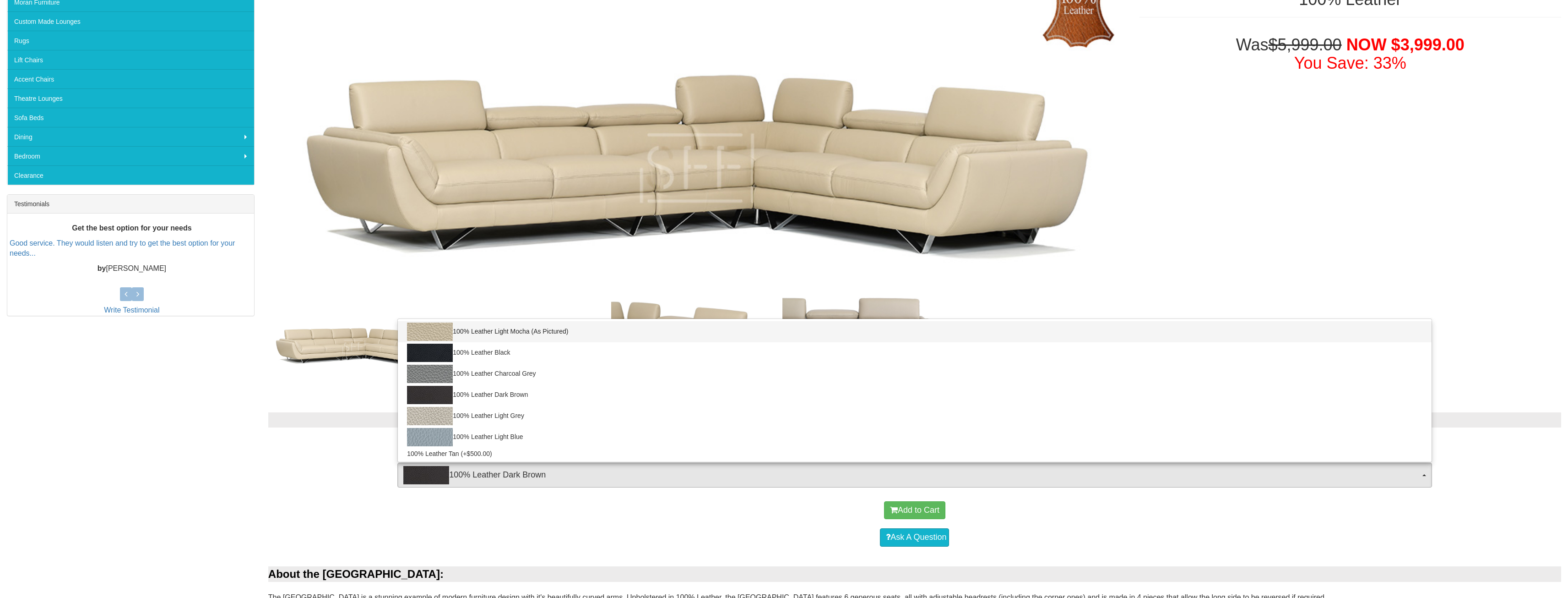
select select "2005"
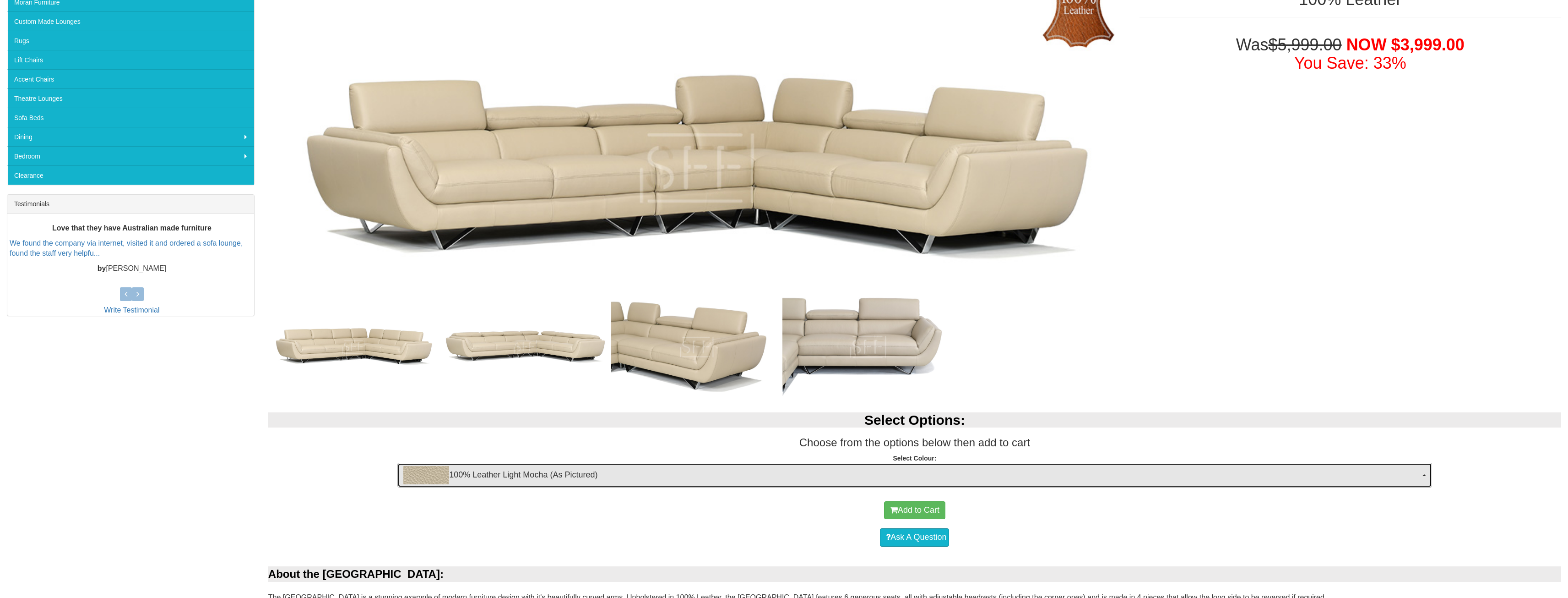
click at [490, 477] on span "100% Leather Light Mocha (As Pictured)" at bounding box center [911, 475] width 1016 height 18
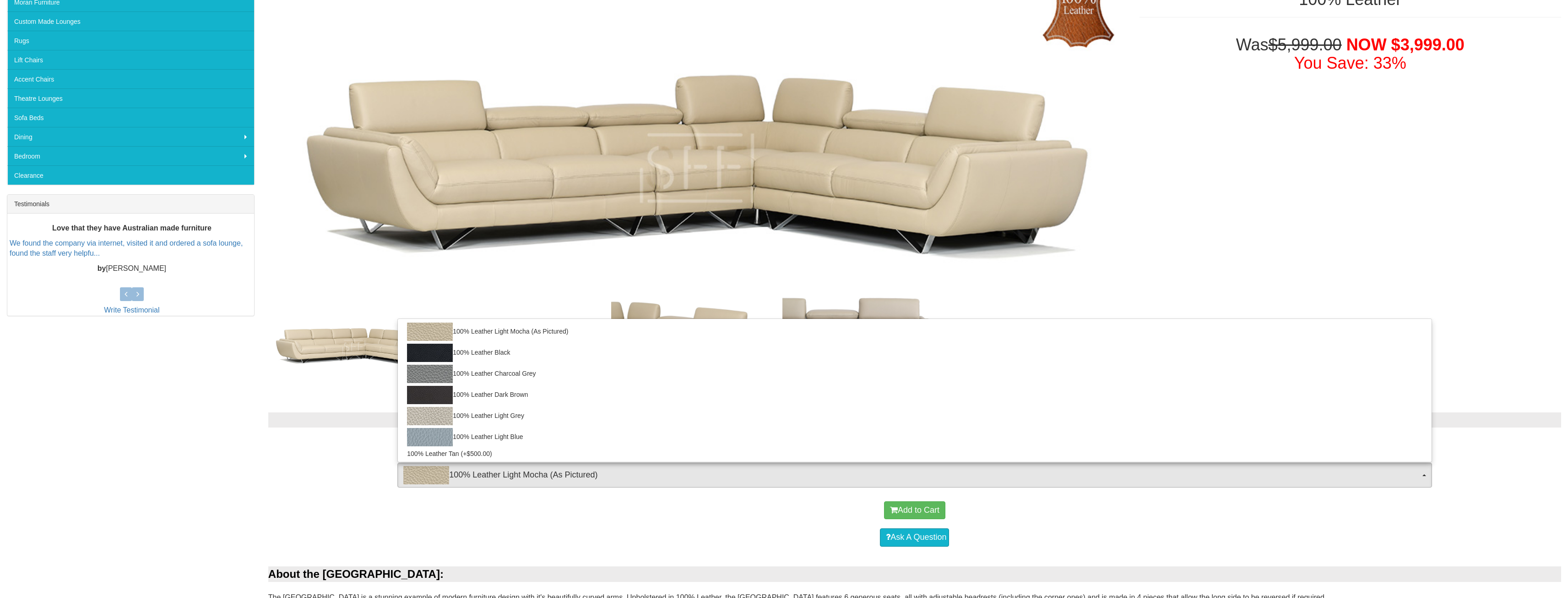
click at [323, 480] on div "Select Options: Choose from the options below then add to cart Select Colour: 1…" at bounding box center [915, 447] width 1307 height 89
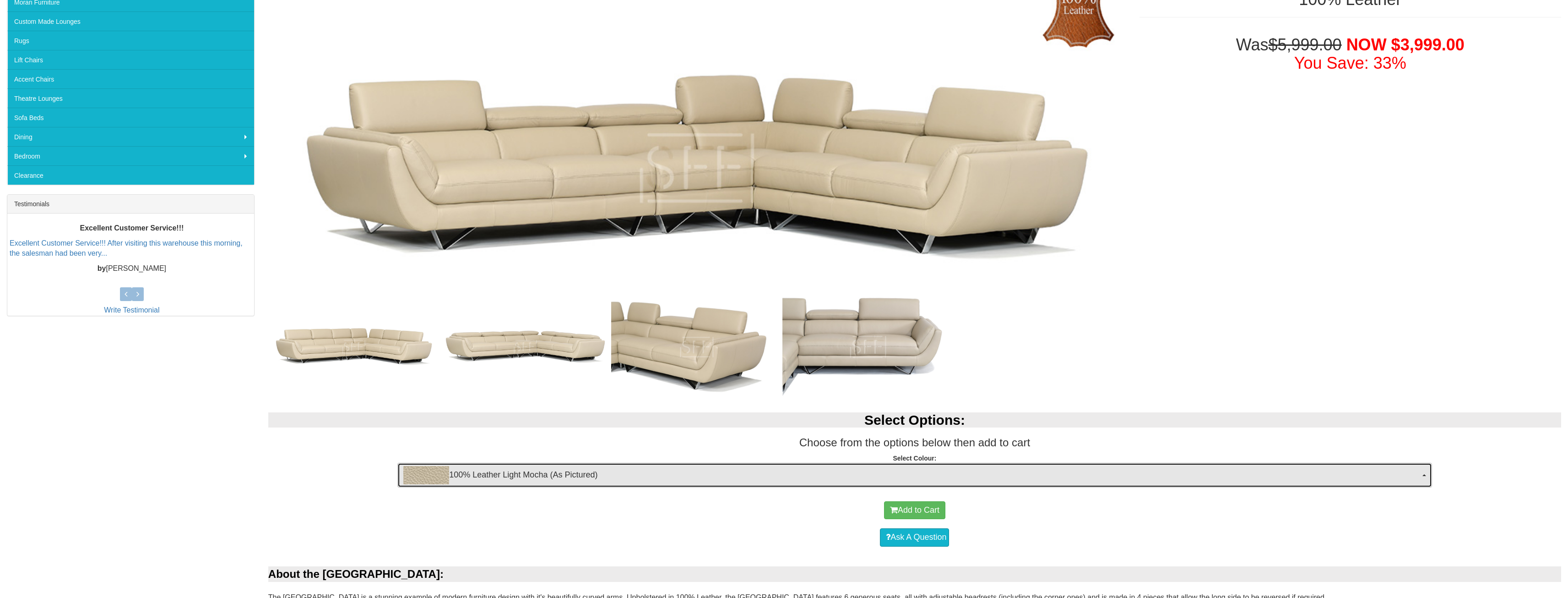
click at [493, 472] on span "100% Leather Light Mocha (As Pictured)" at bounding box center [911, 475] width 1016 height 18
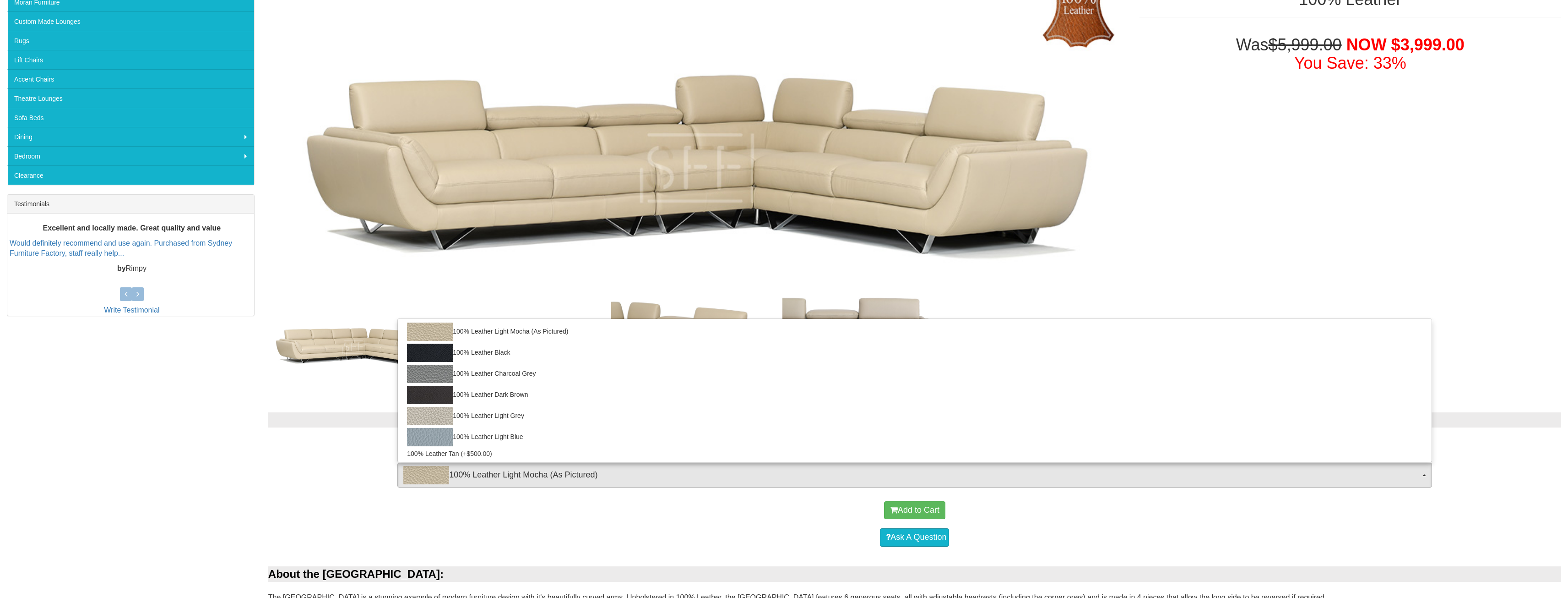
click at [307, 473] on p "Select Colour: 100% Leather Light Mocha (As Pictured) 100% Leather Light Mocha …" at bounding box center [914, 466] width 1293 height 25
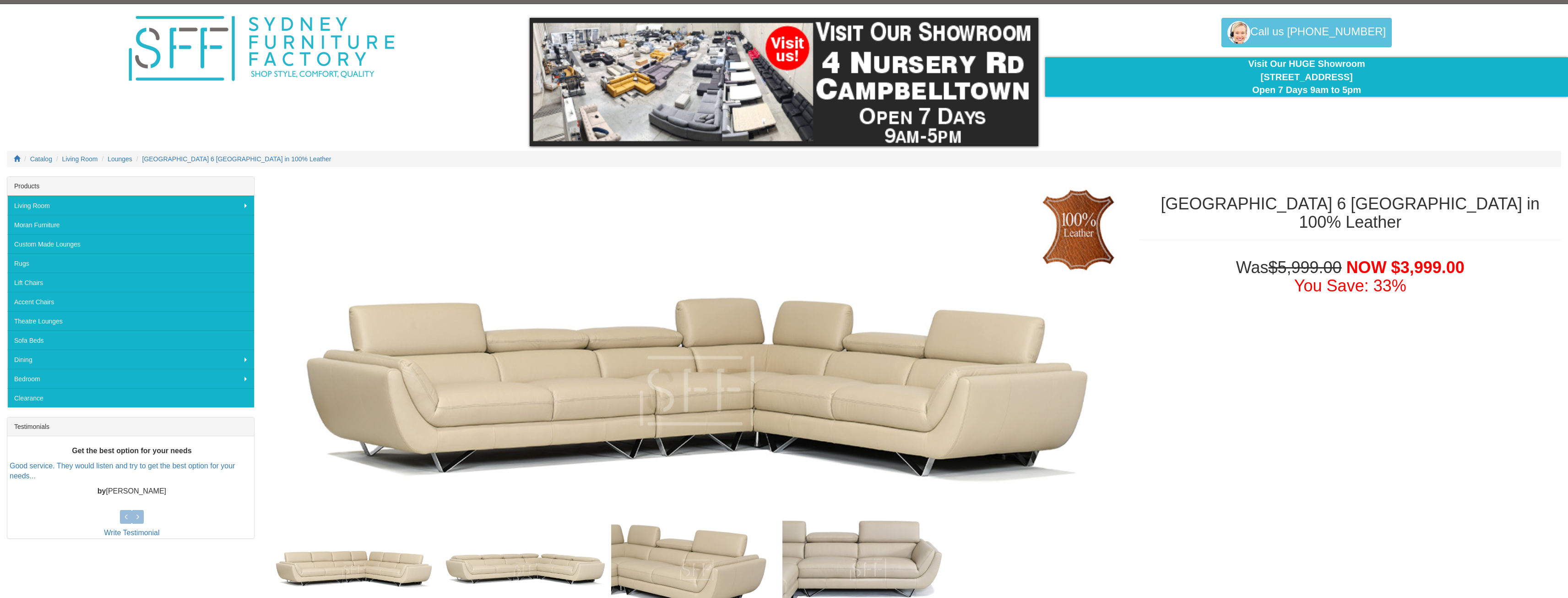
scroll to position [0, 0]
